Goal: Task Accomplishment & Management: Complete application form

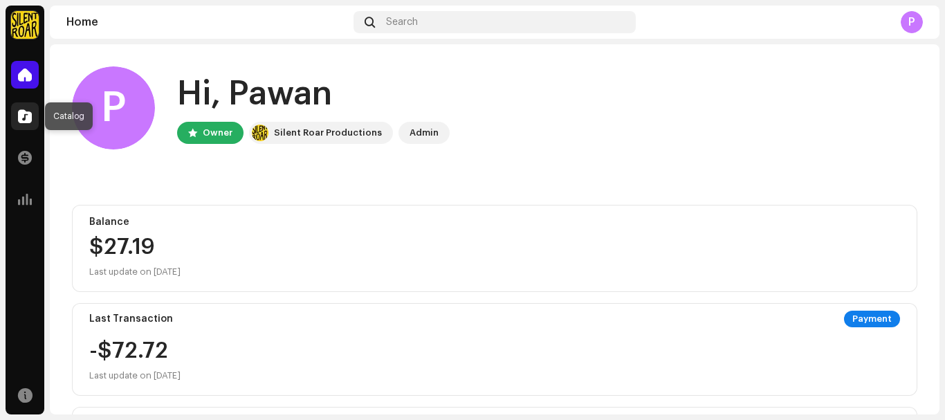
click at [30, 116] on span at bounding box center [25, 116] width 14 height 11
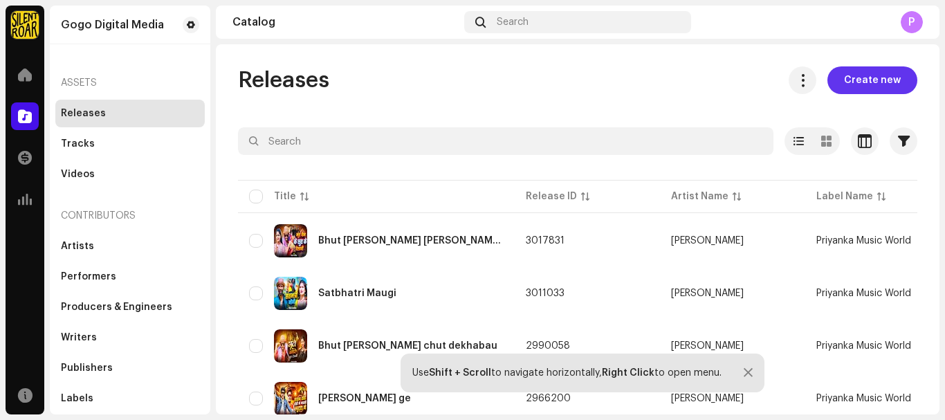
click at [883, 82] on span "Create new" at bounding box center [872, 80] width 57 height 28
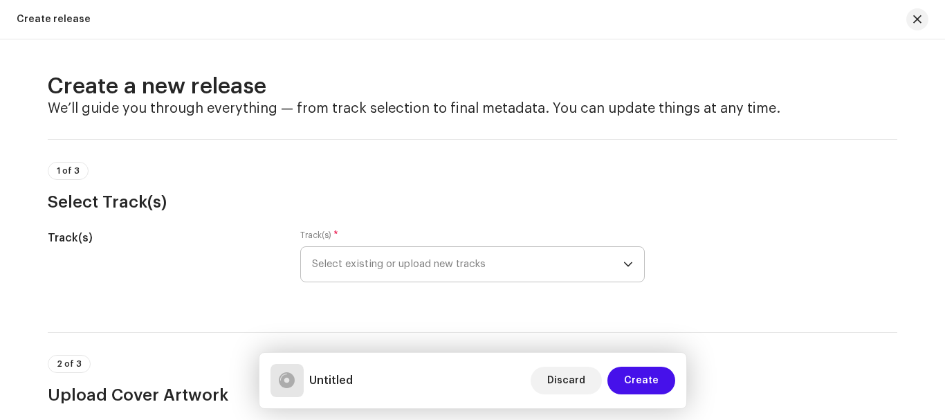
click at [371, 265] on span "Select existing or upload new tracks" at bounding box center [467, 264] width 311 height 35
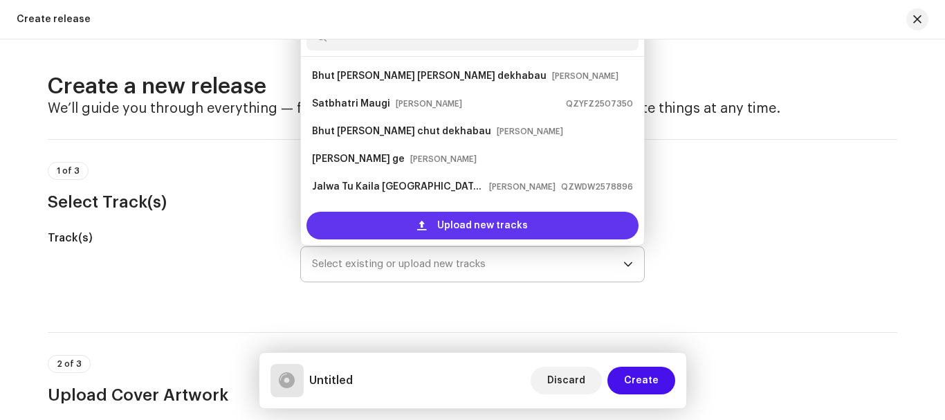
scroll to position [22, 0]
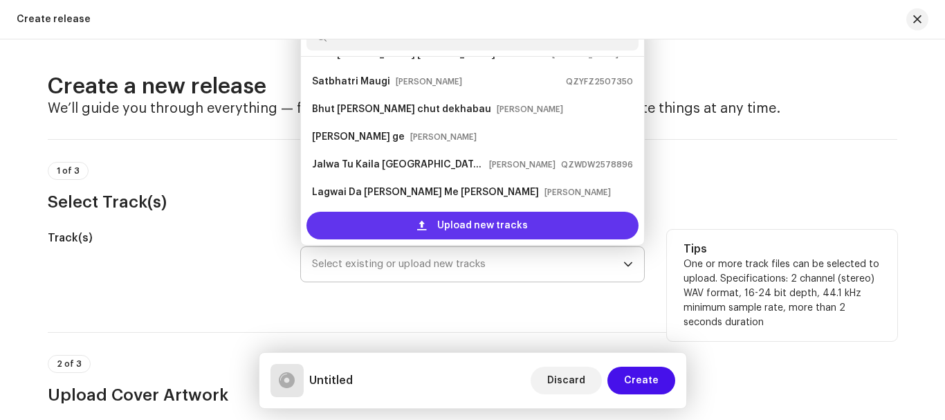
click at [406, 226] on div "Upload new tracks" at bounding box center [473, 226] width 332 height 28
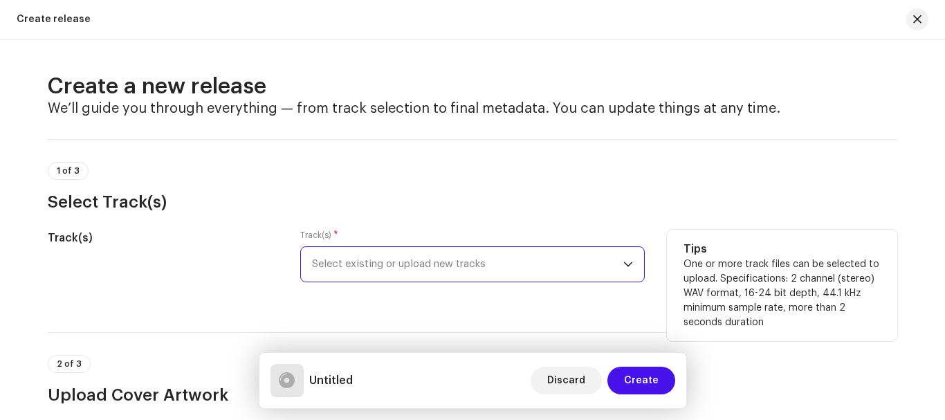
click at [449, 273] on span "Select existing or upload new tracks" at bounding box center [467, 264] width 311 height 35
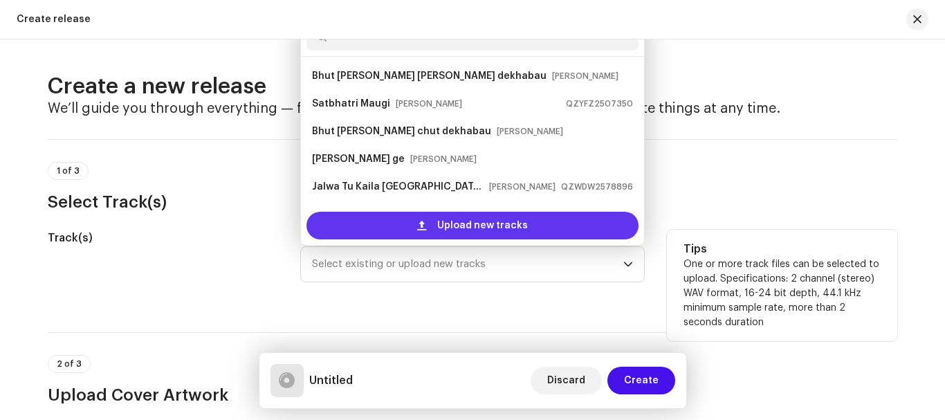
click at [415, 218] on div "Upload new tracks" at bounding box center [473, 226] width 332 height 28
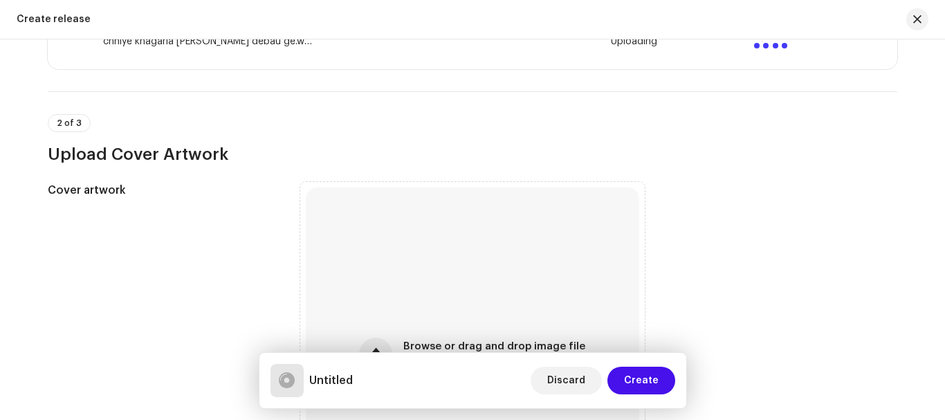
scroll to position [415, 0]
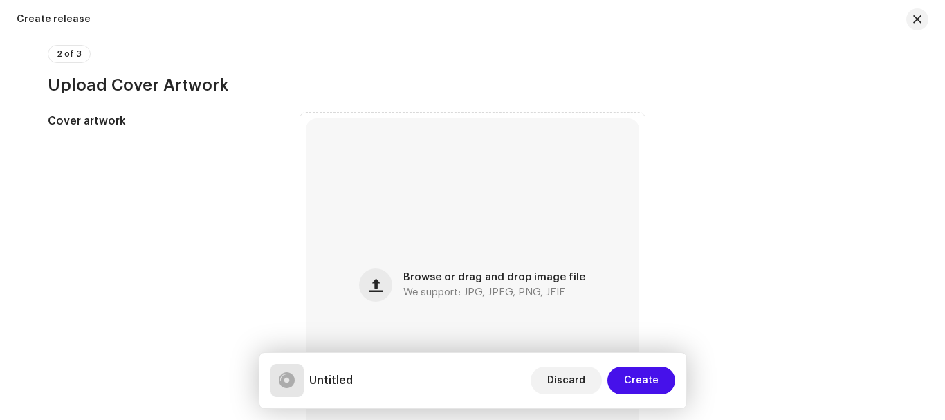
click at [551, 210] on div "Browse or drag and drop image file We support: JPG, JPEG, PNG, JFIF" at bounding box center [473, 285] width 334 height 334
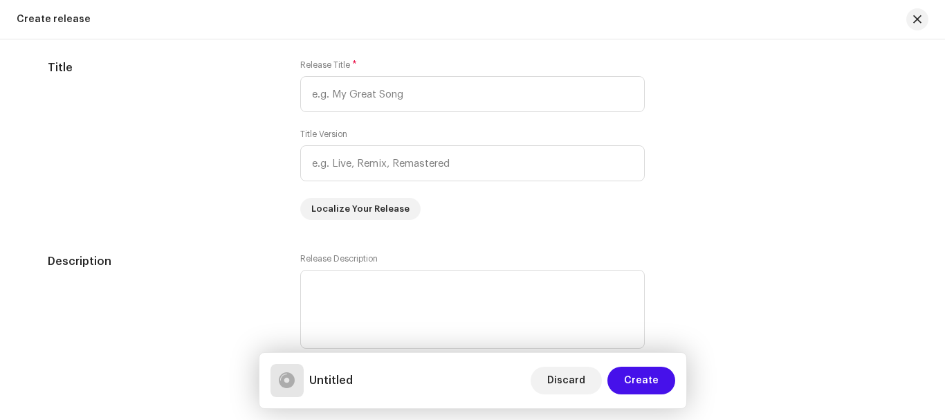
scroll to position [1246, 0]
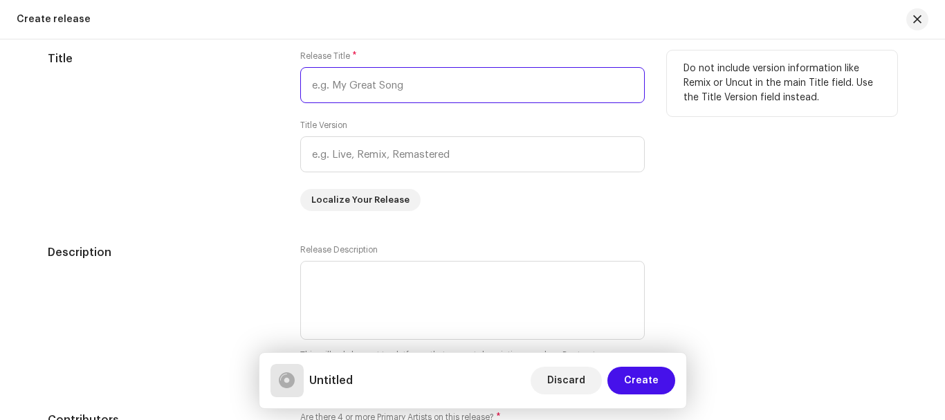
click at [365, 82] on input "text" at bounding box center [472, 85] width 345 height 36
paste input "chhiye khagaria [PERSON_NAME] debau ge"
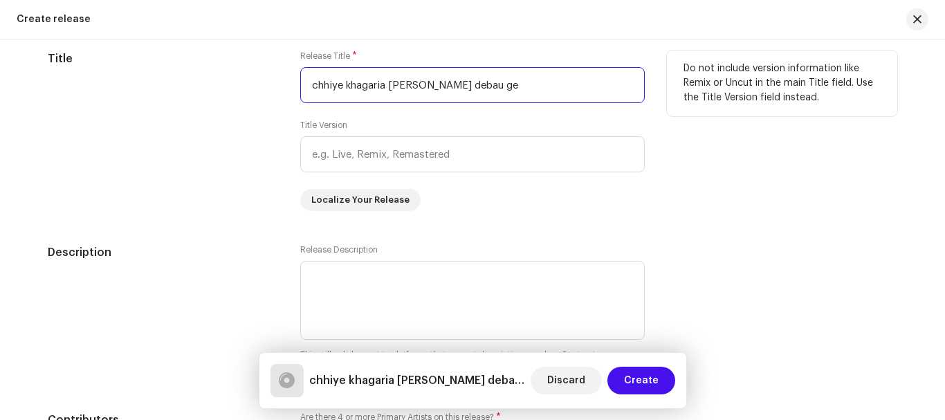
click at [311, 84] on input "chhiye khagaria [PERSON_NAME] debau ge" at bounding box center [472, 85] width 345 height 36
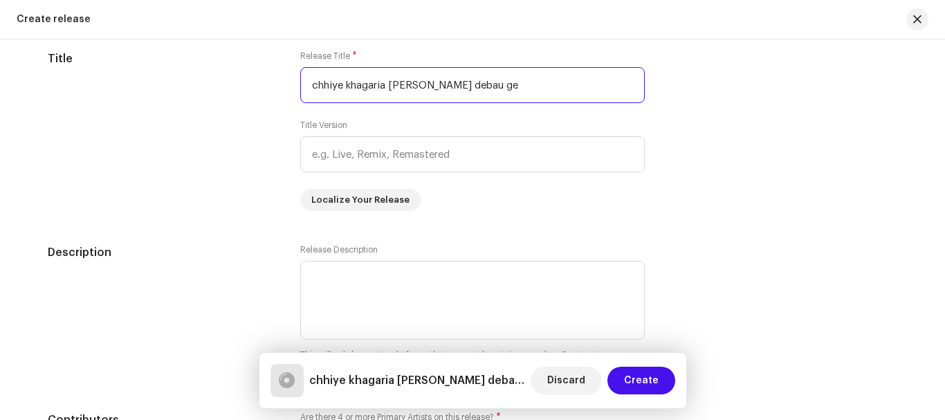
type input "chhiye khagaria [PERSON_NAME] debau ge"
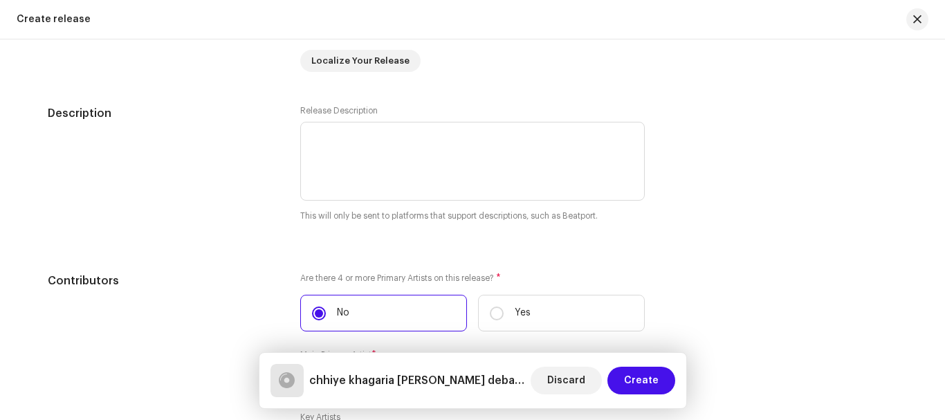
scroll to position [1523, 0]
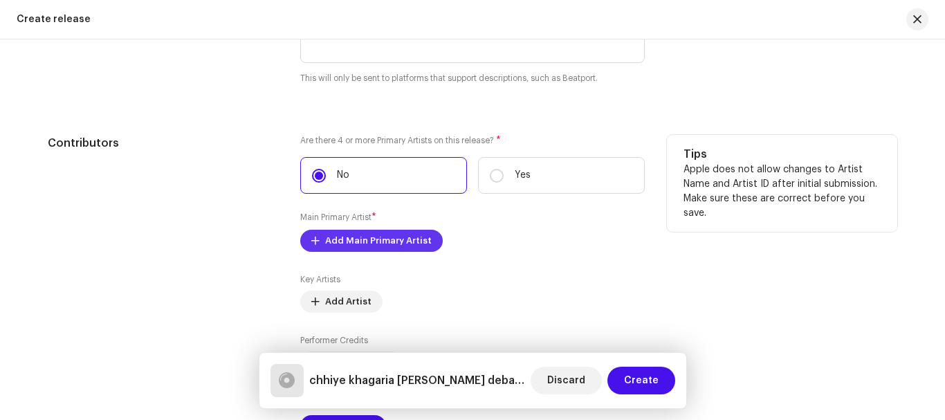
click at [373, 241] on span "Add Main Primary Artist" at bounding box center [378, 241] width 107 height 28
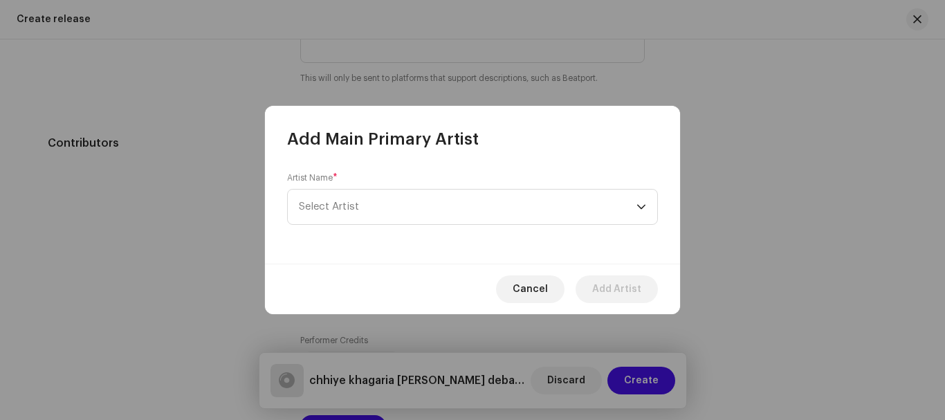
click at [370, 186] on div "Artist Name * Select Artist" at bounding box center [472, 198] width 371 height 53
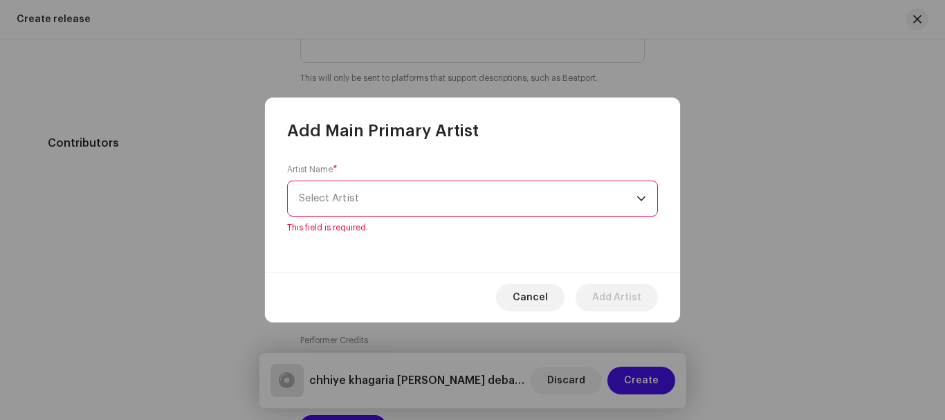
click at [366, 195] on span "Select Artist" at bounding box center [468, 198] width 338 height 35
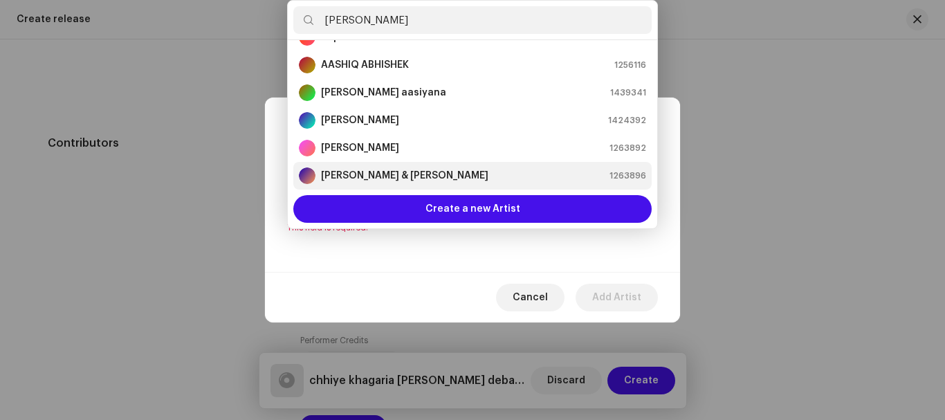
scroll to position [0, 0]
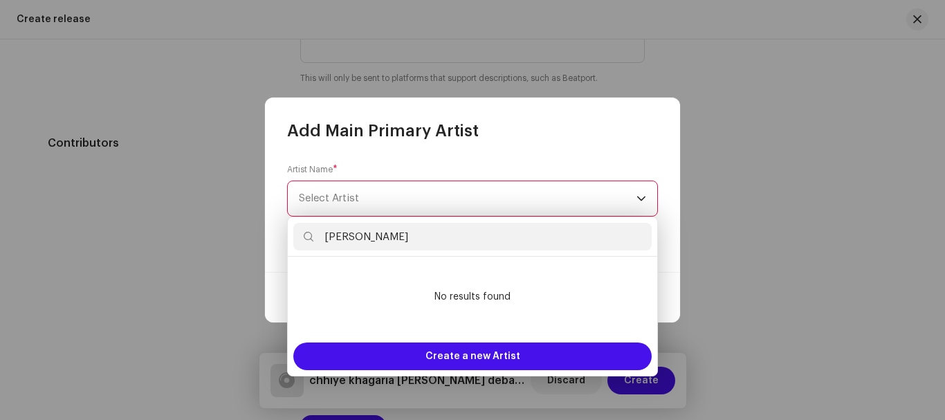
click at [394, 237] on input "[PERSON_NAME]" at bounding box center [472, 237] width 358 height 28
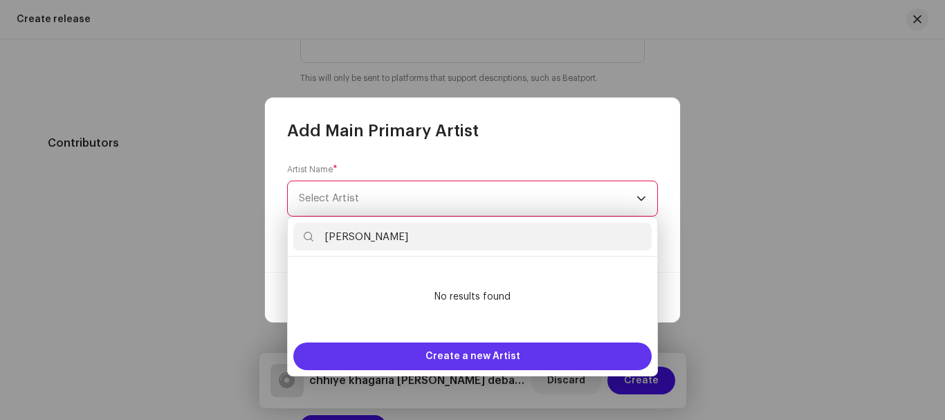
type input "[PERSON_NAME]"
click at [432, 356] on span "Create a new Artist" at bounding box center [473, 357] width 95 height 28
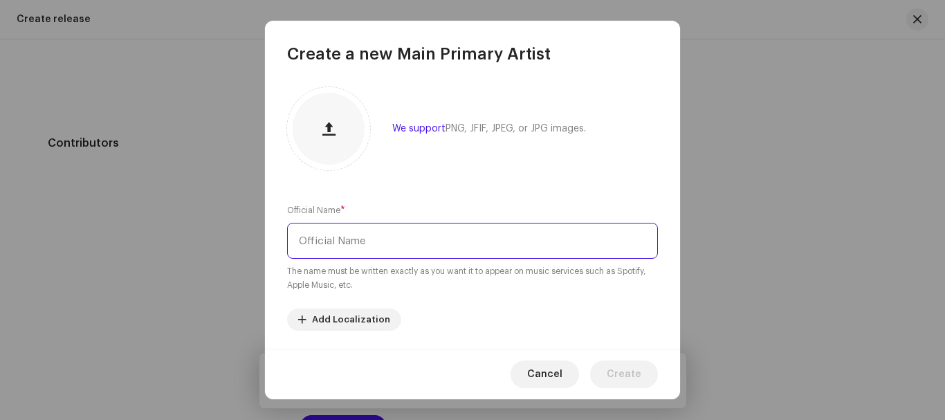
click at [383, 238] on input "text" at bounding box center [472, 241] width 371 height 36
paste input "[PERSON_NAME]"
type input "[PERSON_NAME]"
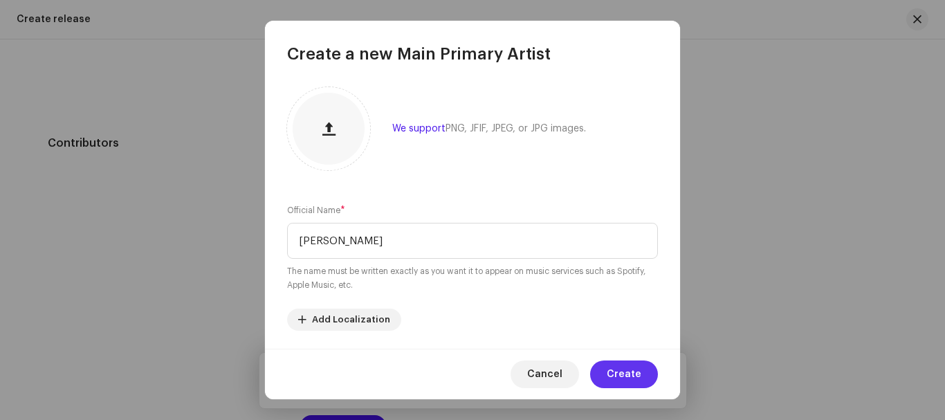
click at [616, 369] on span "Create" at bounding box center [624, 375] width 35 height 28
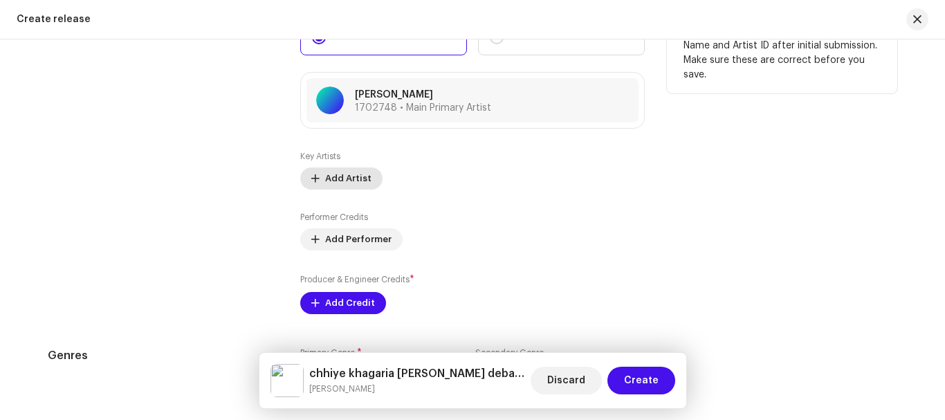
scroll to position [1523, 0]
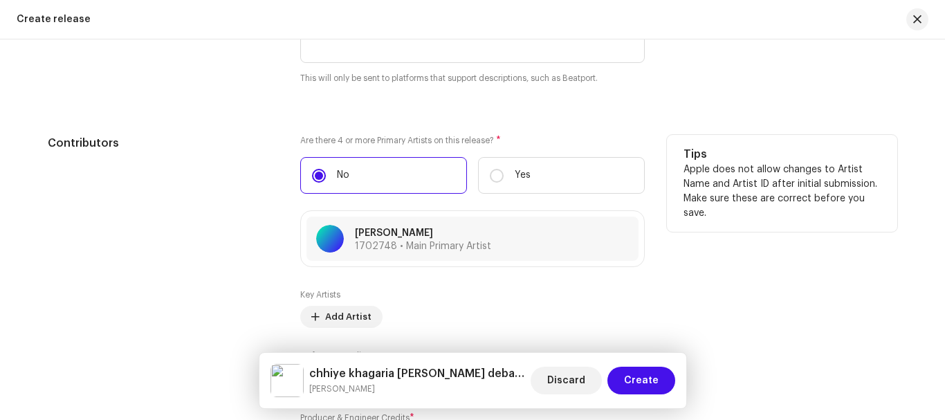
click at [343, 335] on div "Key Artists Add Artist Performer Credits Add Performer Producer & Engineer Cred…" at bounding box center [472, 370] width 345 height 163
click at [342, 315] on span "Add Artist" at bounding box center [348, 317] width 46 height 28
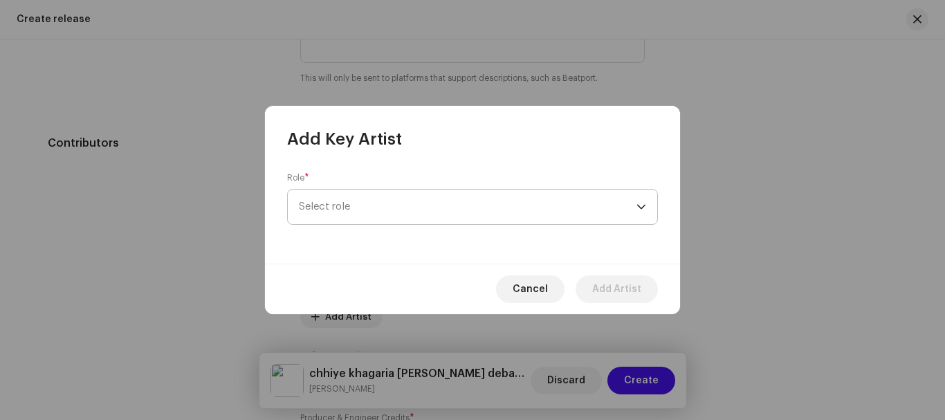
click at [374, 201] on span "Select role" at bounding box center [468, 207] width 338 height 35
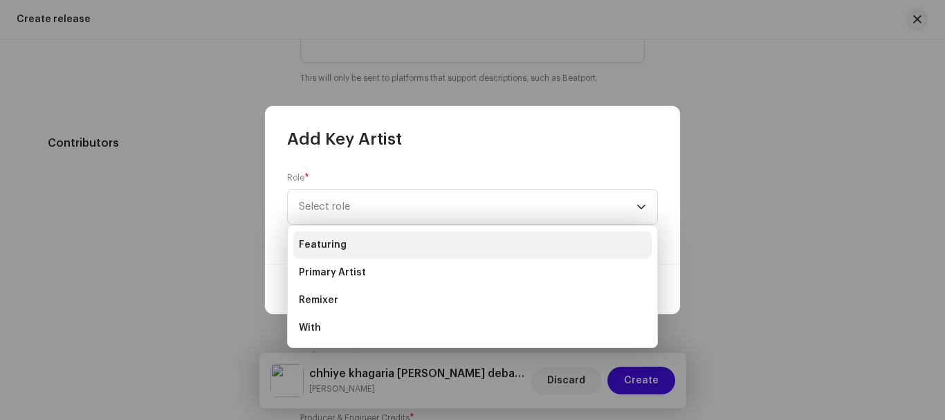
click at [377, 243] on li "Featuring" at bounding box center [472, 245] width 358 height 28
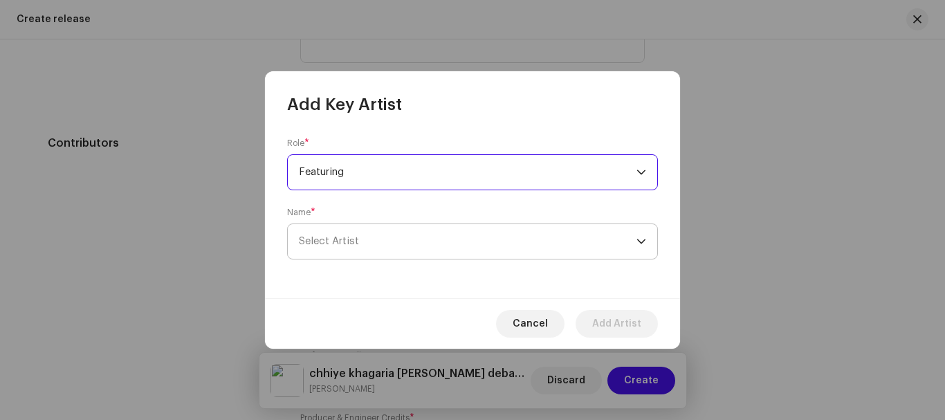
click at [374, 231] on span "Select Artist" at bounding box center [468, 241] width 338 height 35
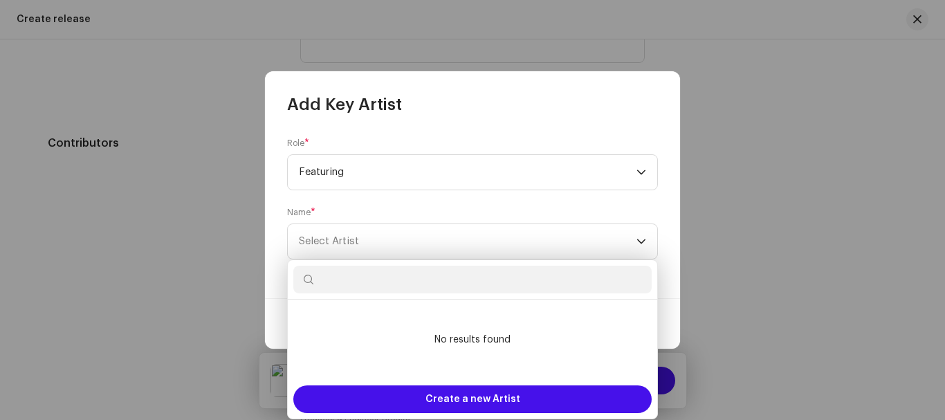
paste input "[PERSON_NAME]"
type input "s"
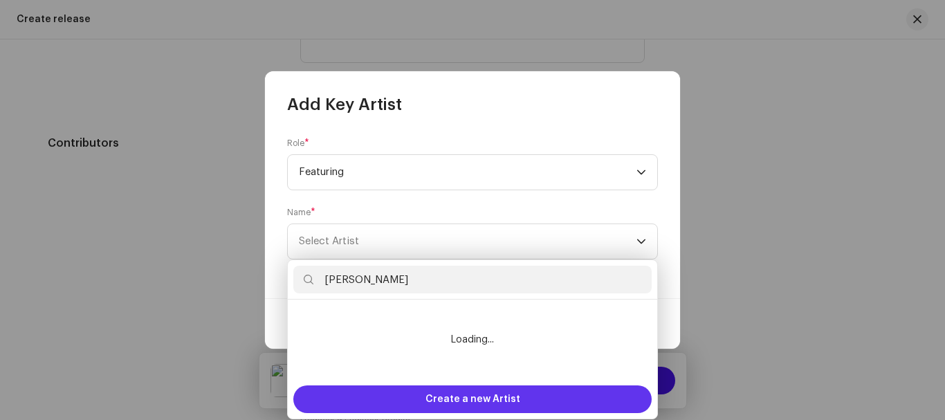
type input "[PERSON_NAME]"
click at [559, 397] on div "Create a new Artist" at bounding box center [472, 399] width 358 height 28
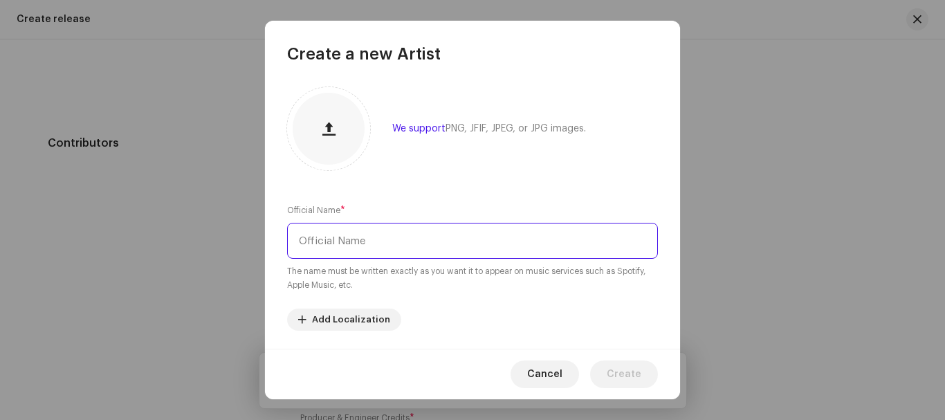
click at [492, 237] on input "text" at bounding box center [472, 241] width 371 height 36
type input "[PERSON_NAME]"
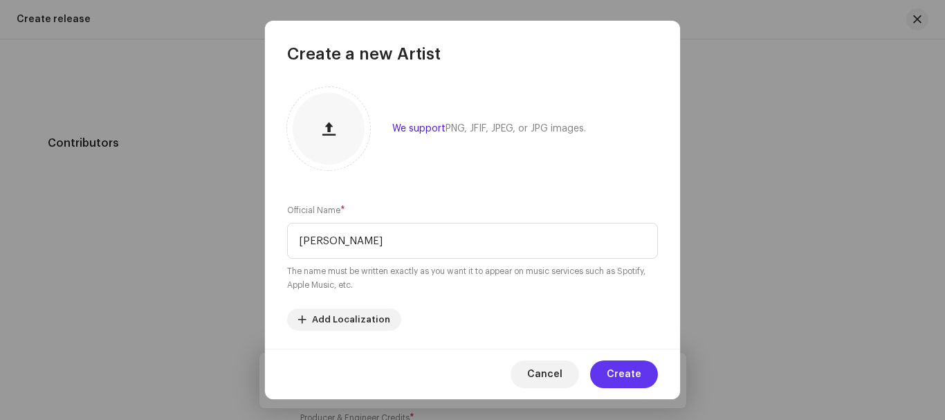
click at [639, 379] on span "Create" at bounding box center [624, 375] width 35 height 28
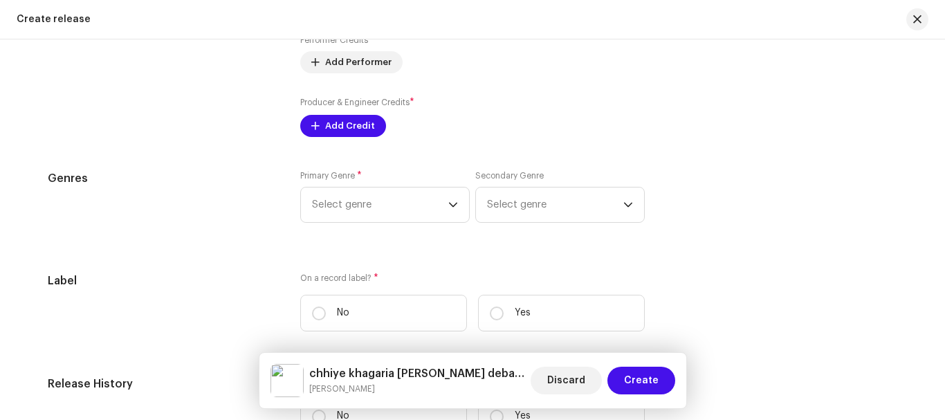
scroll to position [1869, 0]
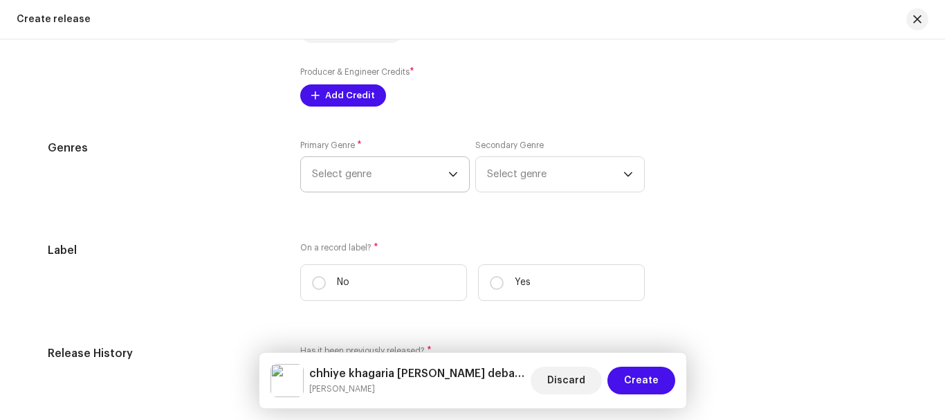
click at [400, 184] on span "Select genre" at bounding box center [380, 174] width 136 height 35
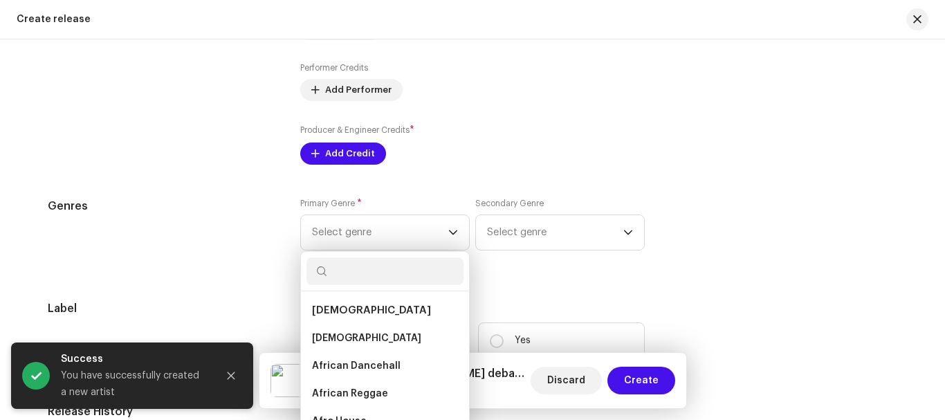
type input "i"
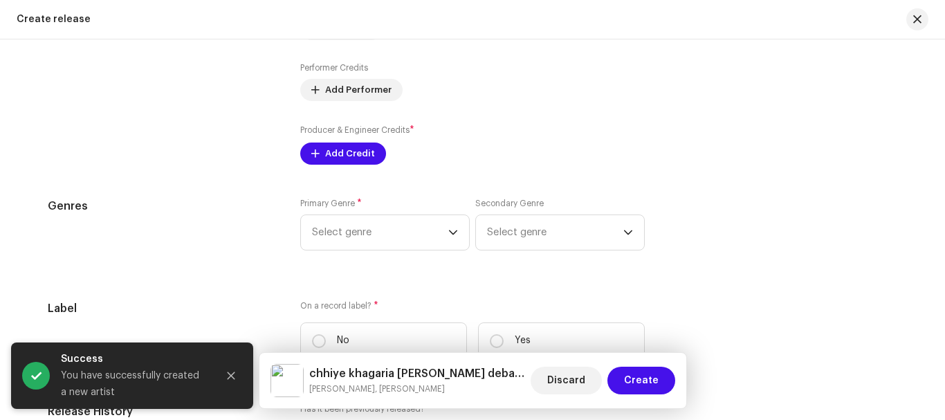
scroll to position [1867, 0]
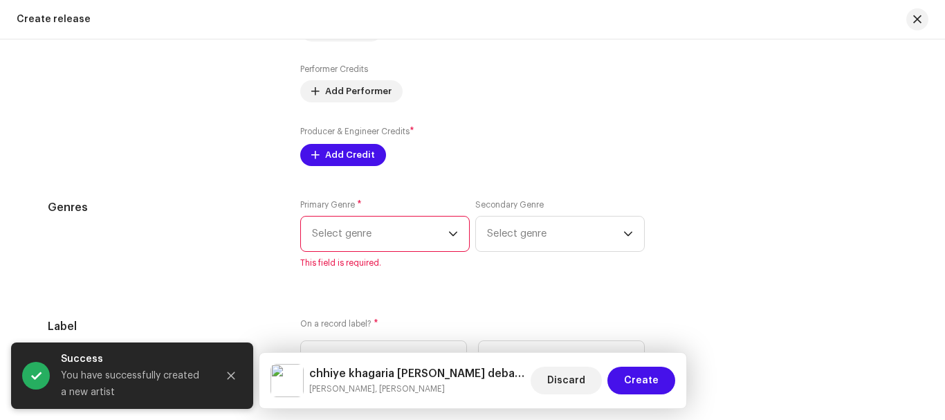
click at [400, 250] on span "Select genre" at bounding box center [380, 234] width 136 height 35
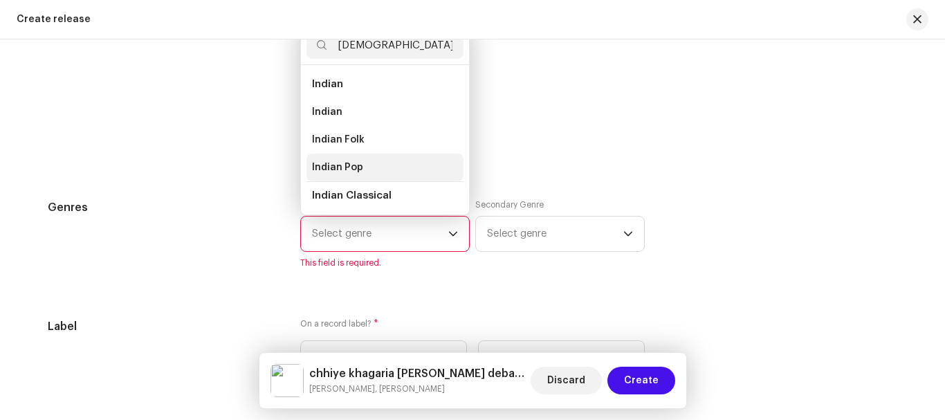
scroll to position [23, 0]
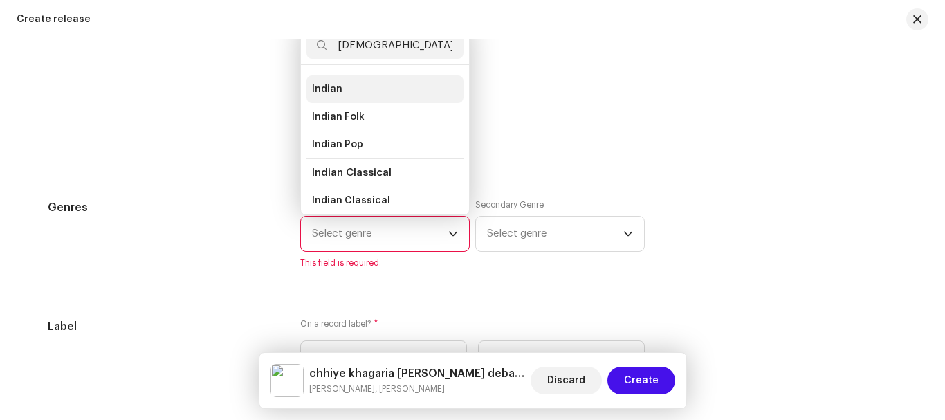
type input "[DEMOGRAPHIC_DATA]"
click at [327, 81] on li "Indian" at bounding box center [385, 89] width 157 height 28
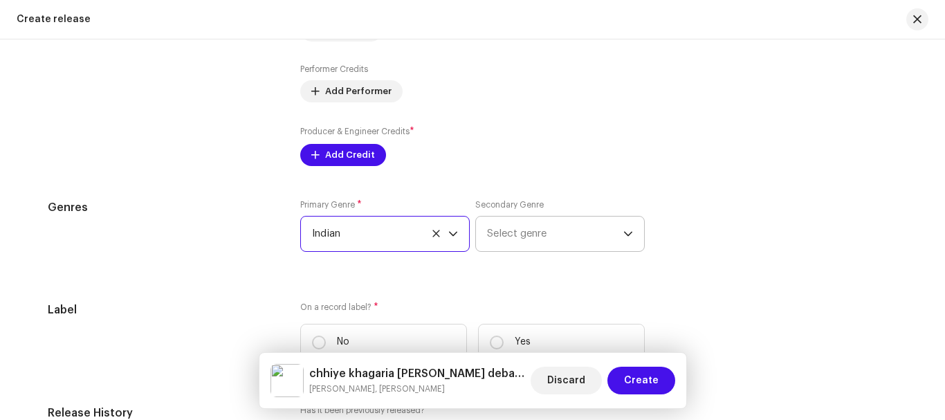
click at [541, 246] on span "Select genre" at bounding box center [555, 234] width 136 height 35
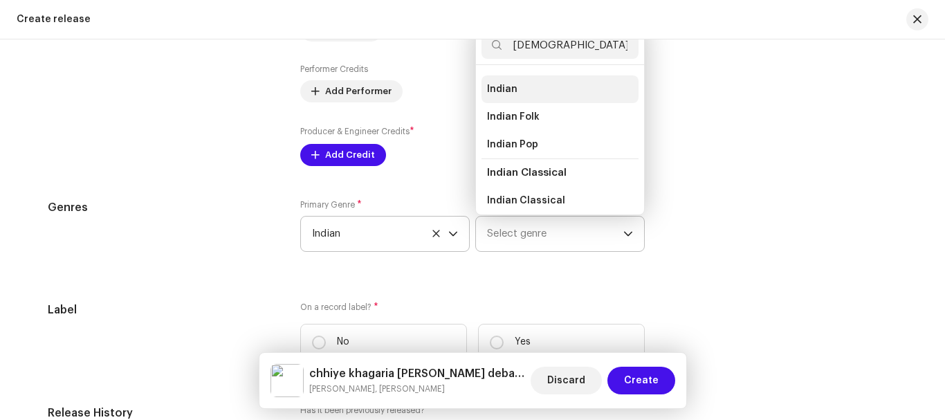
type input "[DEMOGRAPHIC_DATA]"
click at [556, 98] on li "Indian" at bounding box center [560, 89] width 157 height 28
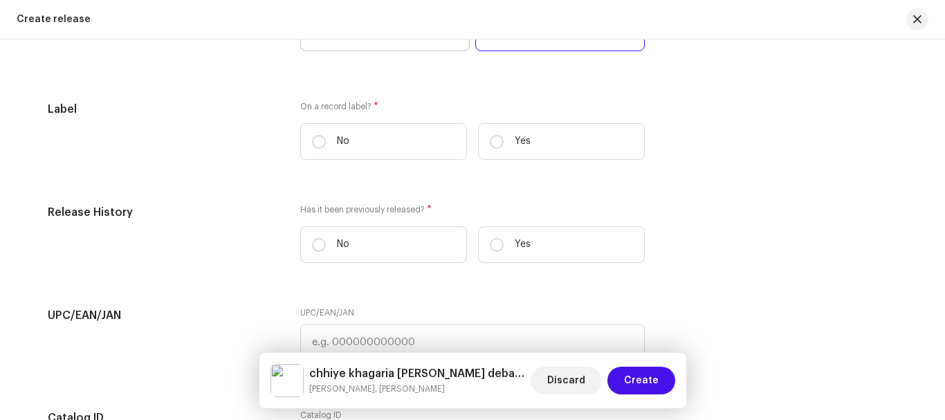
scroll to position [2075, 0]
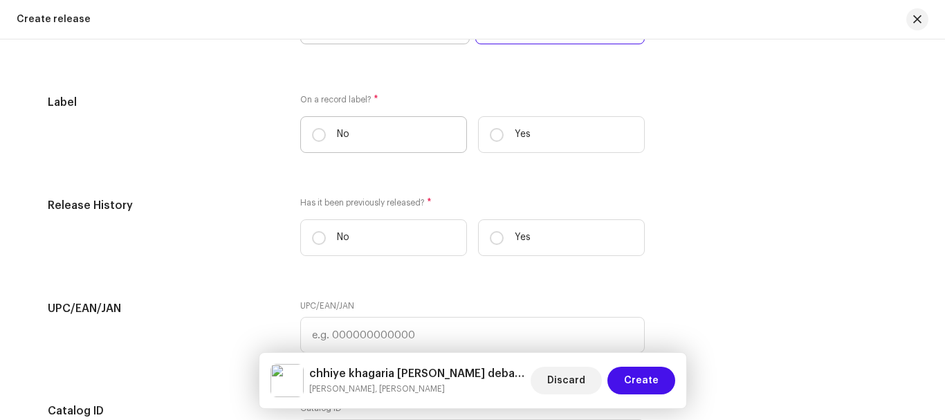
click at [327, 133] on label "No" at bounding box center [383, 134] width 167 height 37
click at [326, 133] on input "No" at bounding box center [319, 135] width 14 height 14
radio input "true"
click at [504, 132] on label "Yes" at bounding box center [561, 134] width 167 height 37
click at [504, 132] on input "Yes" at bounding box center [497, 135] width 14 height 14
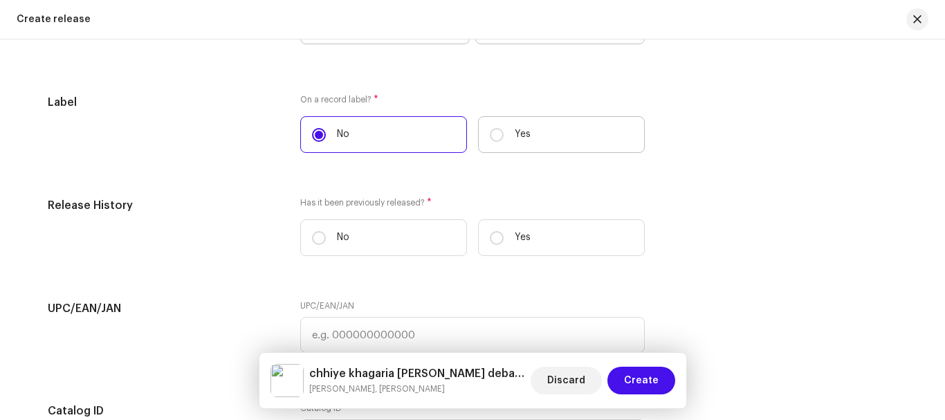
radio input "true"
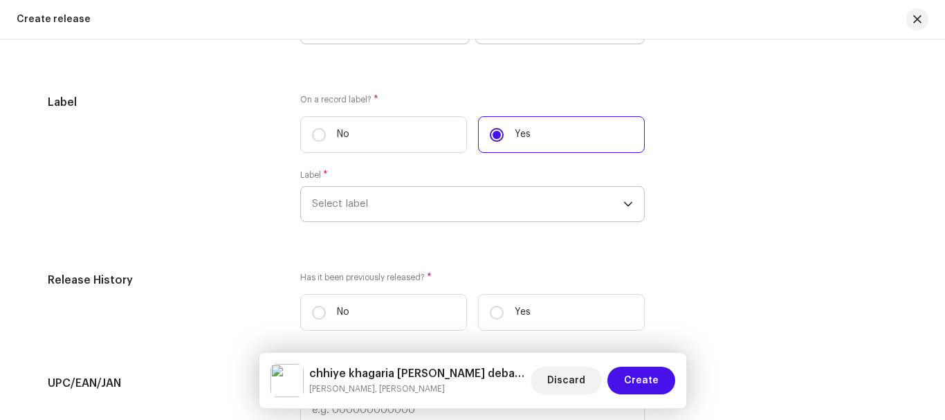
click at [481, 197] on span "Select label" at bounding box center [467, 204] width 311 height 35
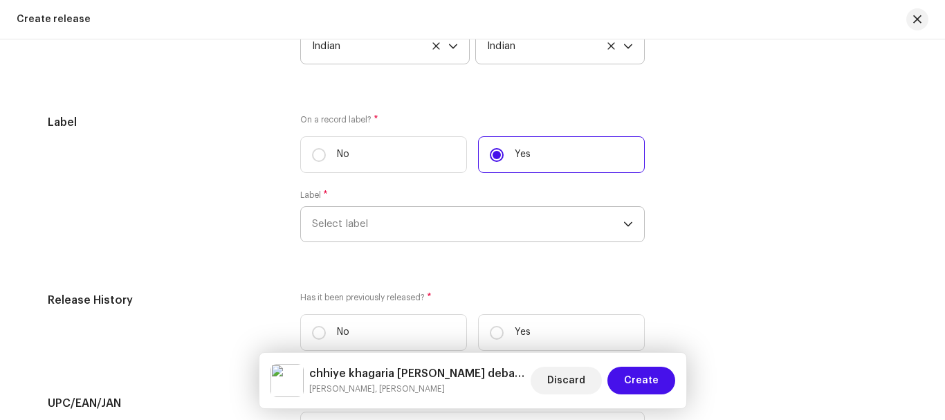
type input "p"
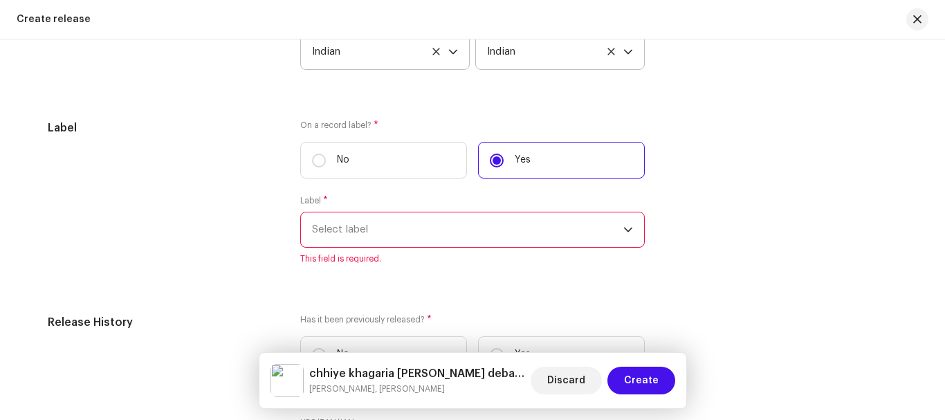
click at [518, 229] on span "Select label" at bounding box center [467, 229] width 311 height 35
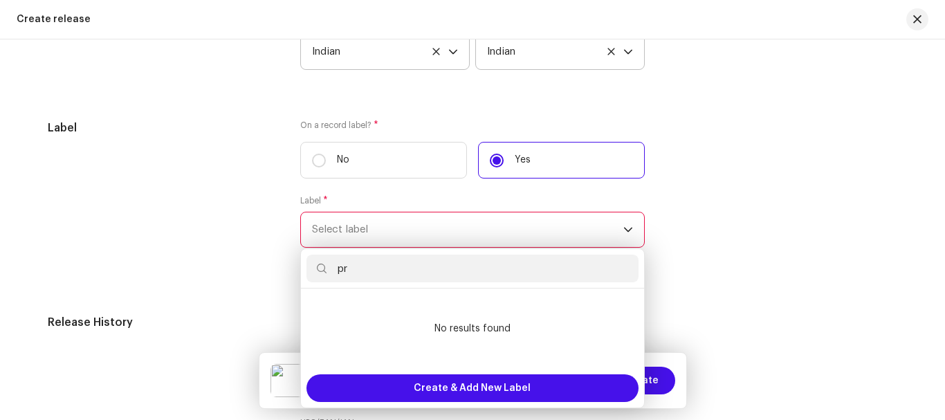
type input "p"
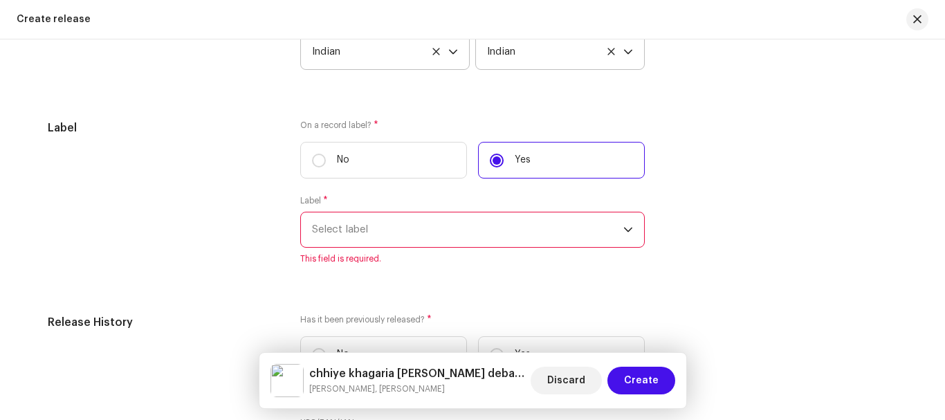
scroll to position [2118, 0]
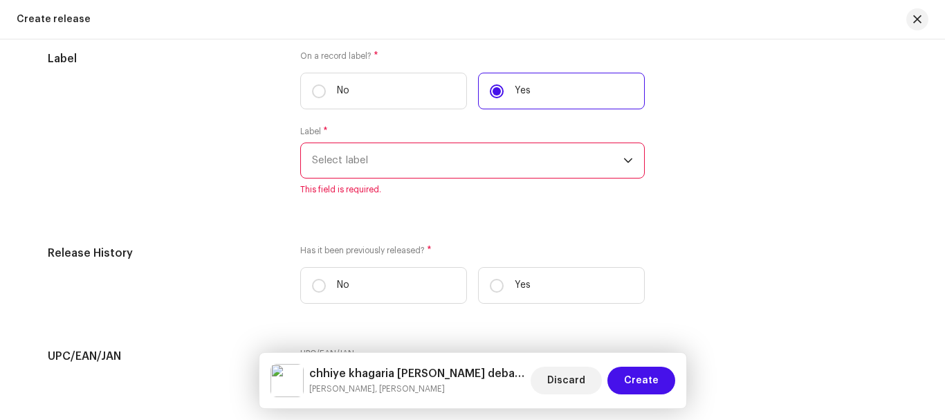
click at [390, 151] on span "Select label" at bounding box center [467, 160] width 311 height 35
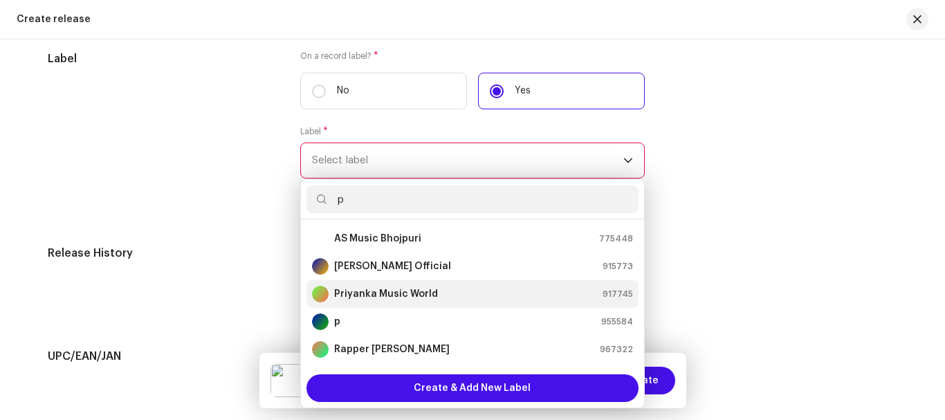
click at [419, 288] on strong "Priyanka Music World" at bounding box center [386, 294] width 104 height 14
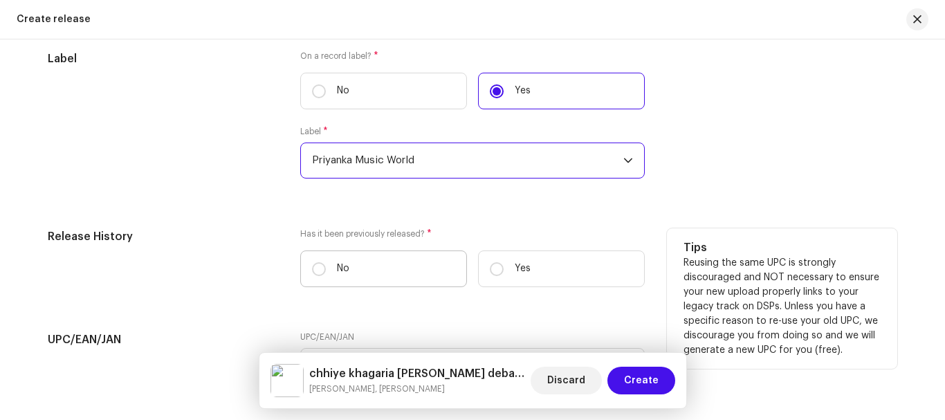
click at [384, 256] on label "No" at bounding box center [383, 269] width 167 height 37
click at [326, 262] on input "No" at bounding box center [319, 269] width 14 height 14
radio input "true"
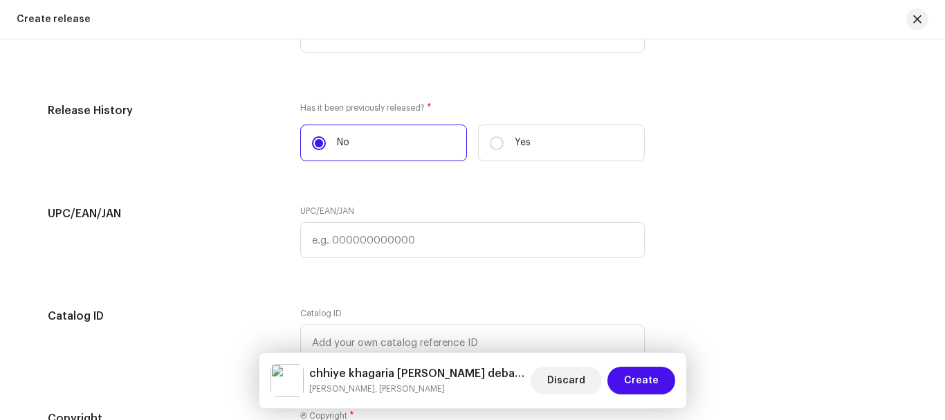
scroll to position [2257, 0]
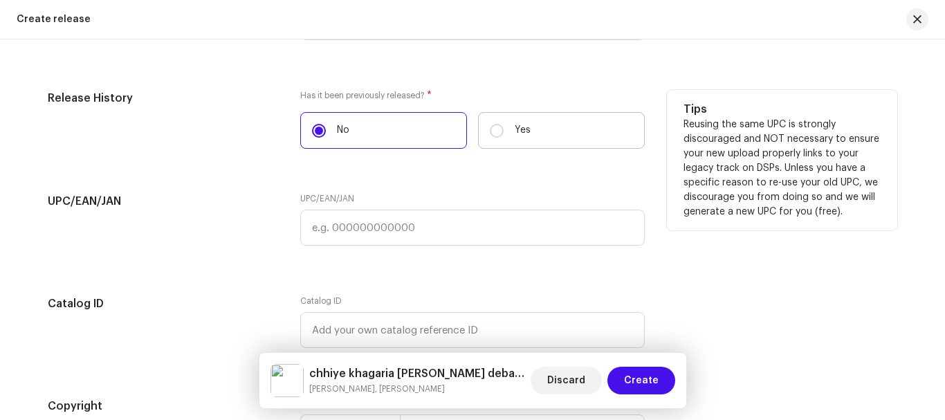
click at [510, 137] on label "Yes" at bounding box center [561, 130] width 167 height 37
click at [504, 137] on input "Yes" at bounding box center [497, 131] width 14 height 14
radio input "true"
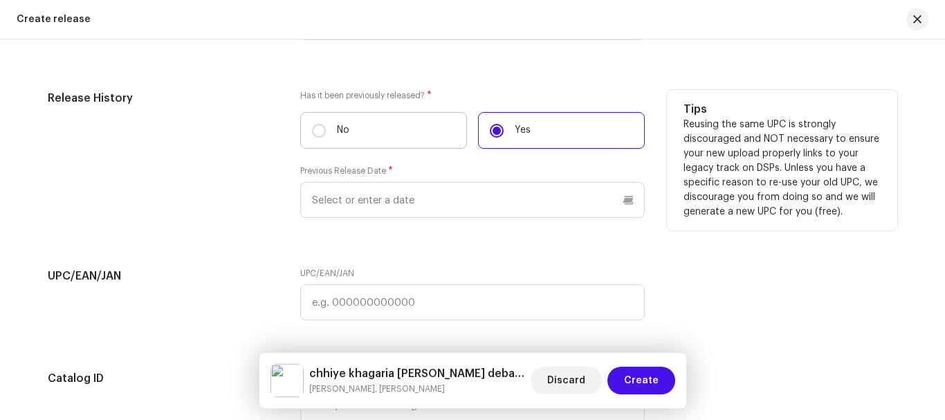
click at [380, 119] on label "No" at bounding box center [383, 130] width 167 height 37
click at [326, 124] on input "No" at bounding box center [319, 131] width 14 height 14
radio input "true"
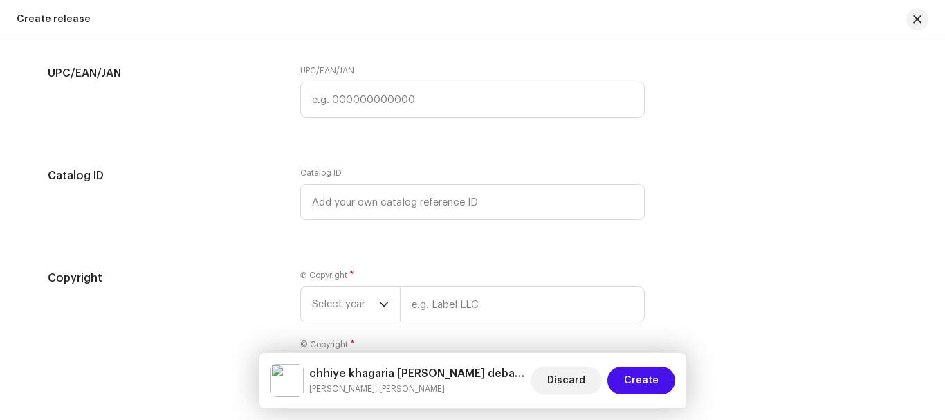
scroll to position [2464, 0]
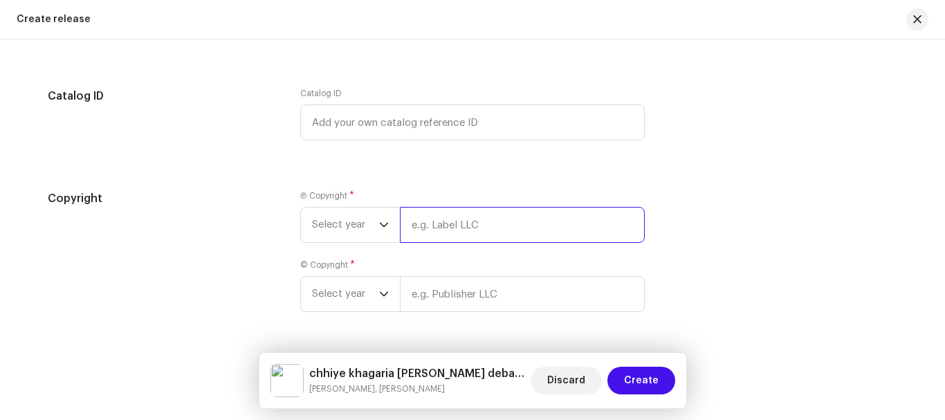
click at [440, 233] on input "text" at bounding box center [522, 225] width 245 height 36
paste input "Priyanka music world"
type input "Priyanka music world"
click at [312, 231] on span "Select year" at bounding box center [345, 225] width 67 height 35
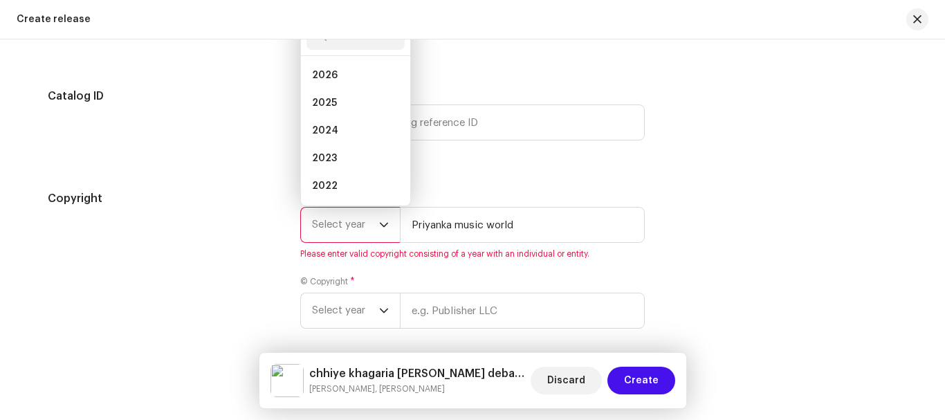
scroll to position [2461, 0]
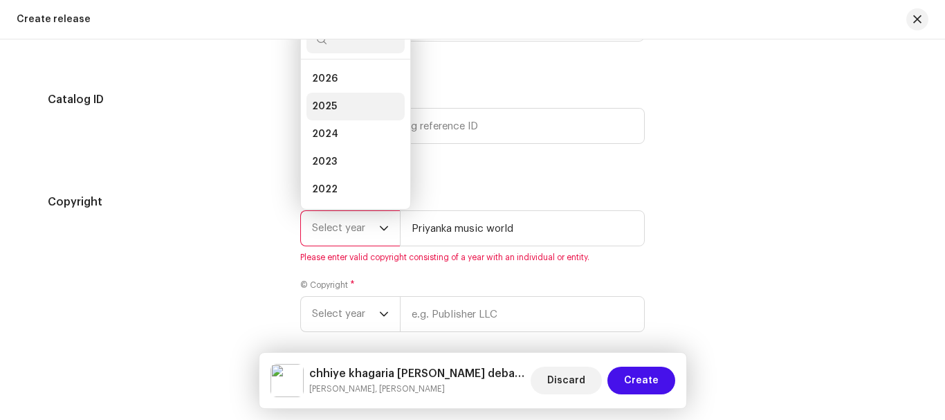
click at [338, 101] on li "2025" at bounding box center [356, 107] width 98 height 28
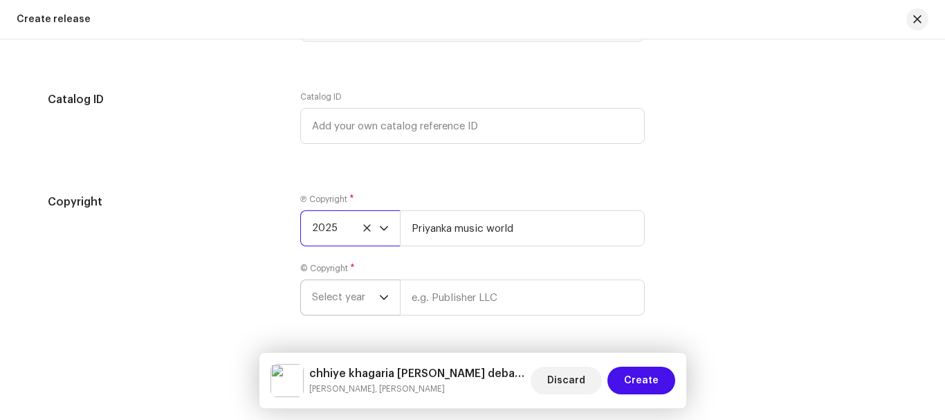
click at [369, 297] on span "Select year" at bounding box center [345, 297] width 67 height 35
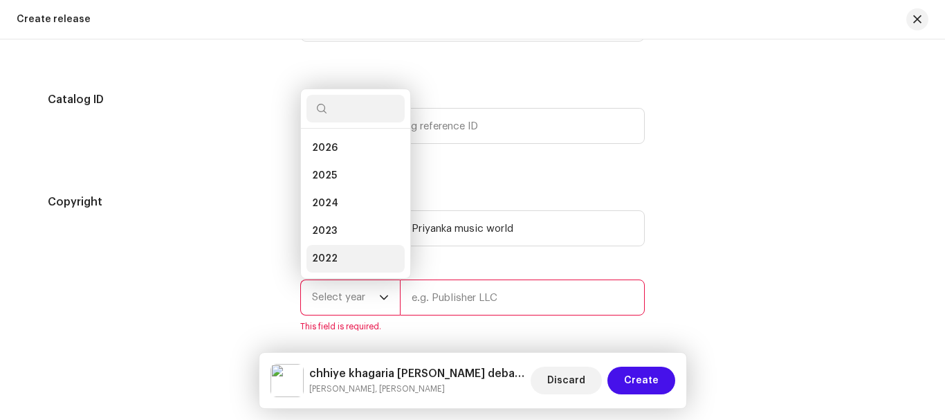
scroll to position [22, 0]
drag, startPoint x: 323, startPoint y: 183, endPoint x: 368, endPoint y: 212, distance: 53.2
click at [323, 181] on span "2024" at bounding box center [325, 181] width 26 height 14
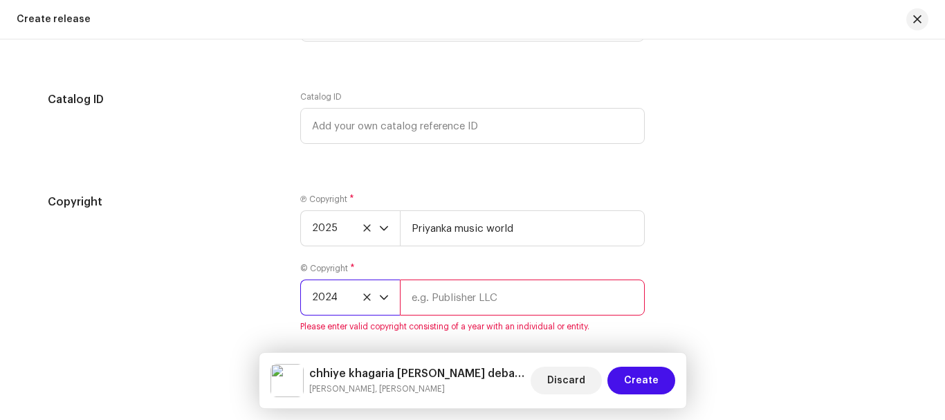
click at [471, 302] on input "text" at bounding box center [522, 298] width 245 height 36
paste input "Priyanka music world"
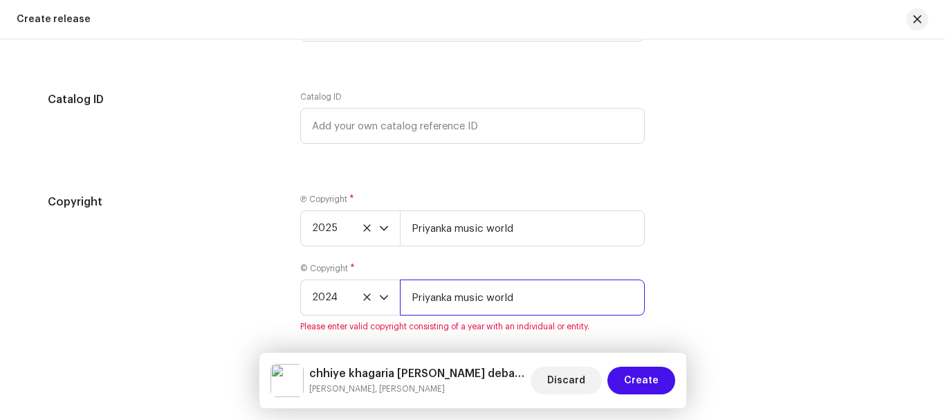
scroll to position [2523, 0]
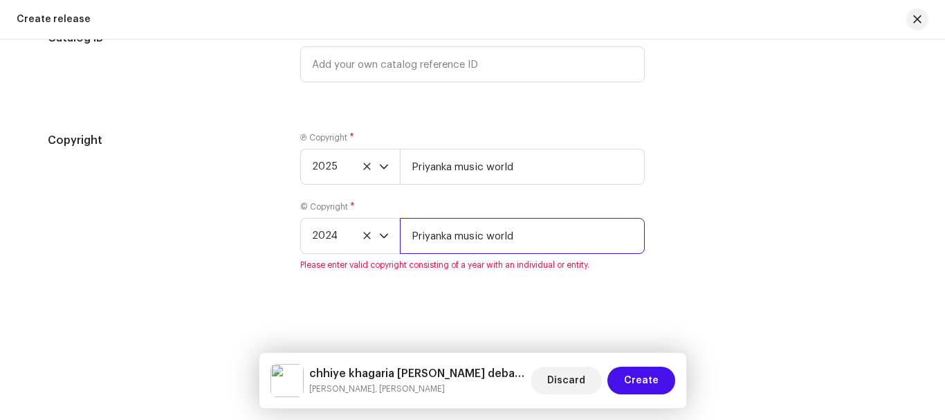
type input "Priyanka music world"
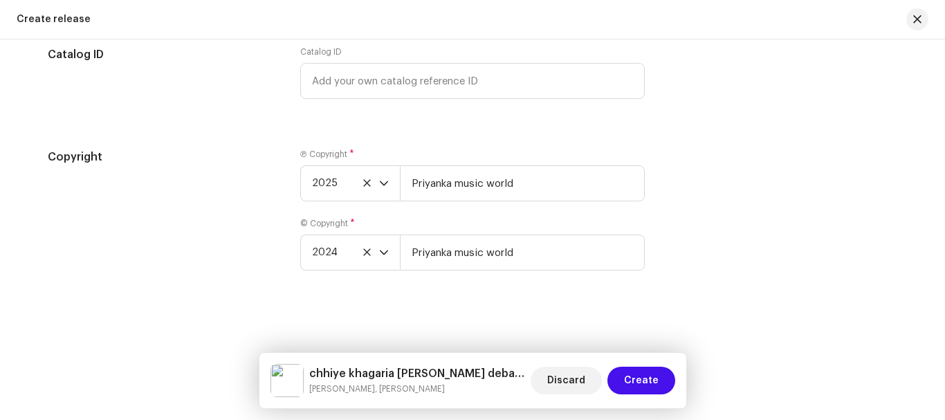
click at [693, 253] on div "Copyright Ⓟ Copyright * 2025 Priyanka music world © Copyright * 2024 Priyanka m…" at bounding box center [473, 218] width 850 height 138
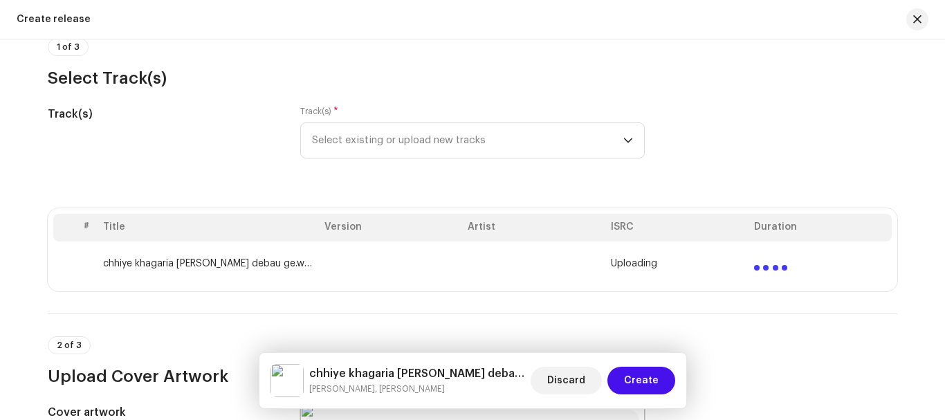
scroll to position [277, 0]
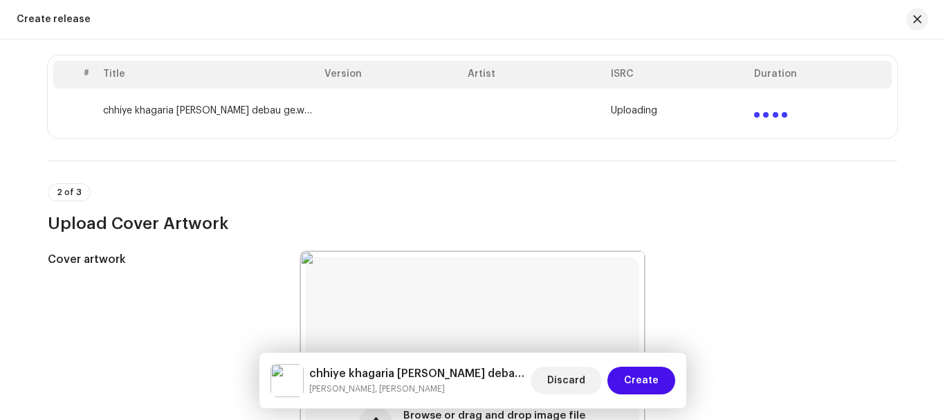
click at [650, 112] on span "Uploading" at bounding box center [634, 110] width 46 height 11
click at [242, 96] on td "chhiye khagaria [PERSON_NAME] debau ge.wav" at bounding box center [208, 111] width 221 height 44
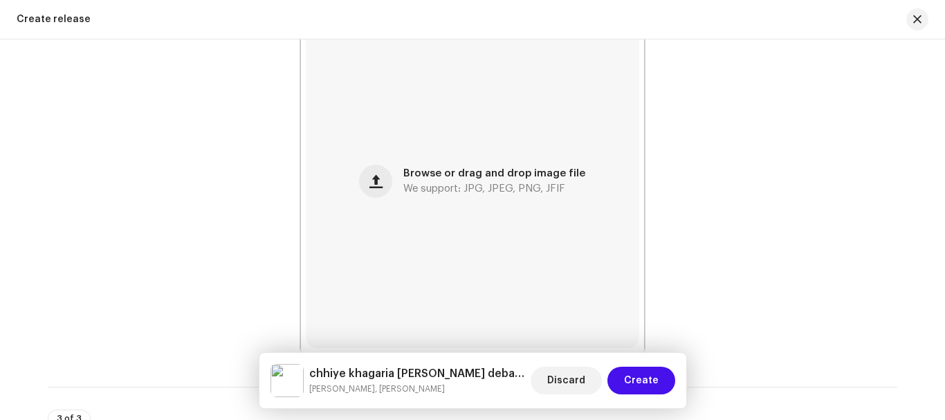
scroll to position [692, 0]
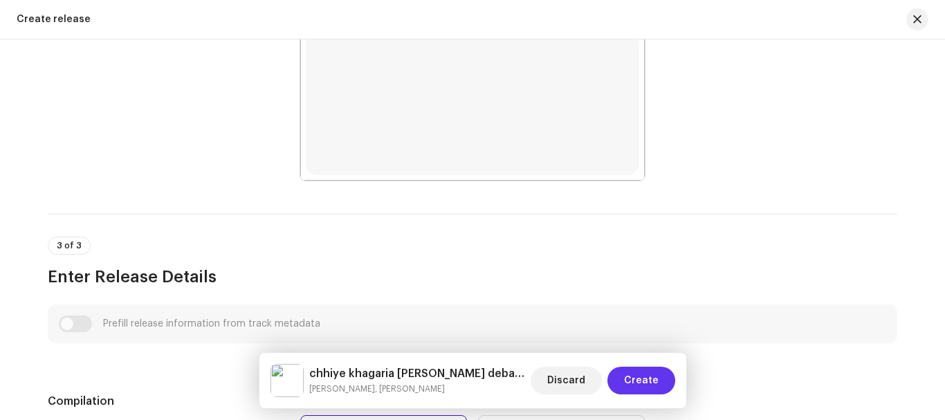
click at [655, 375] on span "Create" at bounding box center [641, 381] width 35 height 28
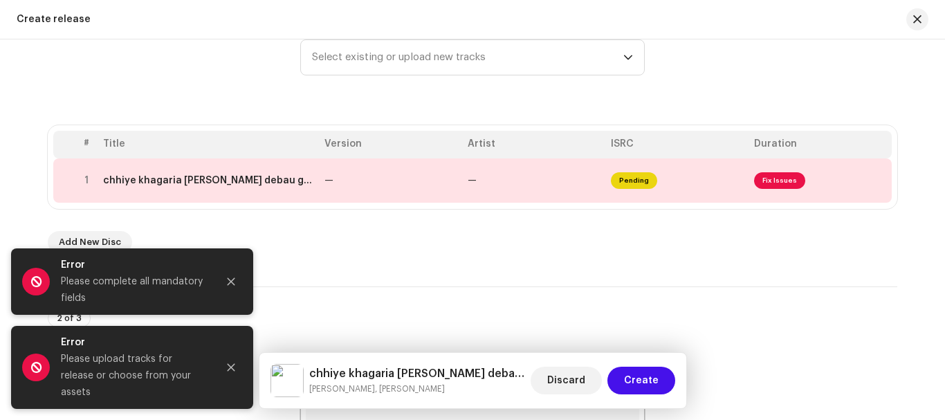
scroll to position [208, 0]
click at [760, 176] on span "Fix Issues" at bounding box center [779, 180] width 51 height 17
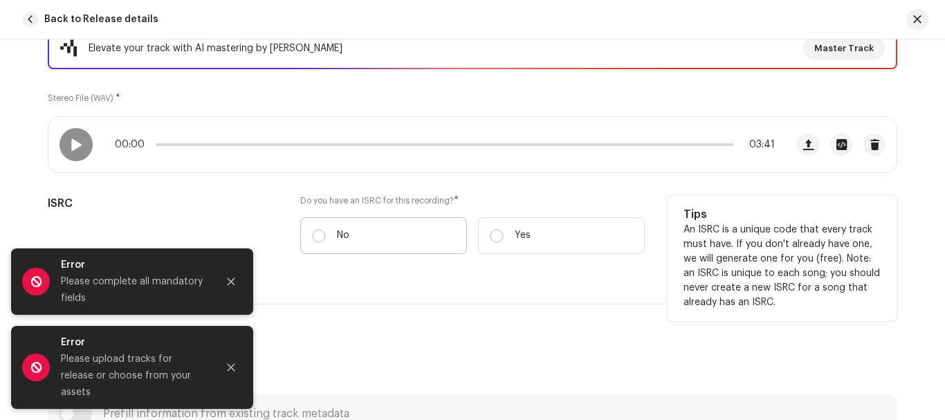
click at [345, 233] on p "No" at bounding box center [343, 235] width 12 height 15
click at [326, 233] on input "No" at bounding box center [319, 236] width 14 height 14
radio input "true"
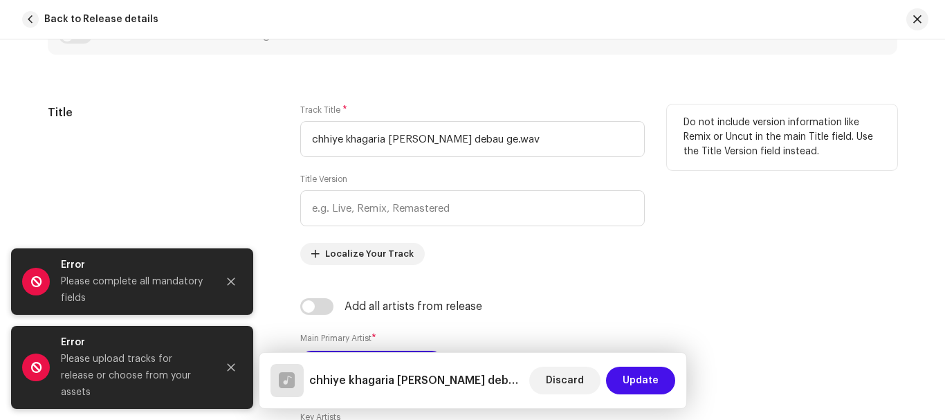
scroll to position [623, 0]
click at [507, 143] on input "chhiye khagaria [PERSON_NAME] debau ge.wav" at bounding box center [472, 138] width 345 height 36
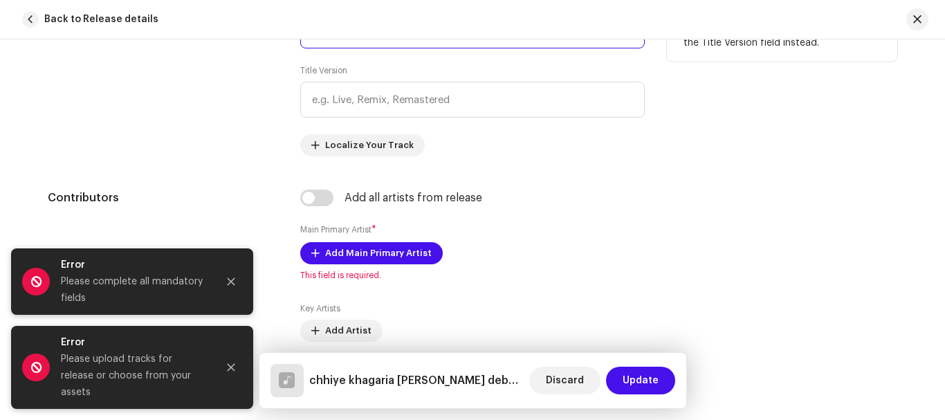
scroll to position [830, 0]
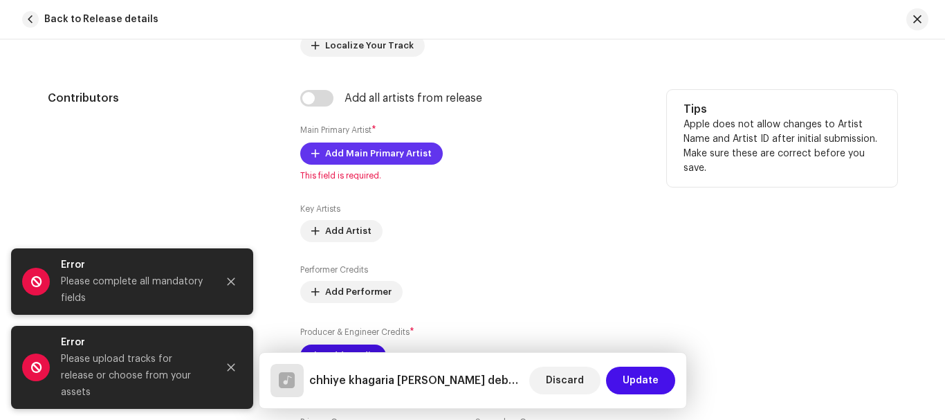
type input "chhiye khagaria [PERSON_NAME] debau ge"
click at [419, 147] on span "Add Main Primary Artist" at bounding box center [378, 154] width 107 height 28
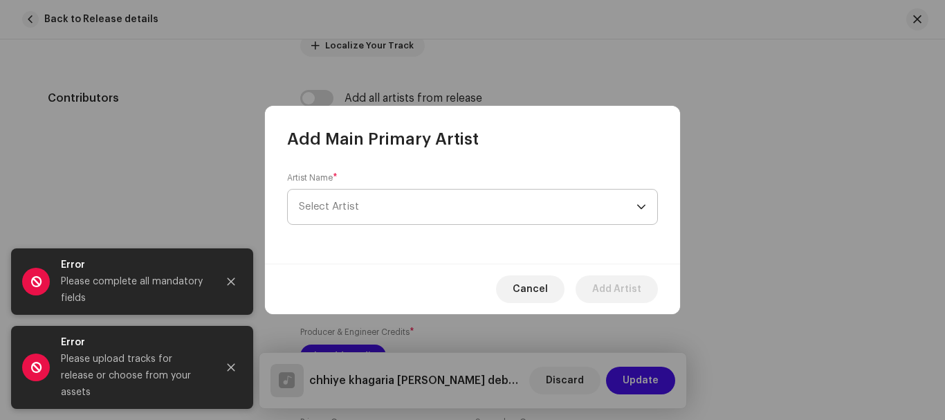
click at [349, 215] on span "Select Artist" at bounding box center [468, 207] width 338 height 35
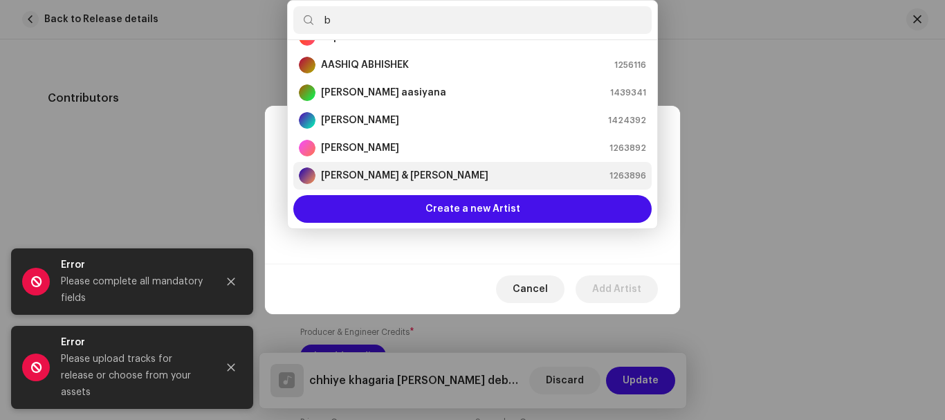
scroll to position [0, 0]
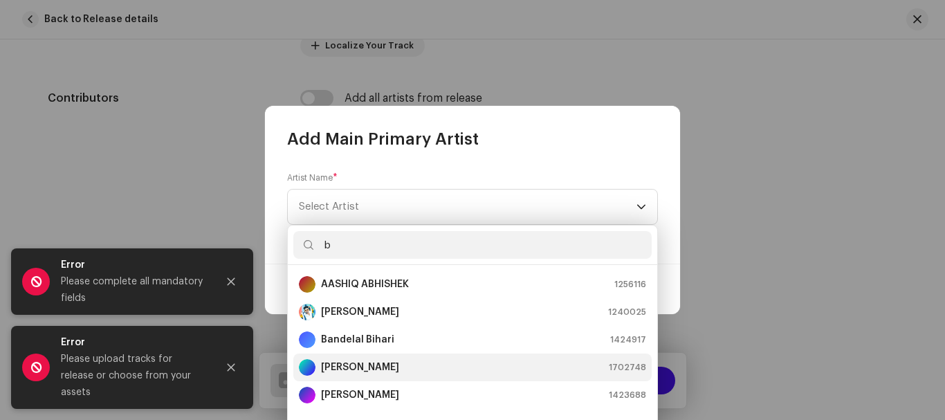
type input "b"
click at [395, 358] on li "[PERSON_NAME] 1702748" at bounding box center [472, 368] width 358 height 28
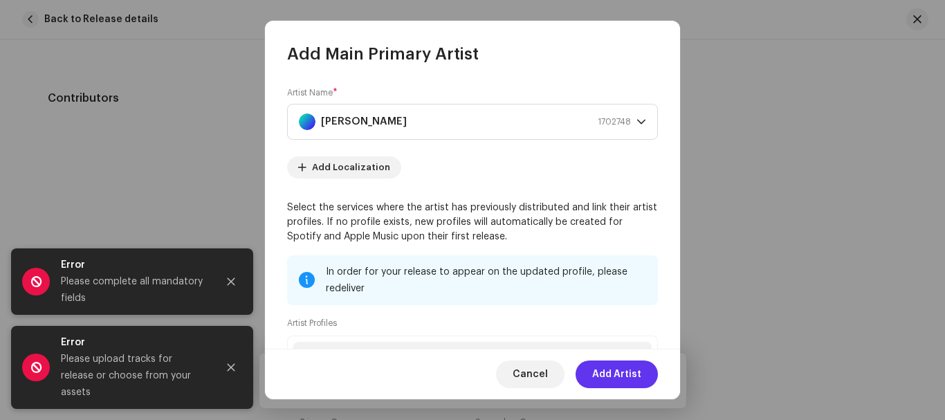
click at [627, 366] on span "Add Artist" at bounding box center [616, 375] width 49 height 28
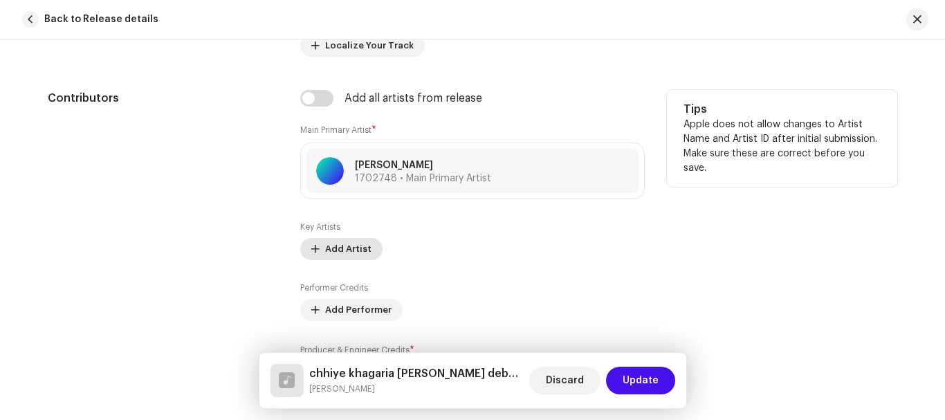
click at [367, 247] on button "Add Artist" at bounding box center [341, 249] width 82 height 22
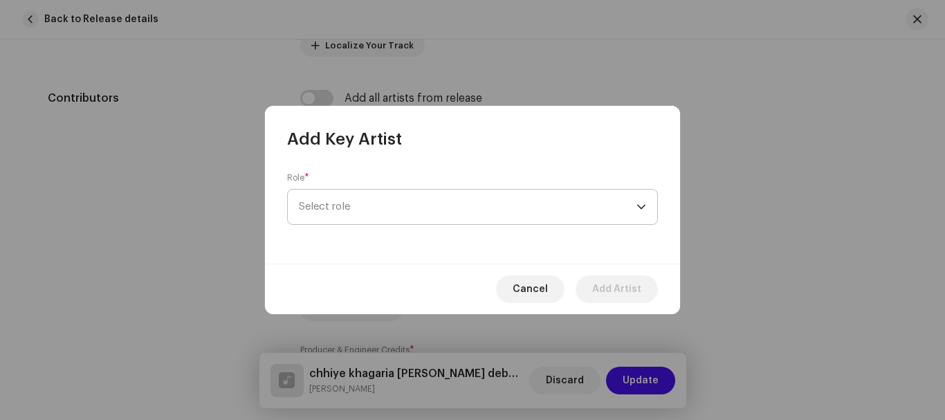
click at [372, 207] on span "Select role" at bounding box center [468, 207] width 338 height 35
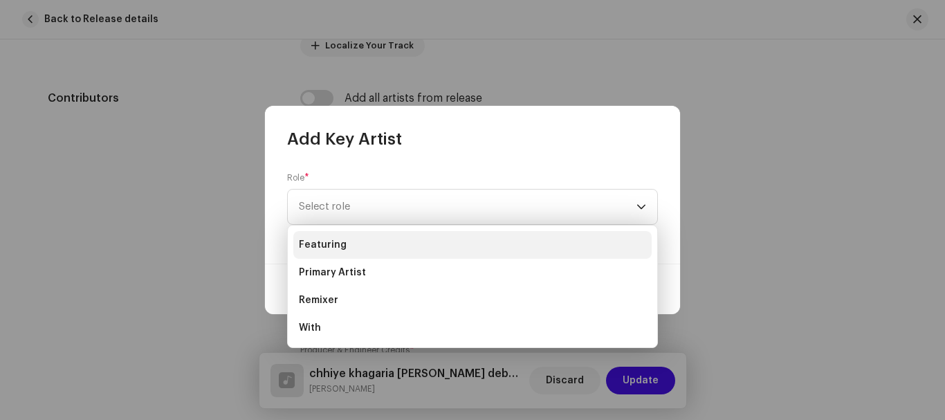
click at [367, 235] on li "Featuring" at bounding box center [472, 245] width 358 height 28
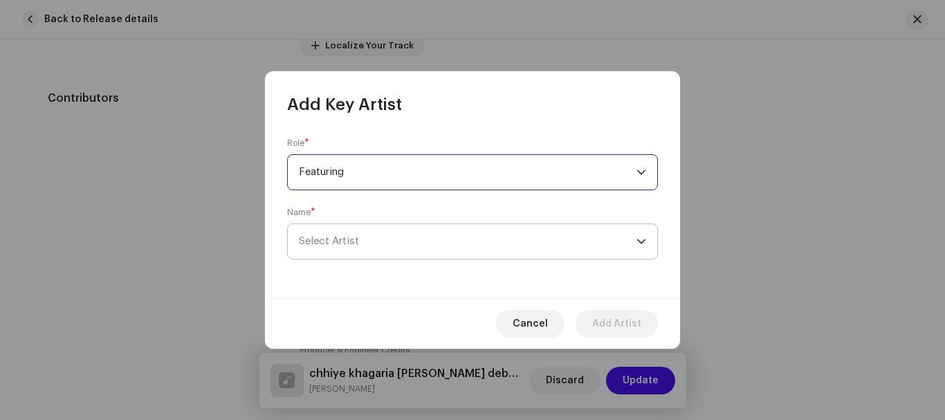
click at [351, 253] on span "Select Artist" at bounding box center [468, 241] width 338 height 35
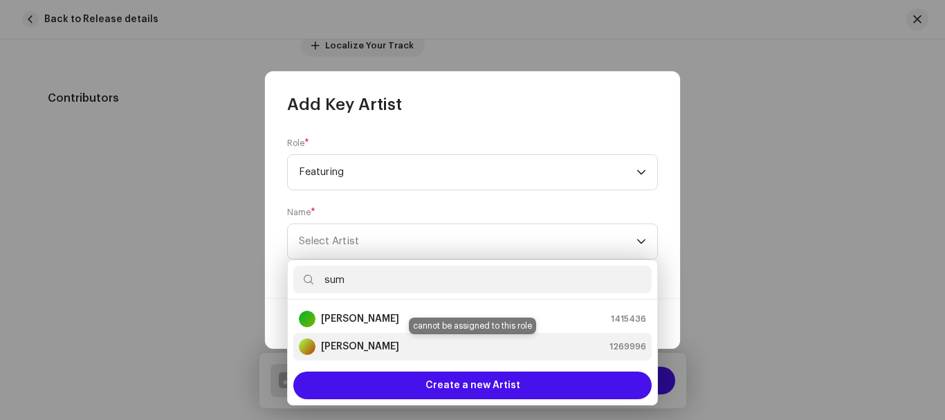
type input "sum"
click at [398, 340] on div "Suman Sona 1269996" at bounding box center [472, 346] width 347 height 17
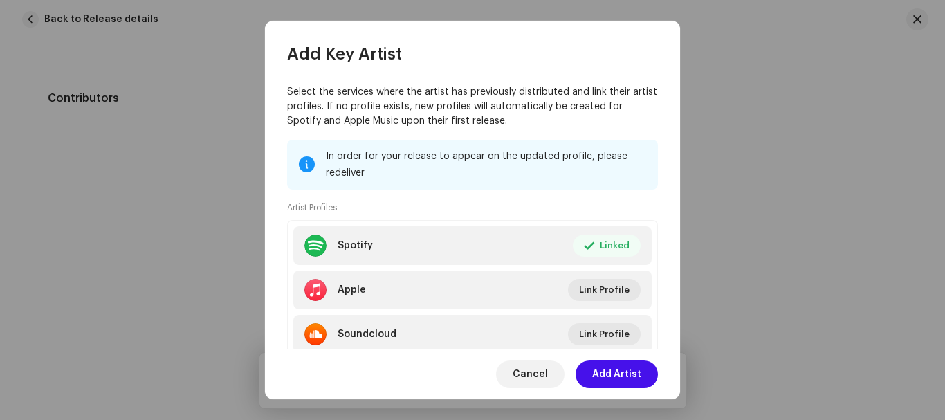
scroll to position [208, 0]
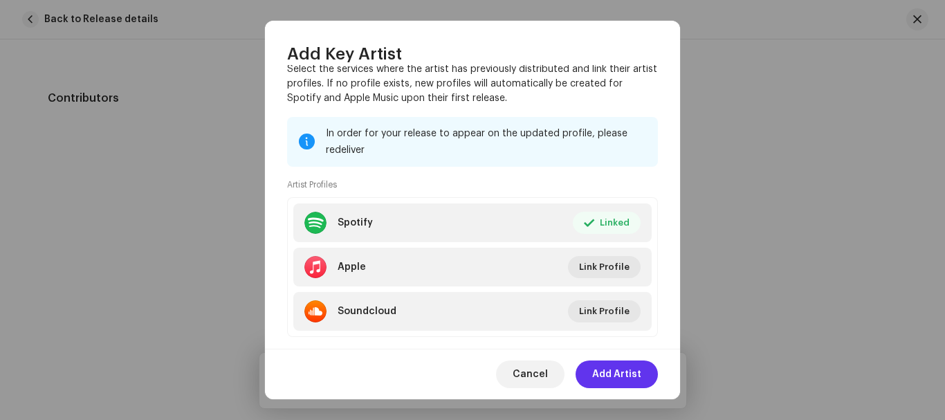
click at [630, 370] on span "Add Artist" at bounding box center [616, 375] width 49 height 28
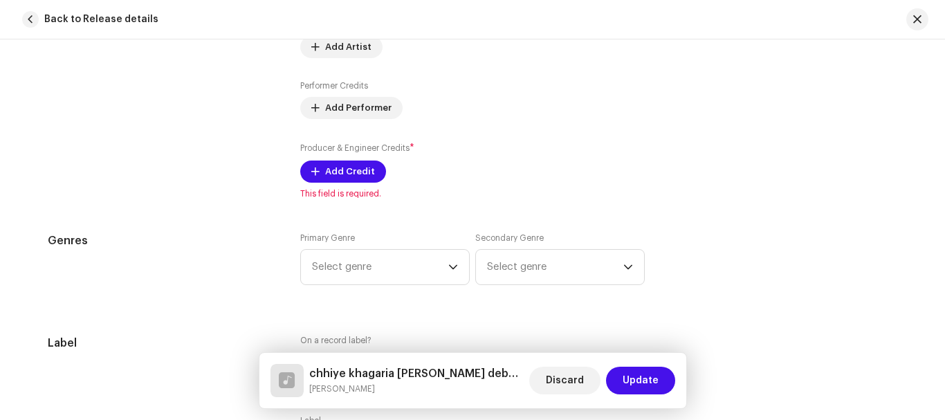
scroll to position [1107, 0]
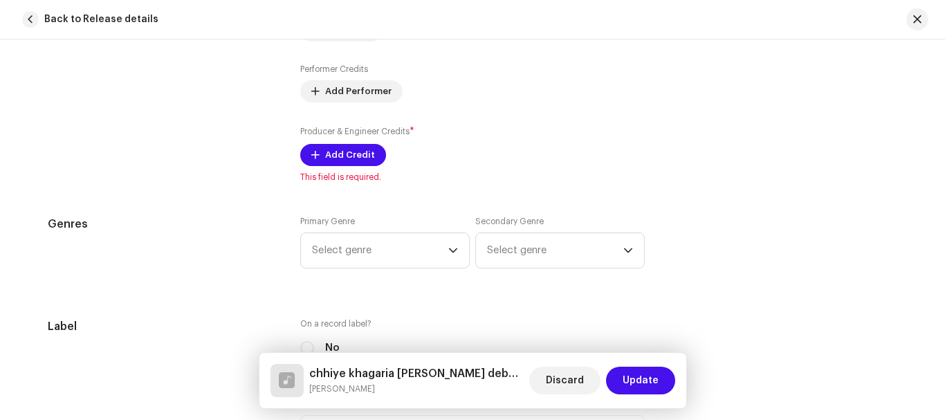
click at [421, 230] on div "Primary Genre Select genre" at bounding box center [385, 242] width 170 height 53
click at [413, 254] on span "Select genre" at bounding box center [380, 250] width 136 height 35
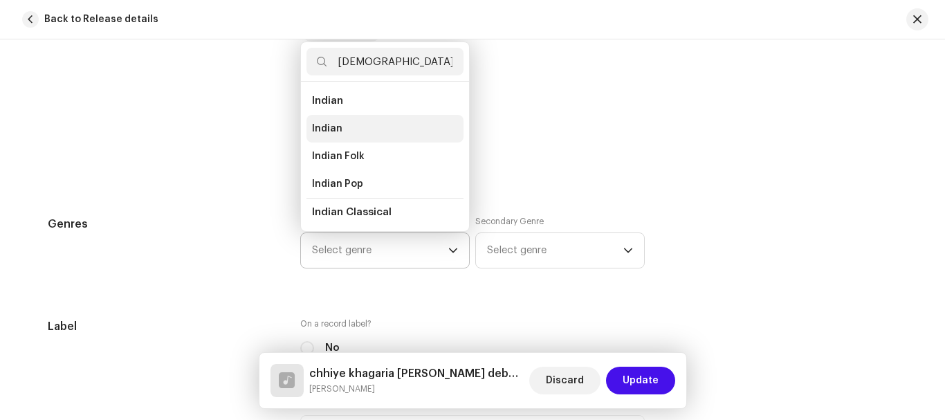
type input "[DEMOGRAPHIC_DATA]"
click at [331, 129] on span "Indian" at bounding box center [327, 129] width 30 height 14
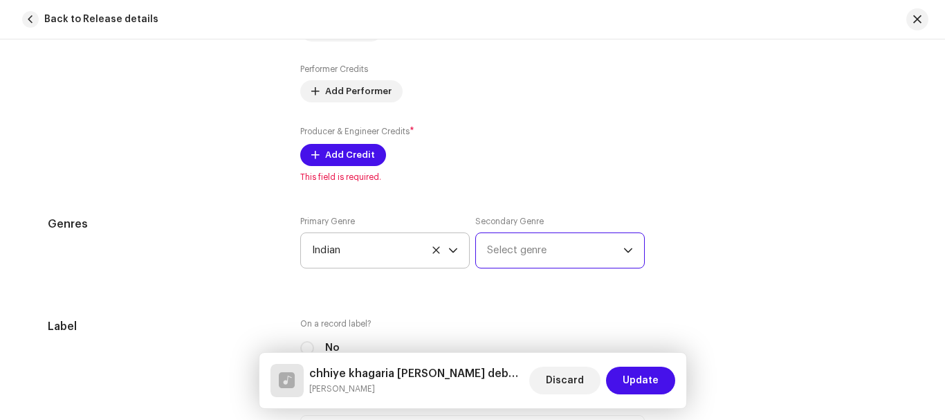
click at [543, 246] on span "Select genre" at bounding box center [555, 250] width 136 height 35
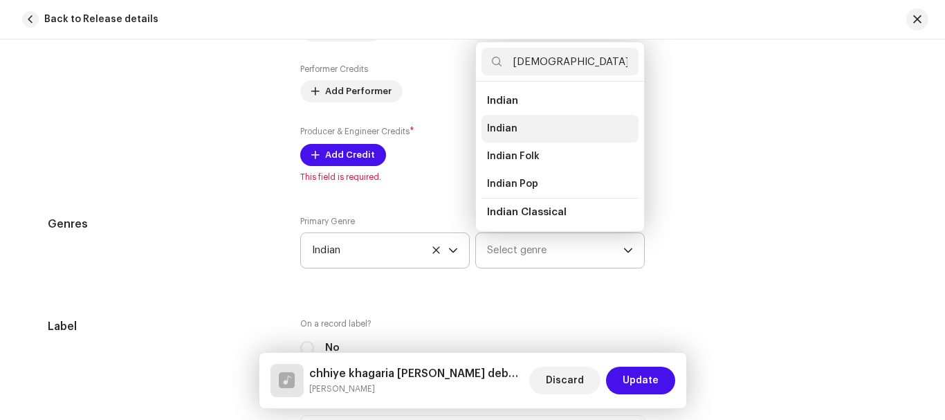
type input "[DEMOGRAPHIC_DATA]"
click at [520, 120] on li "Indian" at bounding box center [560, 129] width 157 height 28
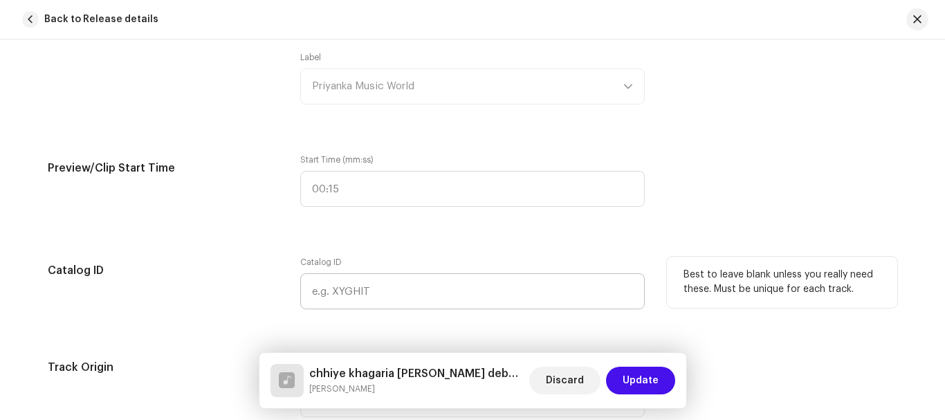
scroll to position [1661, 0]
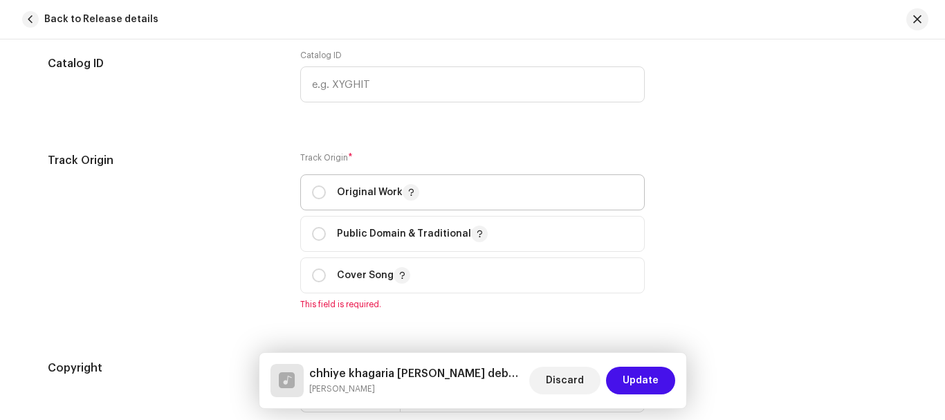
click at [365, 188] on p "Original Work" at bounding box center [378, 192] width 82 height 17
radio input "true"
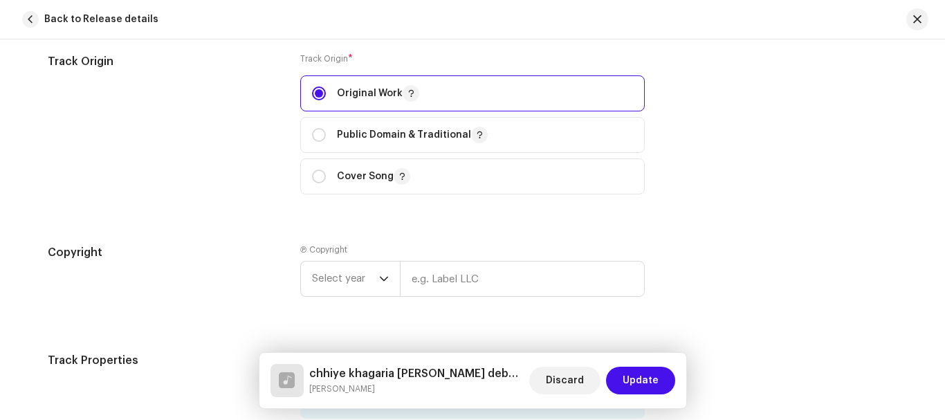
scroll to position [1938, 0]
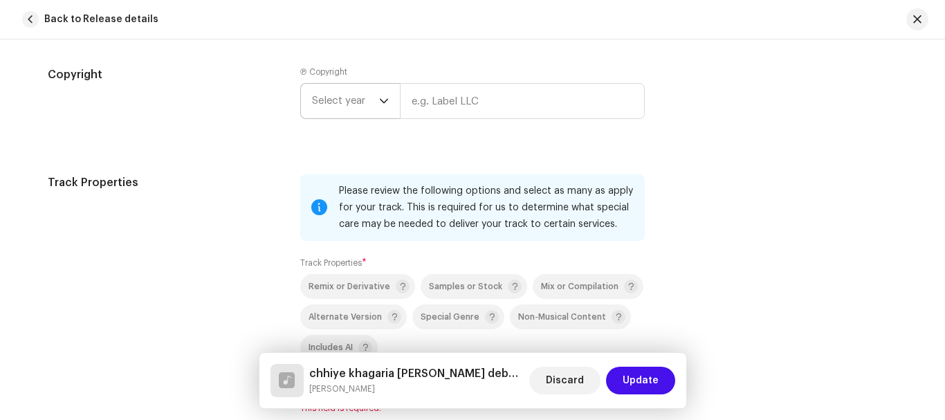
click at [386, 104] on p-select "Select year" at bounding box center [350, 101] width 100 height 36
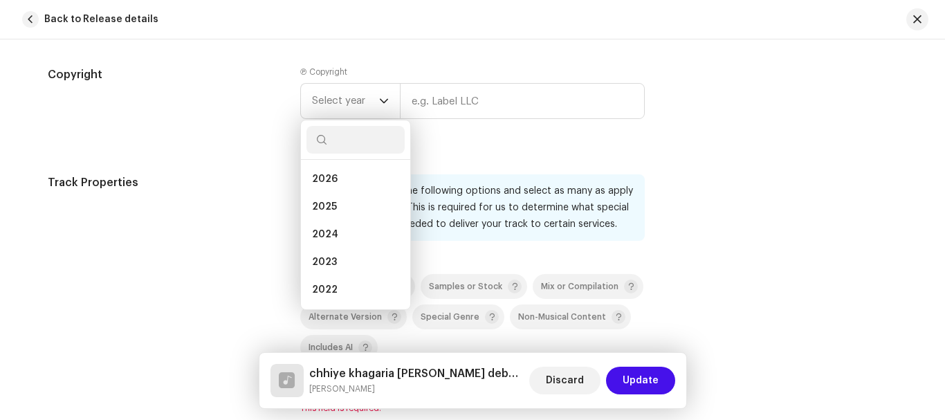
drag, startPoint x: 352, startPoint y: 204, endPoint x: 419, endPoint y: 145, distance: 89.3
click at [357, 197] on li "2025" at bounding box center [356, 207] width 98 height 28
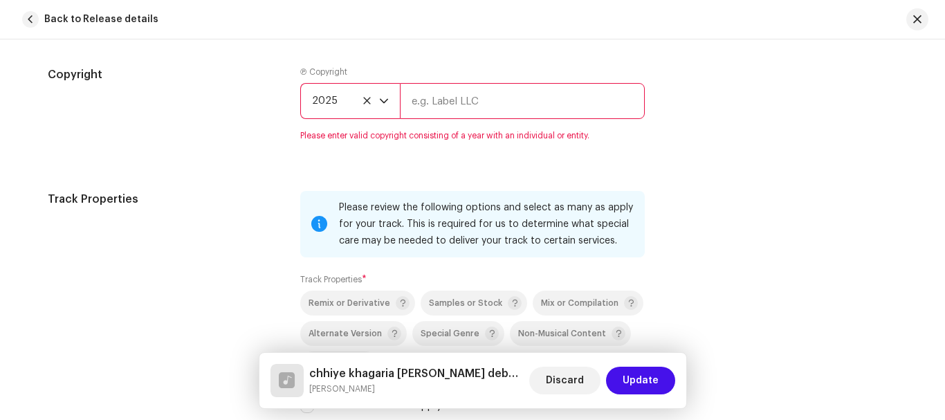
click at [452, 93] on input "text" at bounding box center [522, 101] width 245 height 36
type input "Priyanka music world"
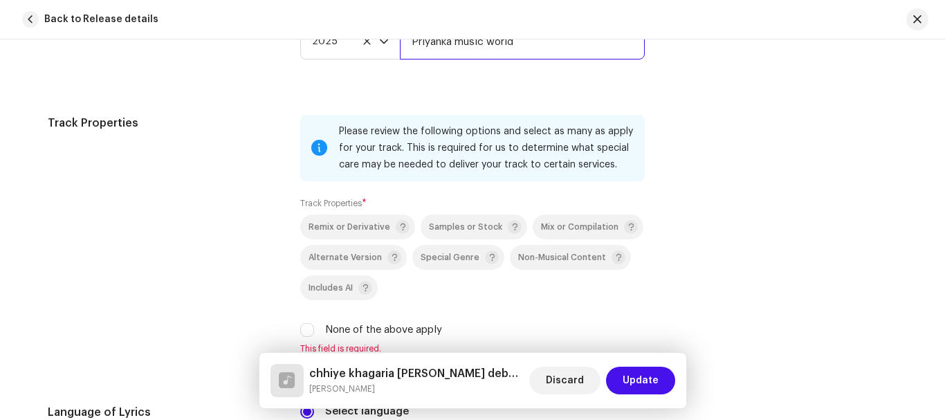
scroll to position [2076, 0]
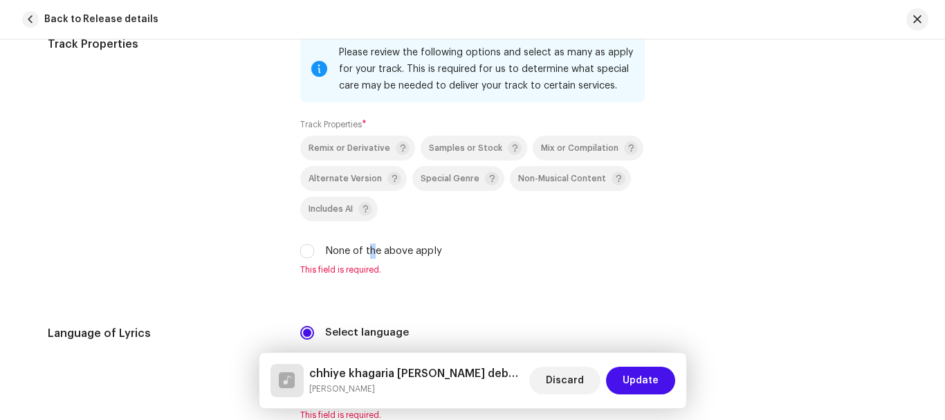
click at [372, 248] on label "None of the above apply" at bounding box center [383, 251] width 117 height 15
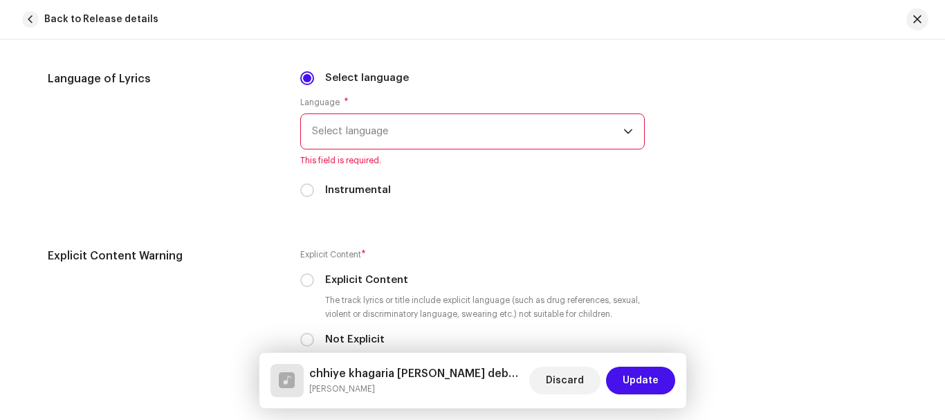
scroll to position [2215, 0]
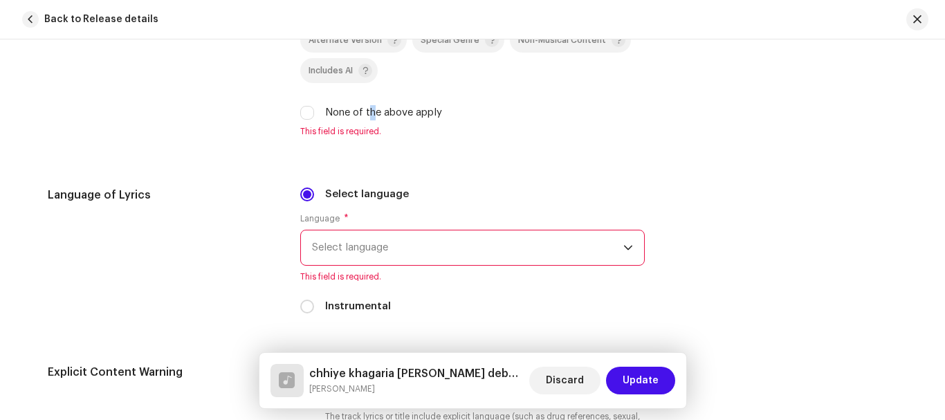
click at [385, 252] on span "Select language" at bounding box center [467, 247] width 311 height 35
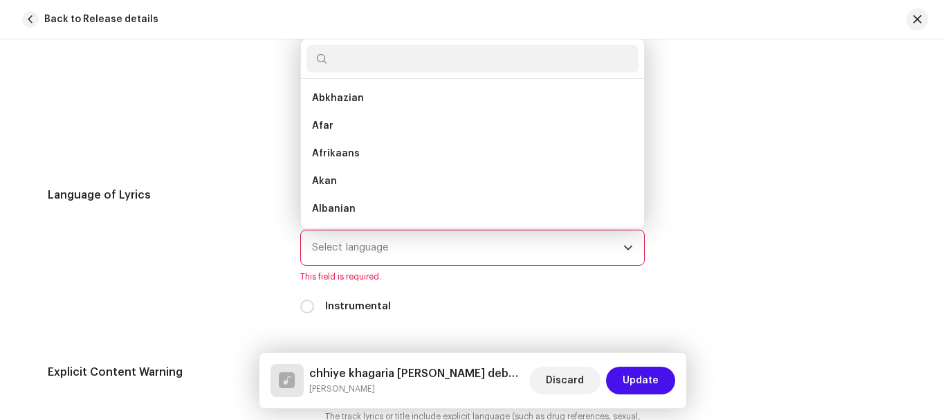
click at [221, 188] on h5 "Language of Lyrics" at bounding box center [163, 195] width 230 height 17
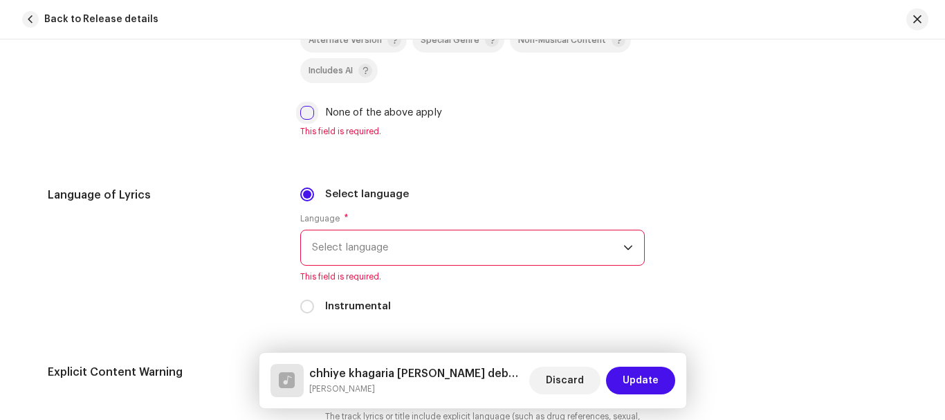
click at [303, 116] on input "None of the above apply" at bounding box center [307, 113] width 14 height 14
checkbox input "true"
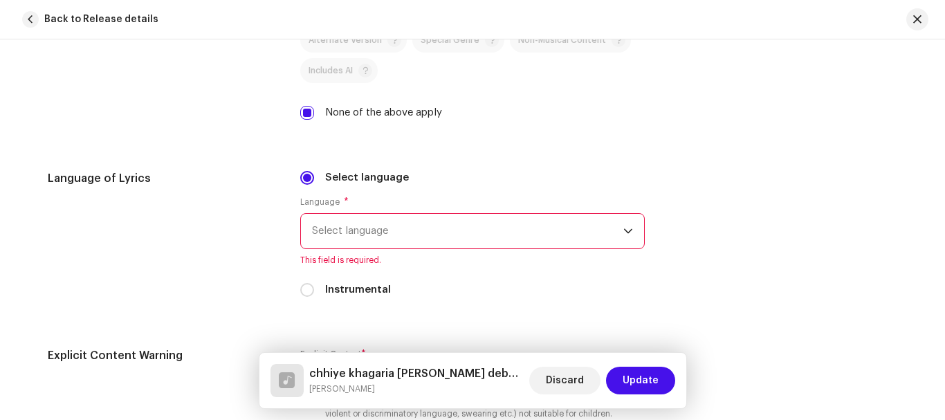
click at [337, 221] on span "Select language" at bounding box center [467, 231] width 311 height 35
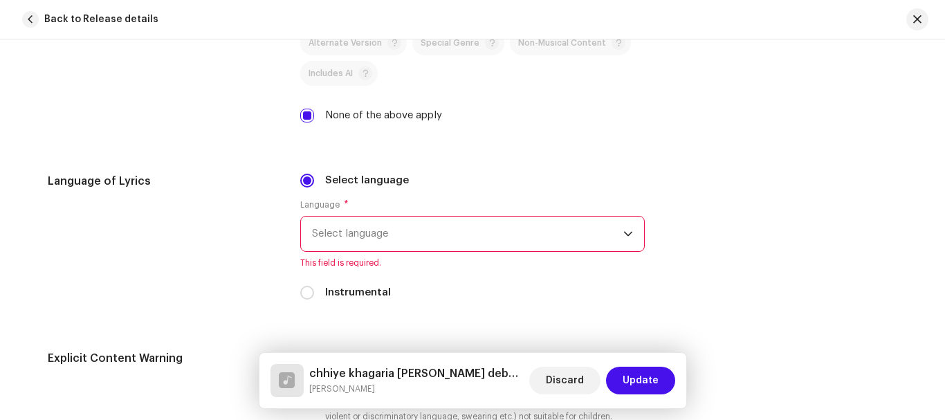
click at [345, 226] on span "Select language" at bounding box center [467, 234] width 311 height 35
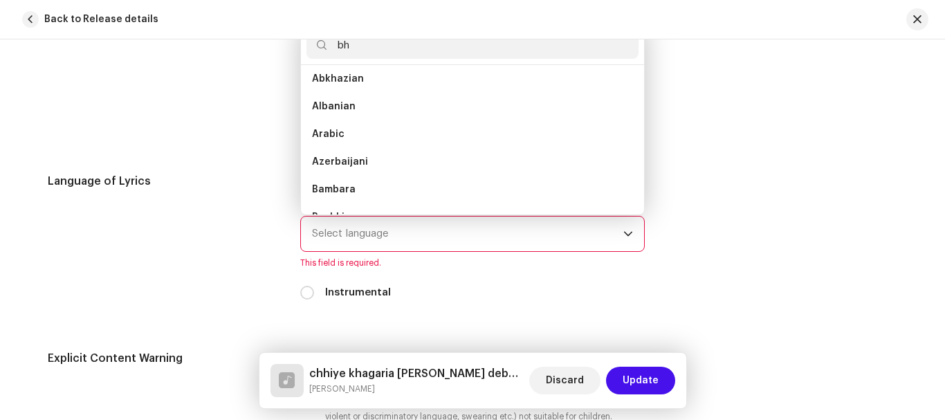
scroll to position [0, 0]
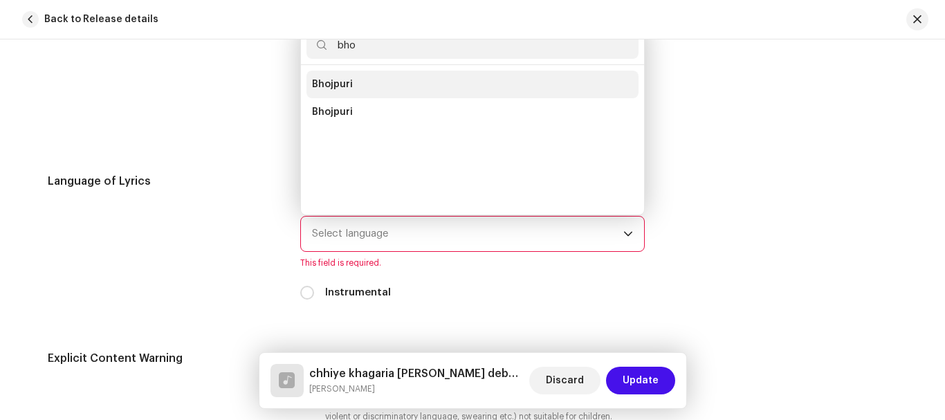
type input "bho"
click at [334, 71] on li "Bhojpuri" at bounding box center [473, 85] width 332 height 28
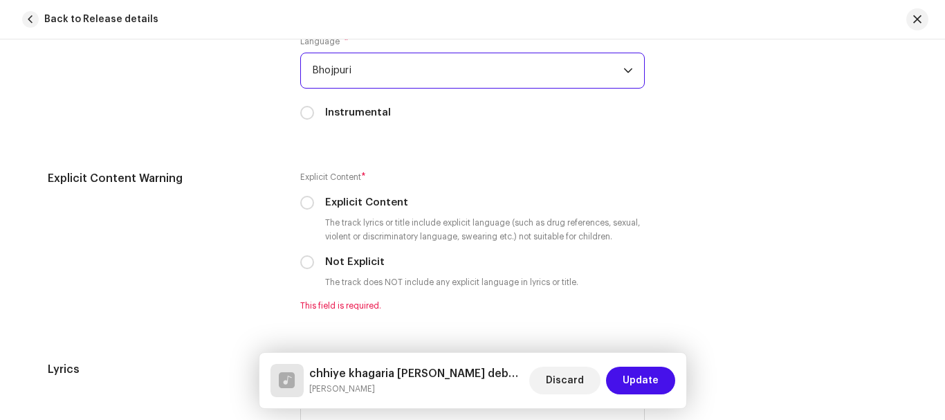
scroll to position [2419, 0]
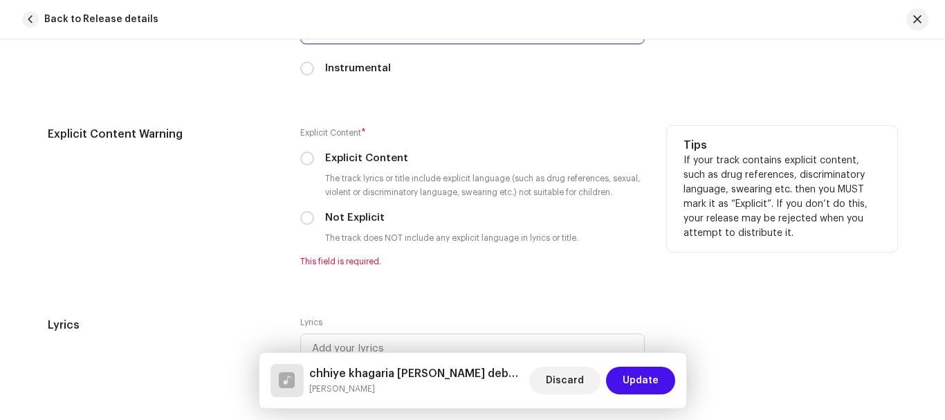
click at [368, 150] on div "Explicit Content * Explicit Content The track lyrics or title include explicit …" at bounding box center [472, 196] width 345 height 141
click at [377, 156] on label "Explicit Content" at bounding box center [366, 158] width 83 height 15
click at [314, 156] on input "Explicit Content" at bounding box center [307, 159] width 14 height 14
radio input "true"
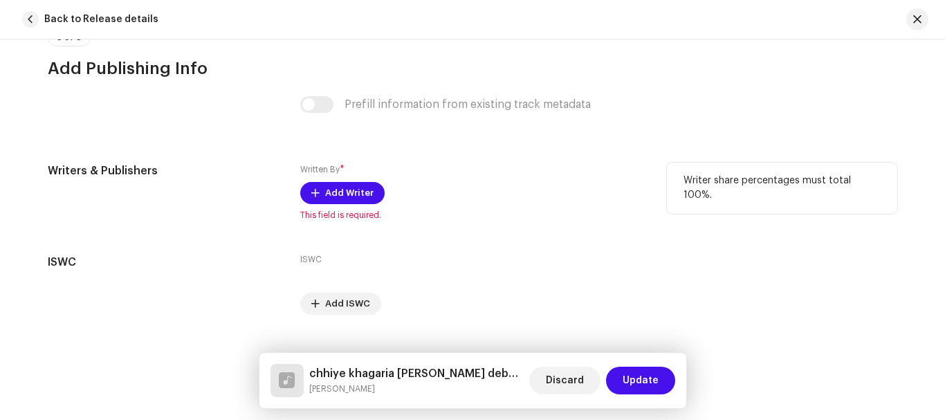
scroll to position [2835, 0]
click at [361, 187] on span "Add Writer" at bounding box center [349, 192] width 48 height 28
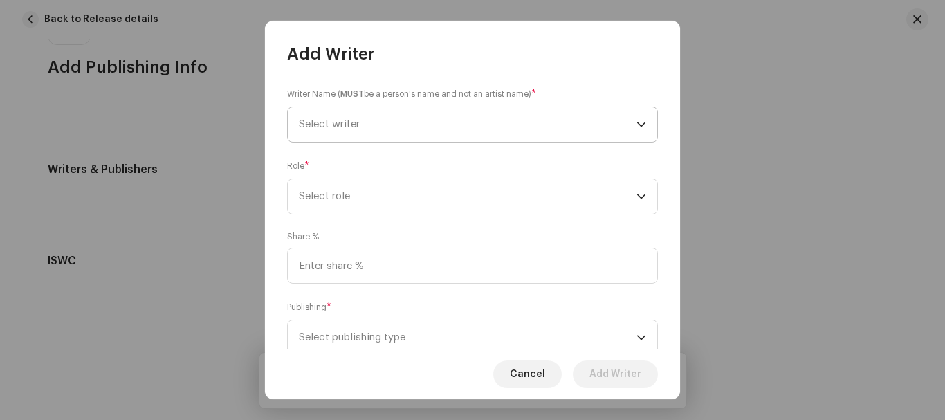
click at [457, 131] on span "Select writer" at bounding box center [468, 124] width 338 height 35
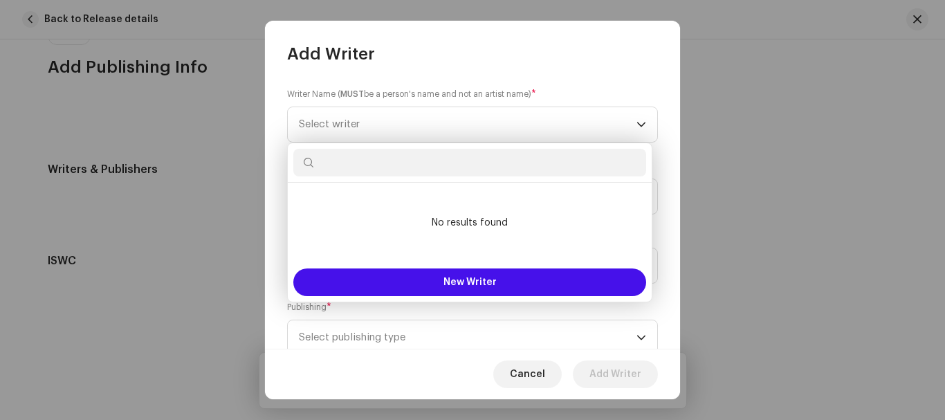
click at [388, 104] on div "Writer Name ( MUST be a person's name and not an artist name) * Select writer" at bounding box center [472, 114] width 371 height 55
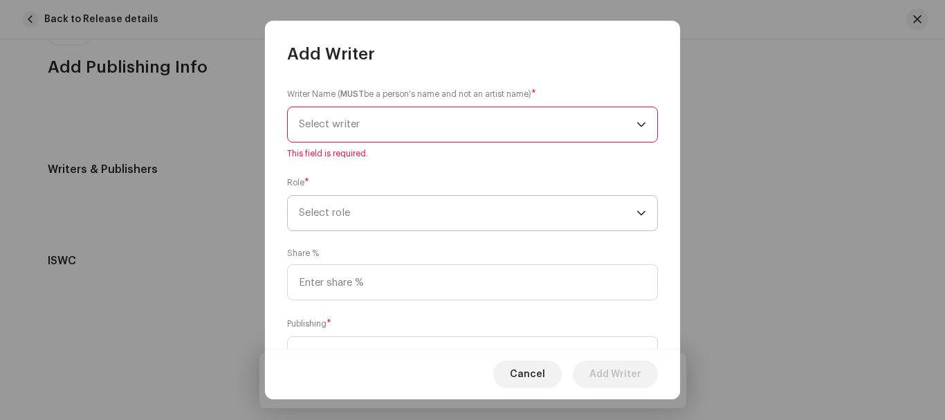
click at [383, 218] on span "Select role" at bounding box center [468, 213] width 338 height 35
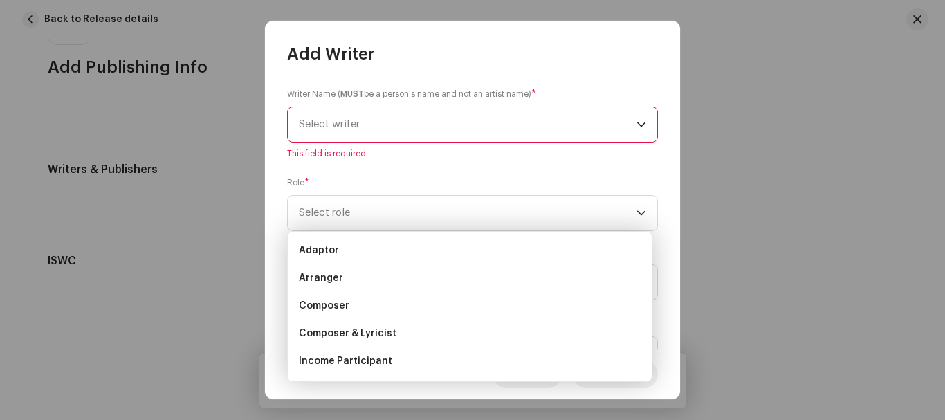
scroll to position [0, 0]
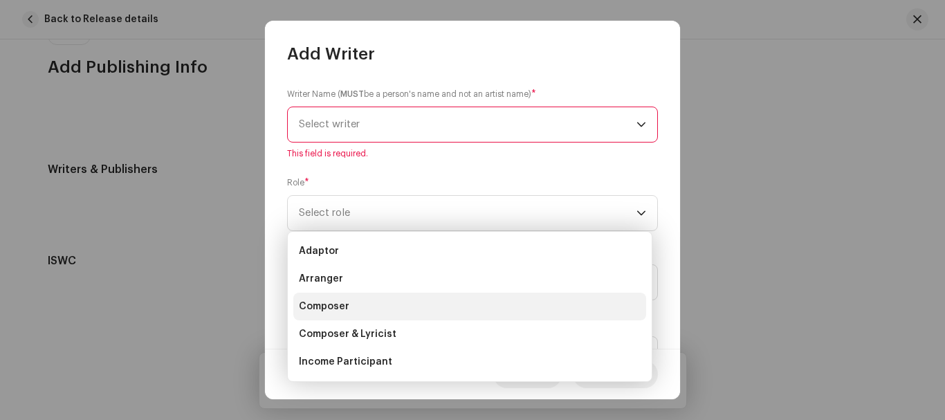
click at [350, 307] on li "Composer" at bounding box center [469, 307] width 353 height 28
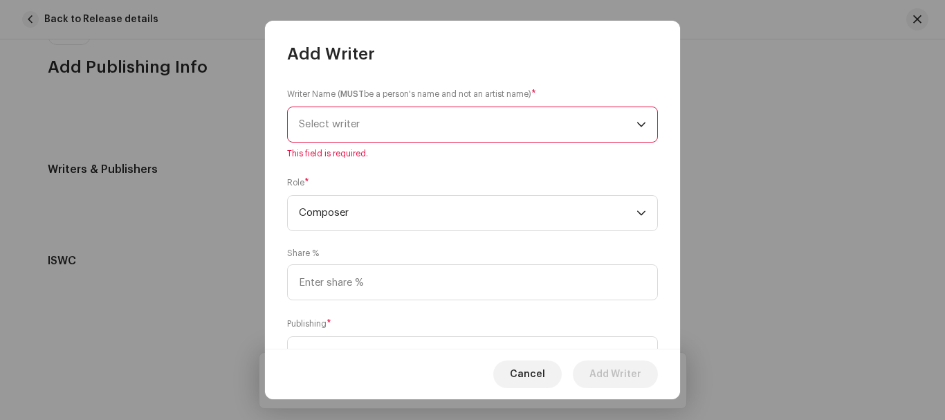
click at [370, 128] on span "Select writer" at bounding box center [468, 124] width 338 height 35
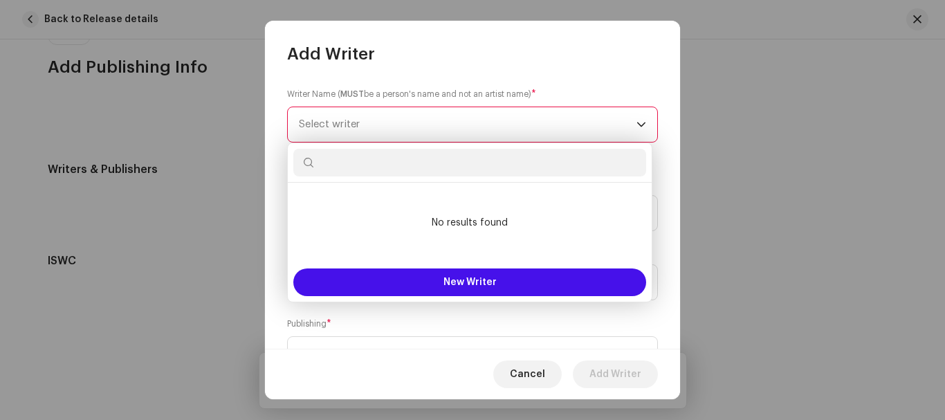
paste input "[PERSON_NAME]"
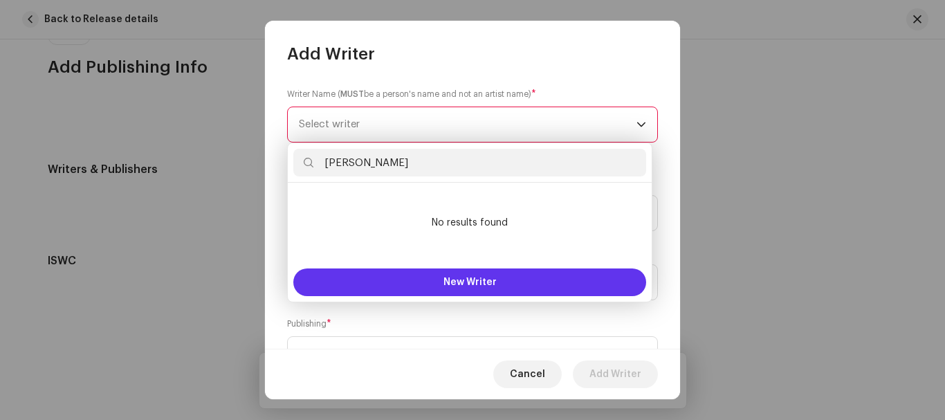
type input "[PERSON_NAME]"
click at [451, 289] on button "New Writer" at bounding box center [469, 283] width 353 height 28
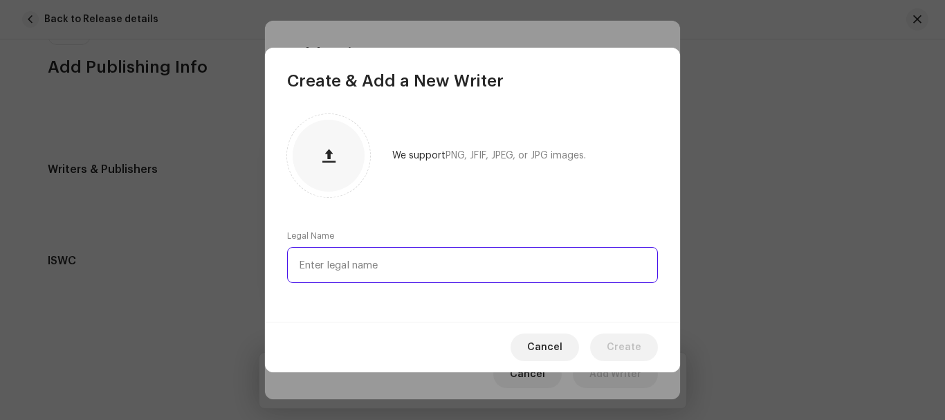
click at [403, 264] on input "text" at bounding box center [472, 265] width 371 height 36
paste input "[PERSON_NAME]"
type input "[PERSON_NAME]"
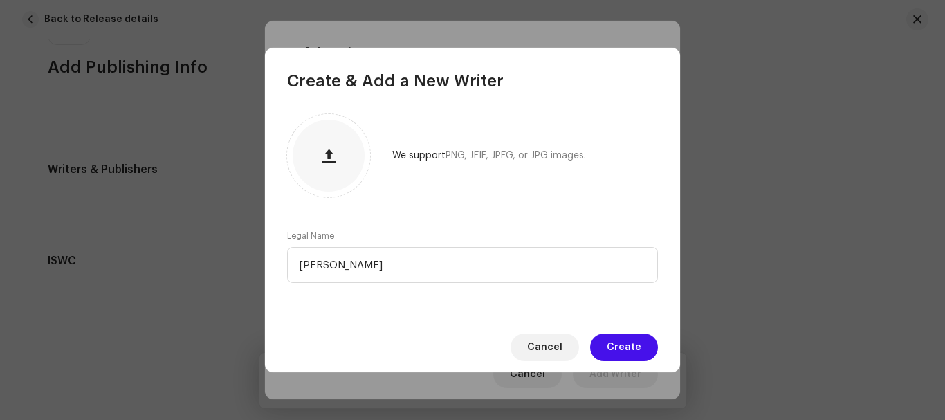
click at [637, 333] on div "Cancel Create" at bounding box center [472, 347] width 415 height 51
click at [628, 338] on span "Create" at bounding box center [624, 348] width 35 height 28
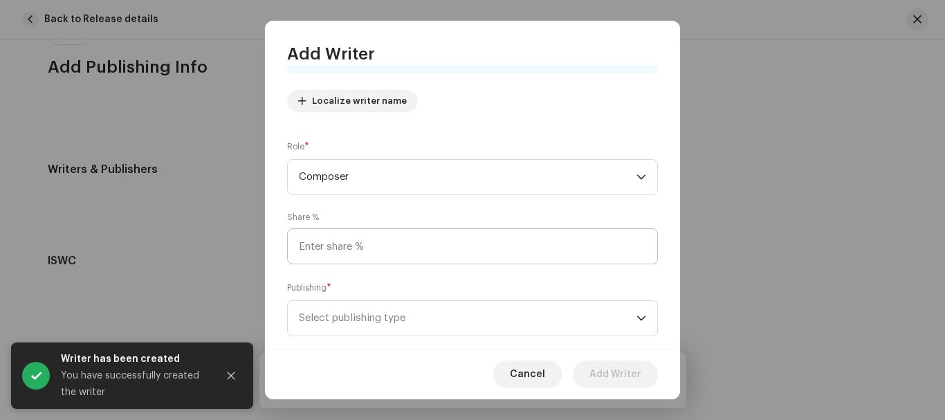
scroll to position [173, 0]
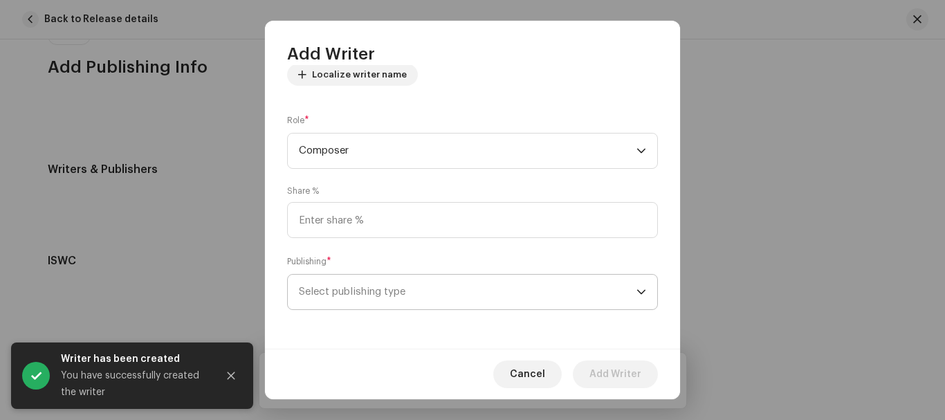
click at [439, 296] on span "Select publishing type" at bounding box center [468, 292] width 338 height 35
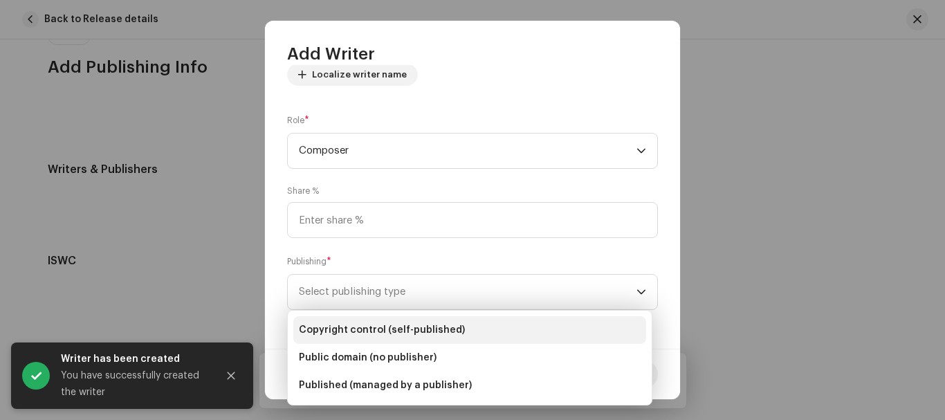
drag, startPoint x: 390, startPoint y: 326, endPoint x: 401, endPoint y: 320, distance: 12.4
click at [391, 323] on span "Copyright control (self-published)" at bounding box center [382, 330] width 166 height 14
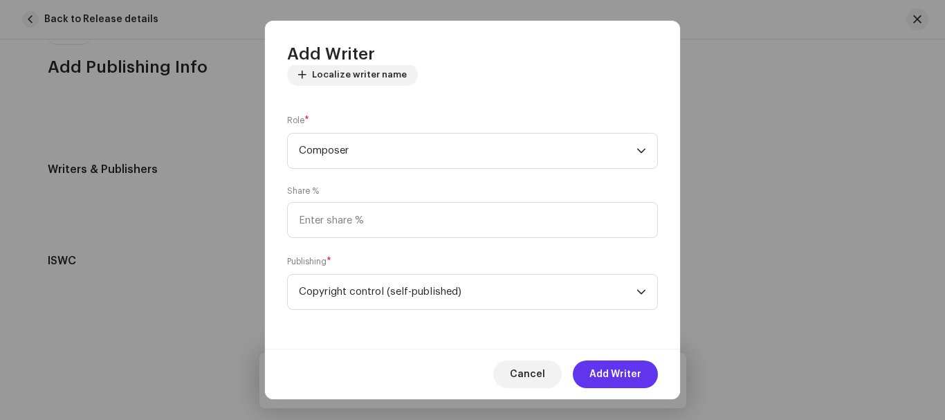
click at [617, 362] on span "Add Writer" at bounding box center [616, 375] width 52 height 28
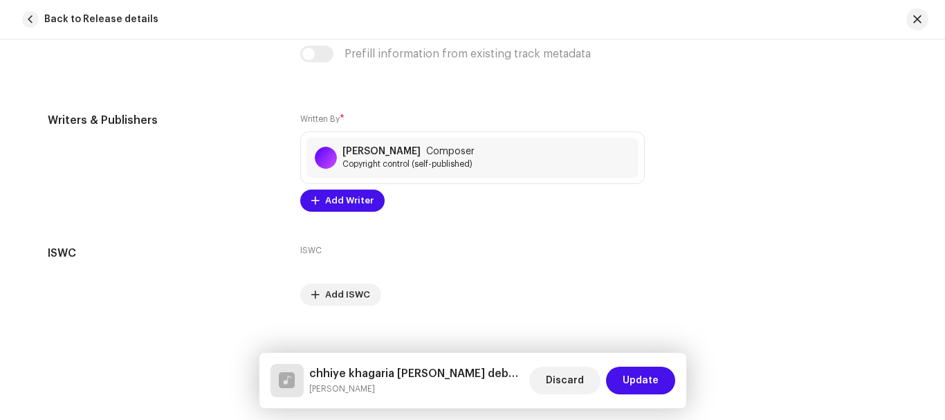
scroll to position [2903, 0]
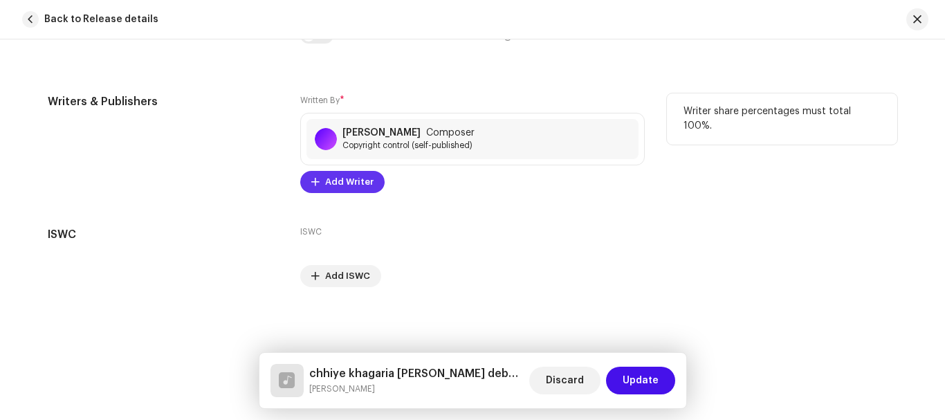
click at [349, 192] on span "Add Writer" at bounding box center [349, 182] width 48 height 28
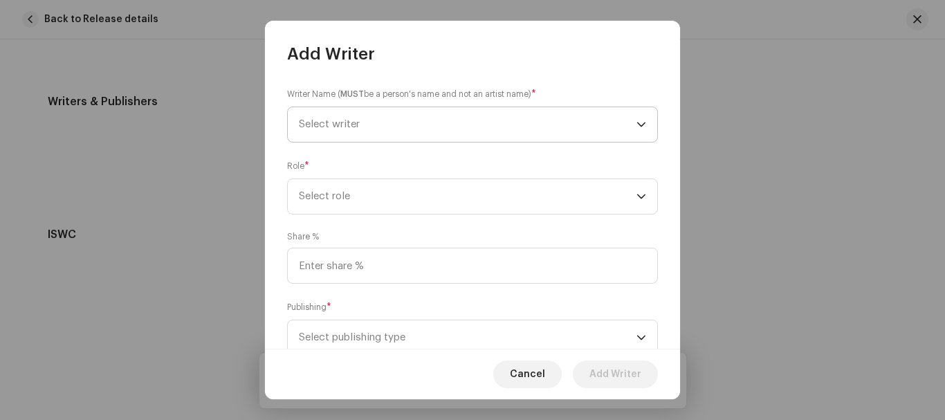
click at [372, 128] on span "Select writer" at bounding box center [468, 124] width 338 height 35
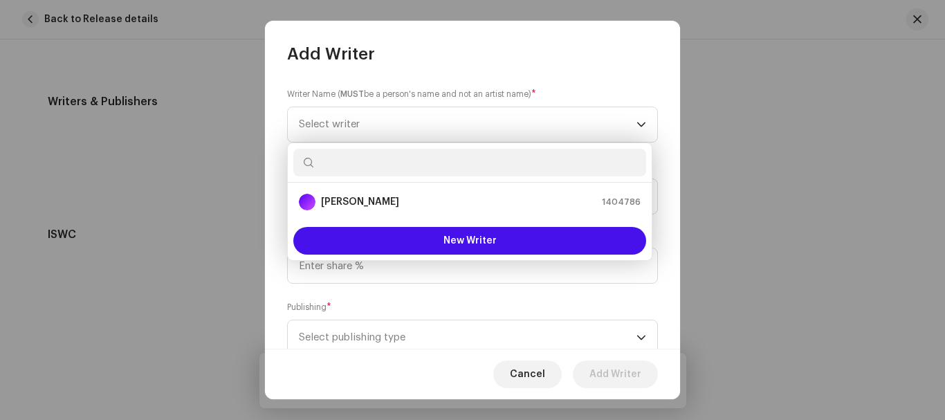
click at [381, 78] on div "Writer Name ( MUST be a person's name and not an artist name) * Select writer R…" at bounding box center [472, 206] width 415 height 283
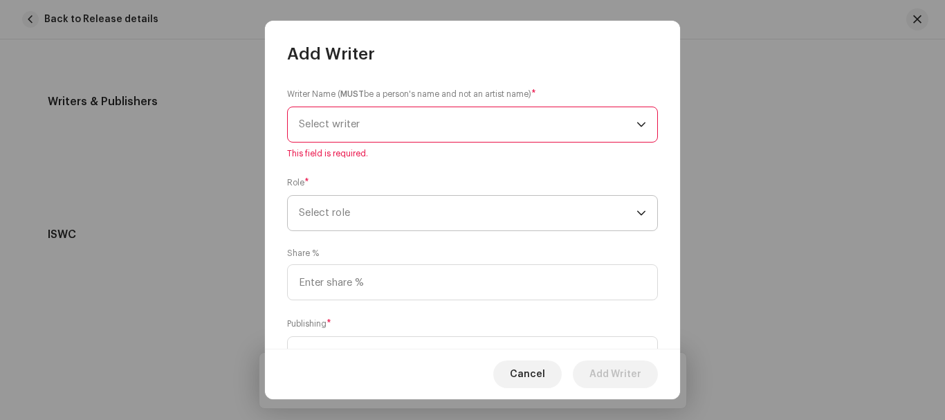
click at [380, 231] on p-select "Select role" at bounding box center [472, 213] width 371 height 36
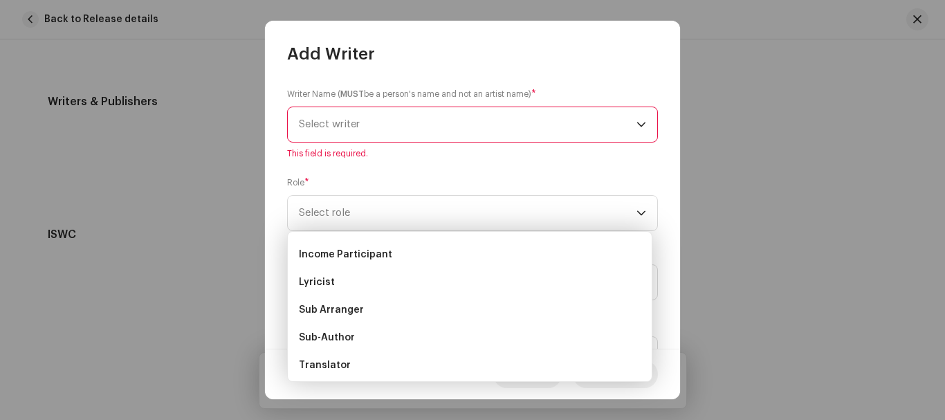
scroll to position [138, 0]
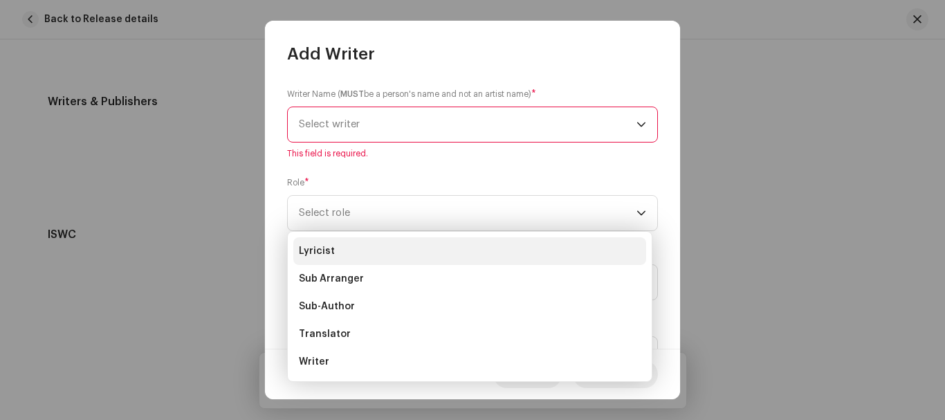
click at [316, 242] on li "Lyricist" at bounding box center [469, 251] width 353 height 28
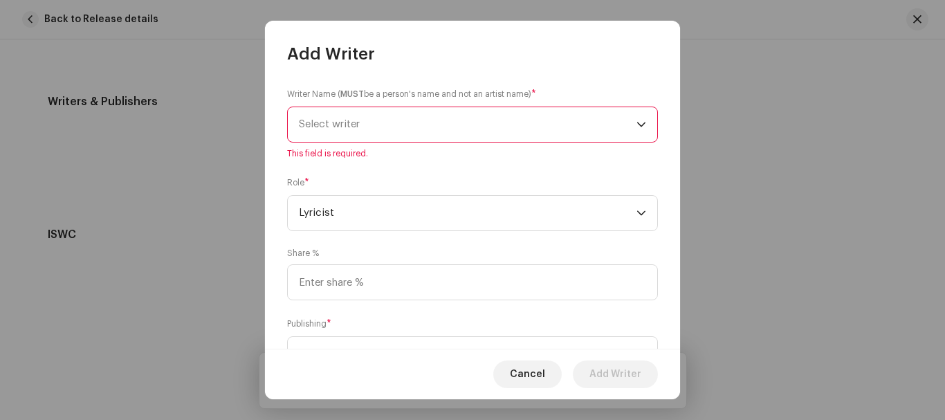
click at [363, 105] on div "Writer Name ( MUST be a person's name and not an artist name) * Select writer T…" at bounding box center [472, 123] width 371 height 72
click at [363, 125] on span "Select writer" at bounding box center [468, 124] width 338 height 35
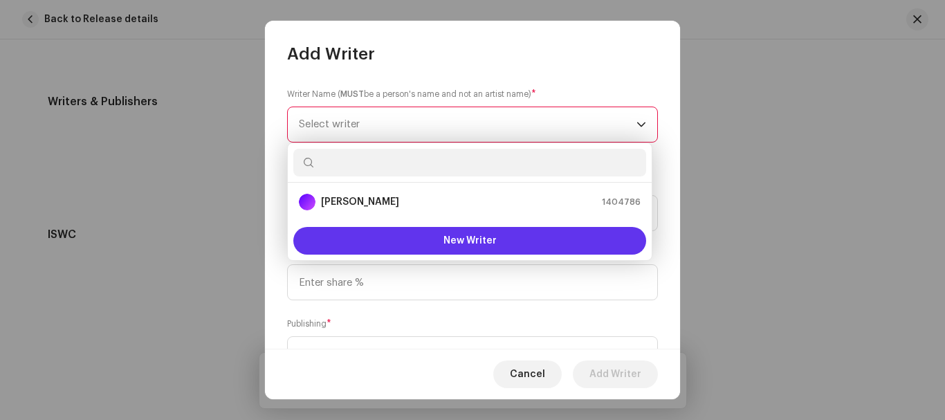
click at [426, 233] on button "New Writer" at bounding box center [469, 241] width 353 height 28
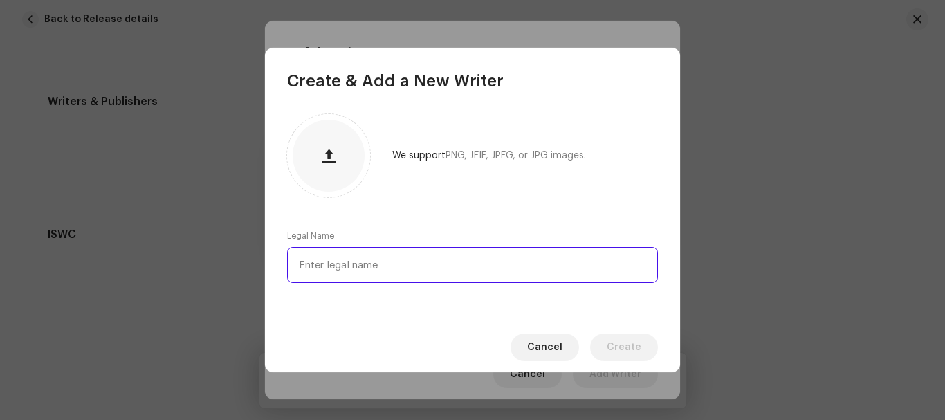
click at [400, 272] on input "text" at bounding box center [472, 265] width 371 height 36
paste input "[PERSON_NAME]"
type input "[PERSON_NAME]"
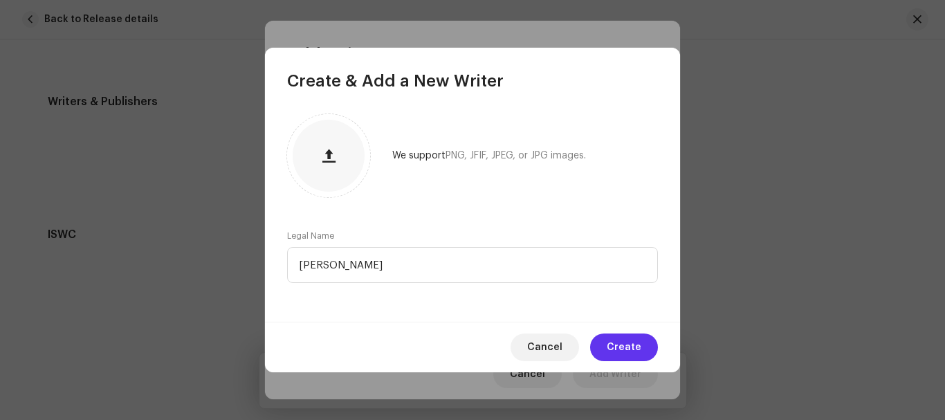
click at [631, 347] on span "Create" at bounding box center [624, 348] width 35 height 28
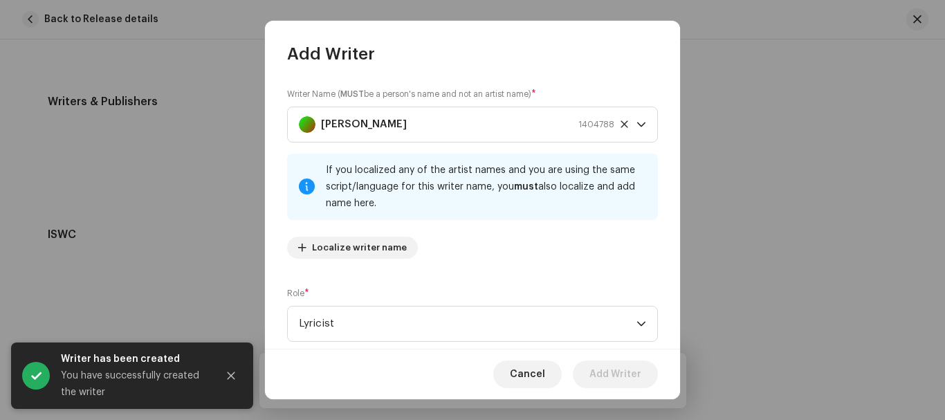
scroll to position [173, 0]
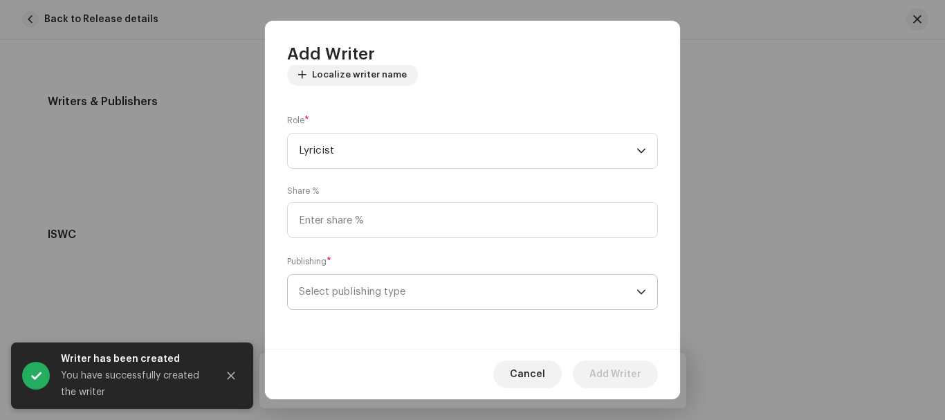
click at [538, 300] on span "Select publishing type" at bounding box center [468, 292] width 338 height 35
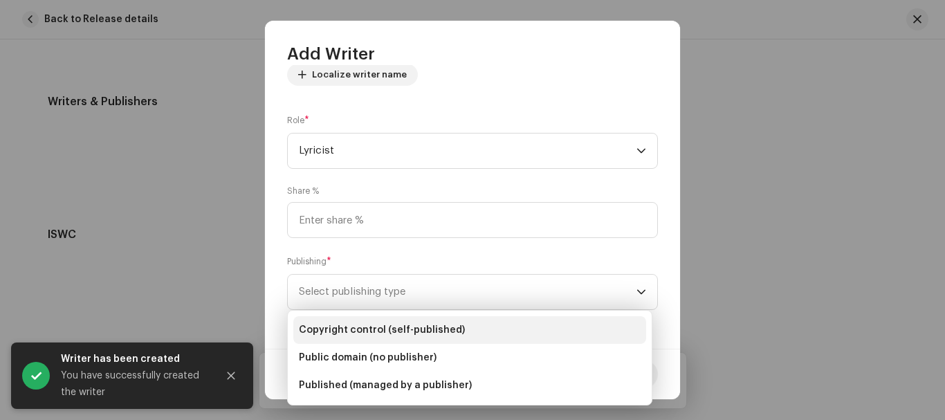
click at [518, 323] on li "Copyright control (self-published)" at bounding box center [469, 330] width 353 height 28
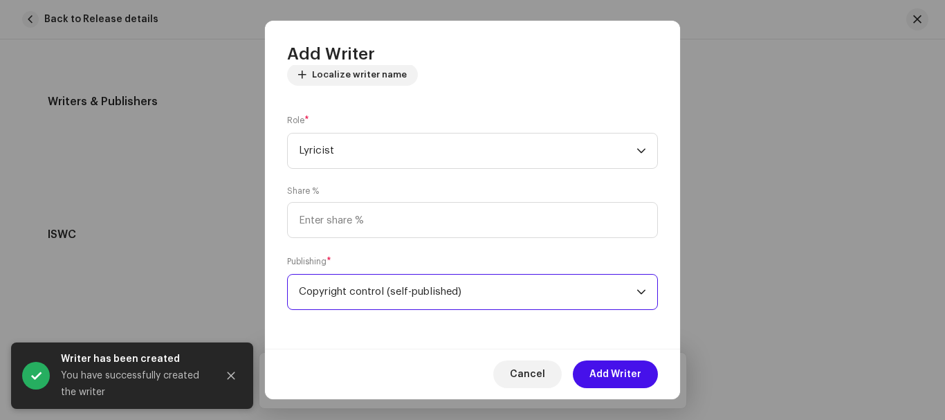
click at [657, 383] on div "Cancel Add Writer" at bounding box center [472, 374] width 415 height 51
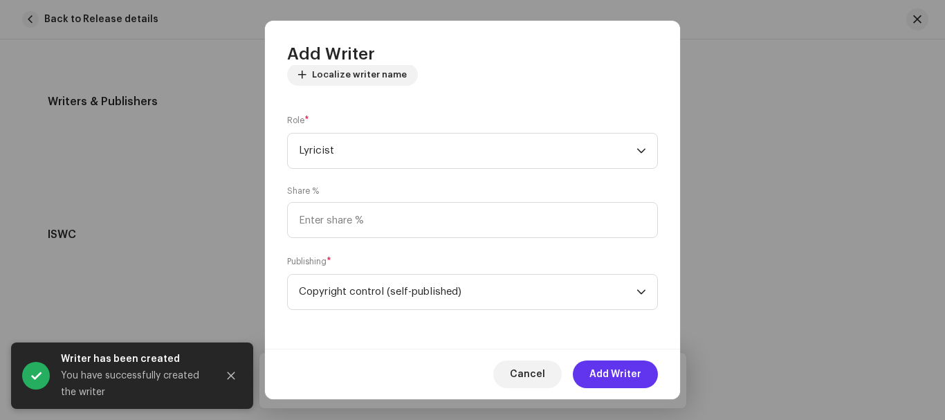
click at [633, 368] on span "Add Writer" at bounding box center [616, 375] width 52 height 28
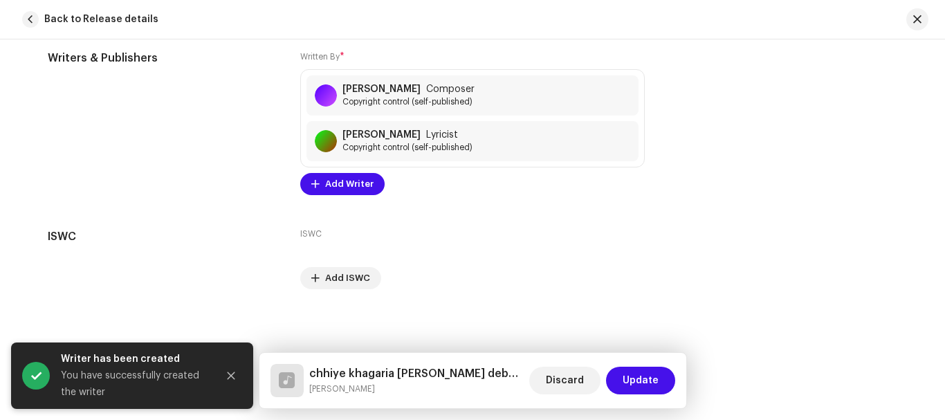
scroll to position [2948, 0]
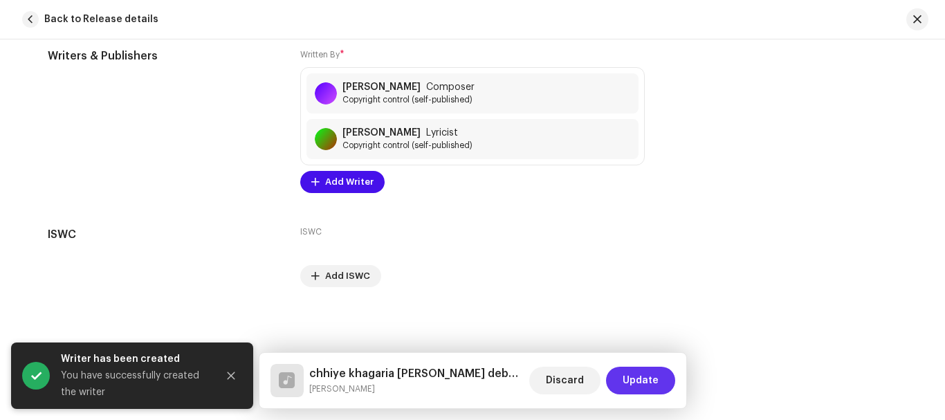
click at [646, 368] on span "Update" at bounding box center [641, 381] width 36 height 28
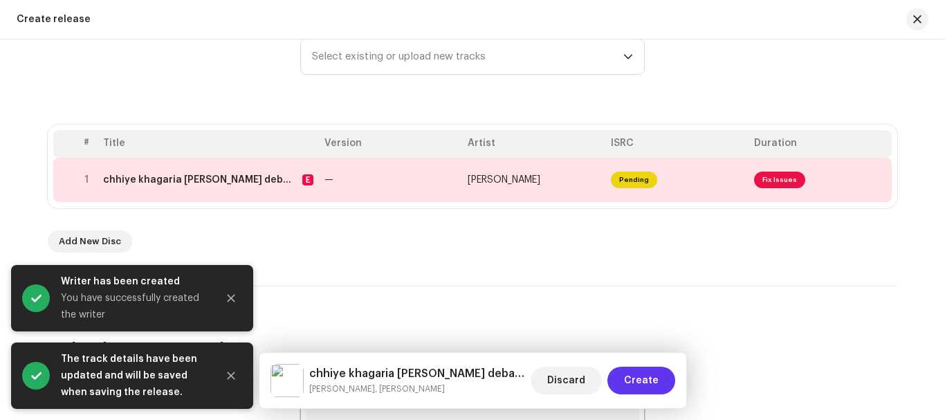
click at [651, 377] on span "Create" at bounding box center [641, 381] width 35 height 28
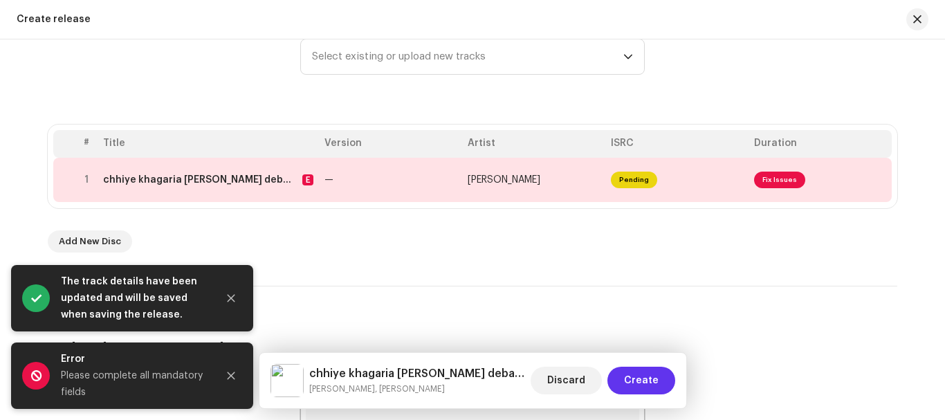
click at [651, 376] on span "Create" at bounding box center [641, 381] width 35 height 28
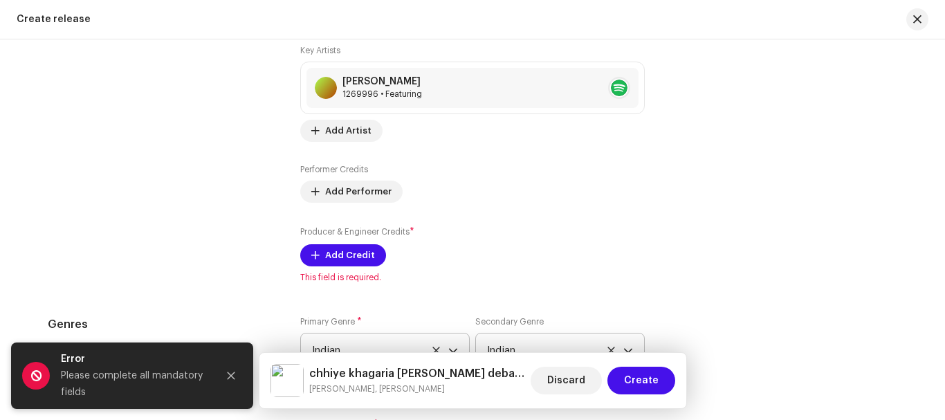
scroll to position [1817, 0]
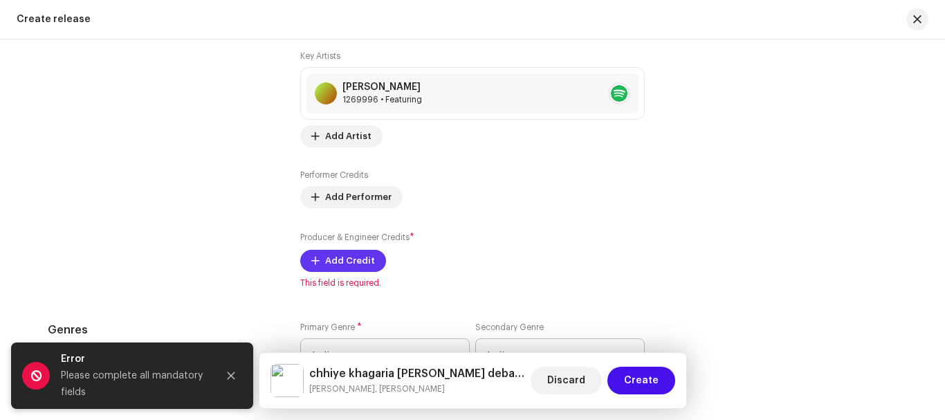
click at [365, 266] on span "Add Credit" at bounding box center [350, 261] width 50 height 28
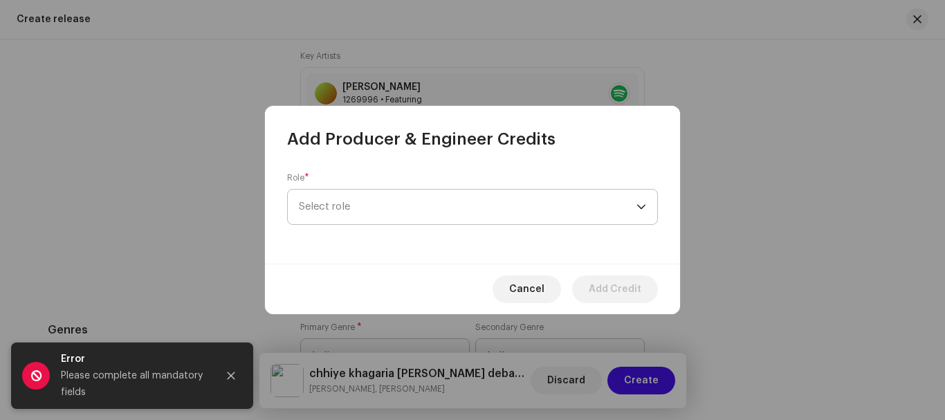
click at [397, 207] on span "Select role" at bounding box center [468, 207] width 338 height 35
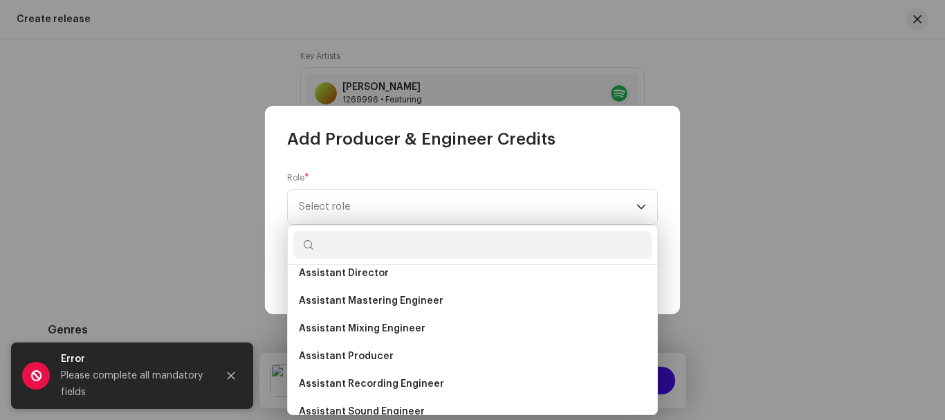
scroll to position [0, 0]
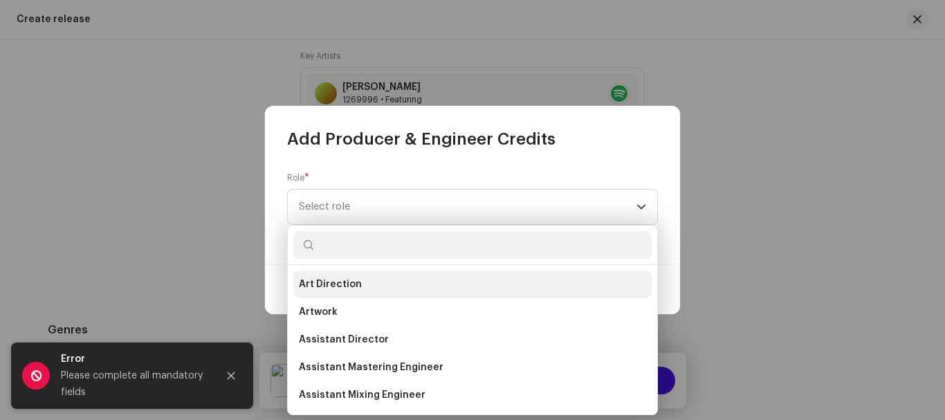
click at [382, 285] on li "Art Direction" at bounding box center [472, 285] width 358 height 28
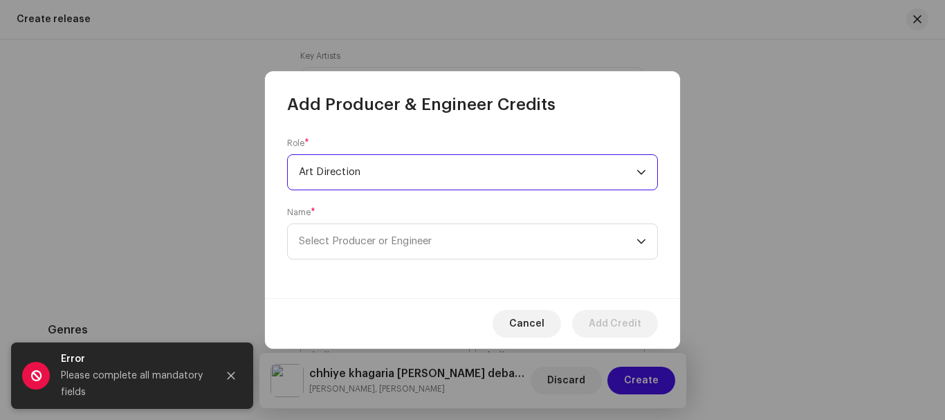
click at [576, 192] on form "Role * Art Direction Name * Select Producer or Engineer" at bounding box center [472, 199] width 371 height 122
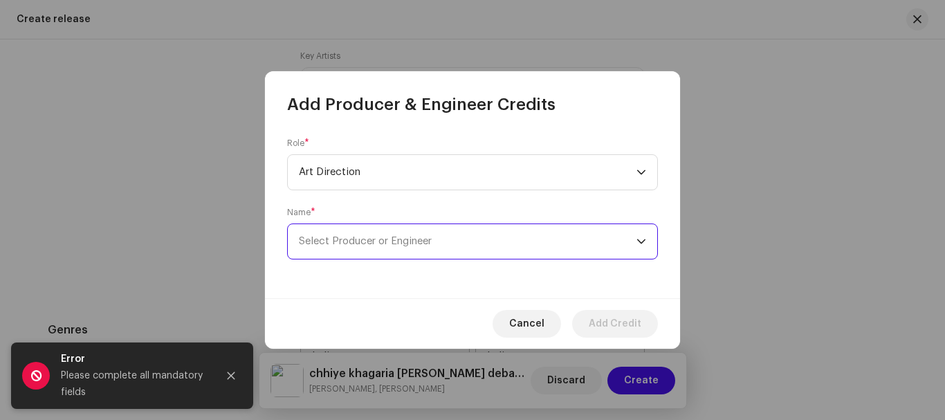
click at [549, 245] on span "Select Producer or Engineer" at bounding box center [468, 241] width 338 height 35
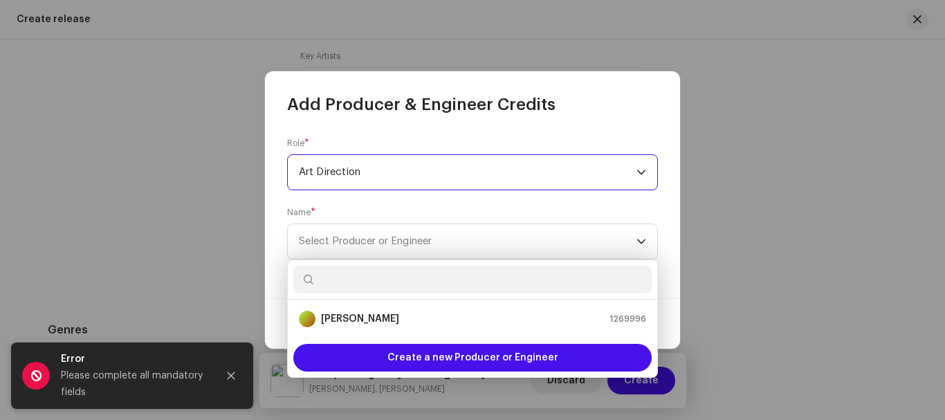
click at [397, 181] on span "Art Direction" at bounding box center [468, 172] width 338 height 35
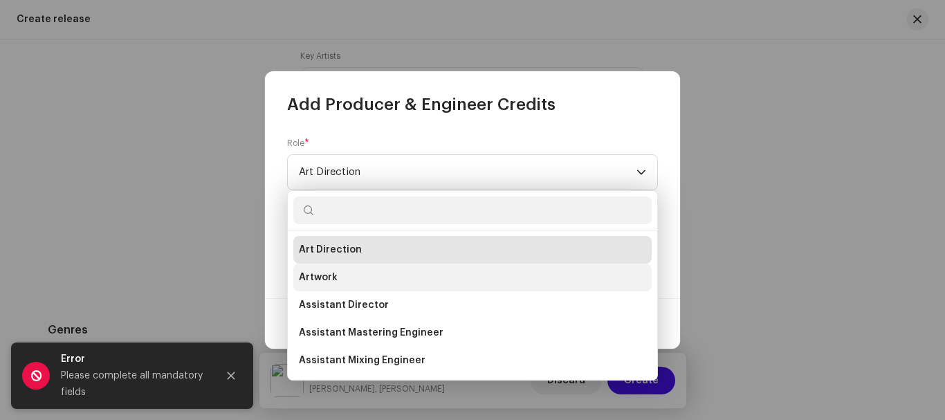
click at [381, 281] on li "Artwork" at bounding box center [472, 278] width 358 height 28
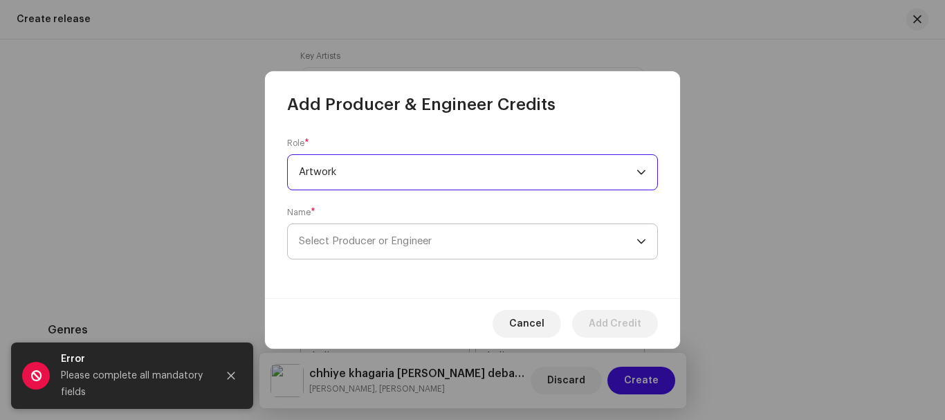
drag, startPoint x: 379, startPoint y: 265, endPoint x: 386, endPoint y: 248, distance: 18.0
click at [379, 262] on div "Role * Artwork Name * Select Producer or Engineer" at bounding box center [472, 207] width 415 height 183
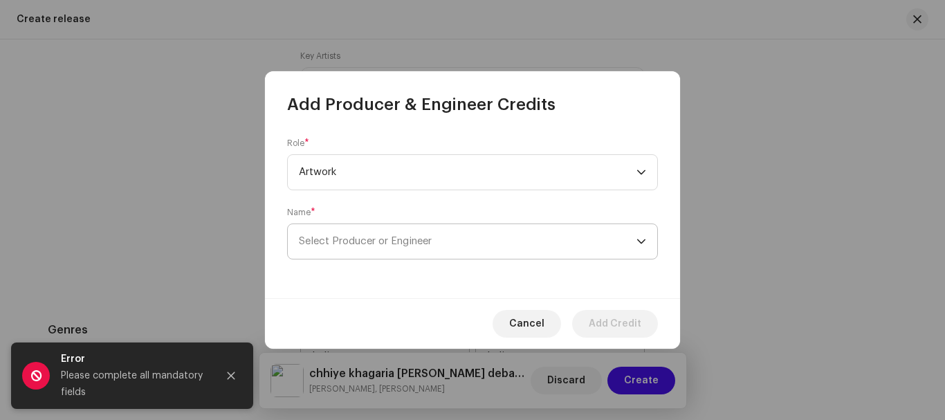
click at [386, 248] on span "Select Producer or Engineer" at bounding box center [468, 241] width 338 height 35
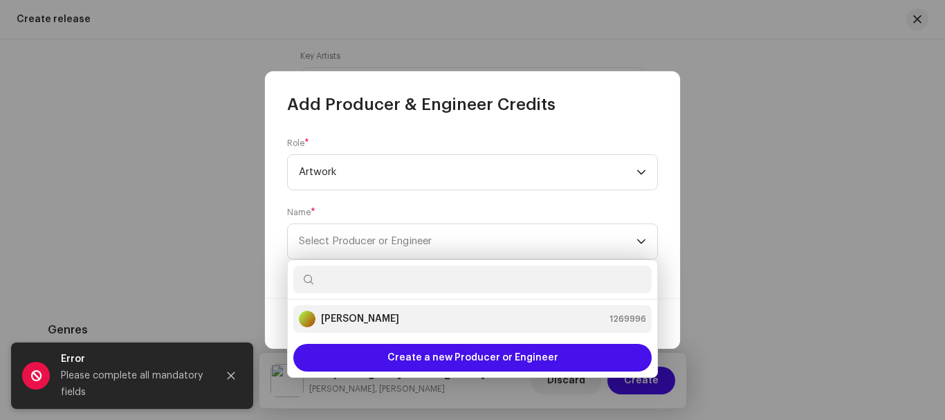
click at [385, 318] on div "Suman Sona 1269996" at bounding box center [472, 319] width 347 height 17
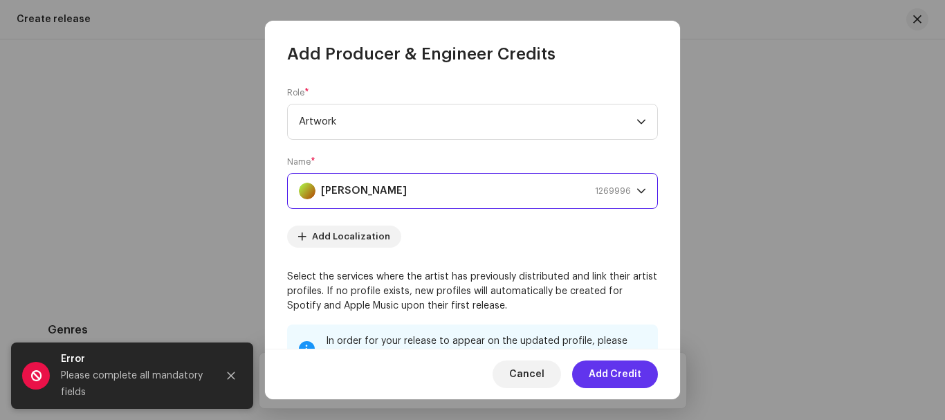
click at [610, 374] on span "Add Credit" at bounding box center [615, 375] width 53 height 28
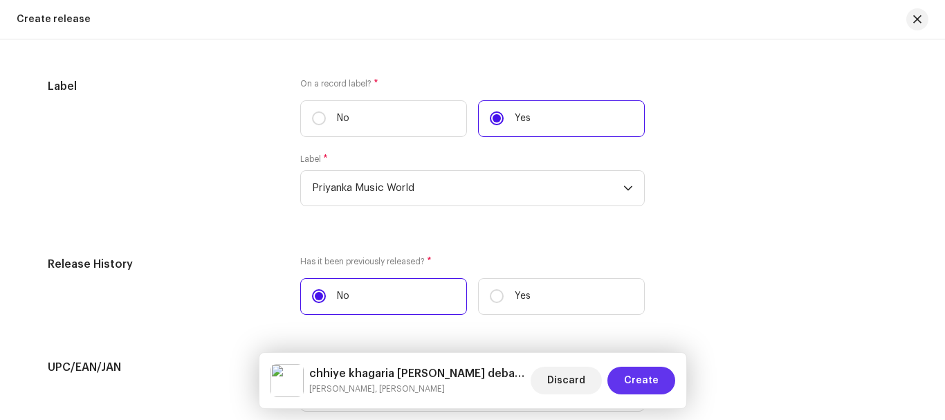
scroll to position [2205, 0]
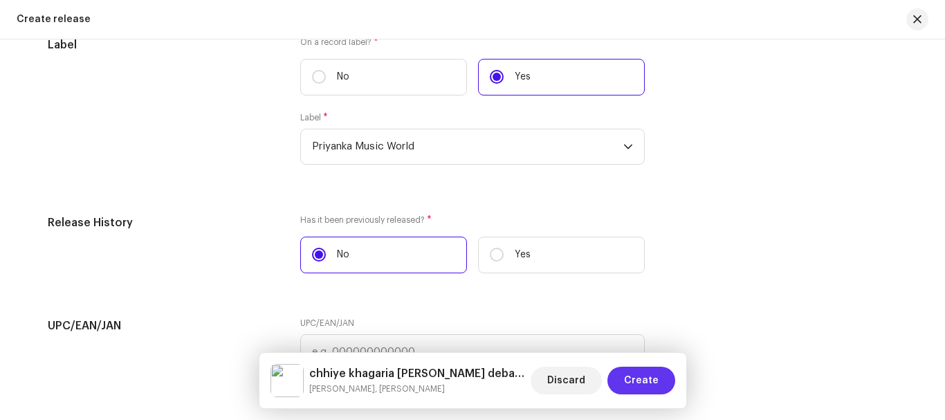
click at [635, 383] on span "Create" at bounding box center [641, 381] width 35 height 28
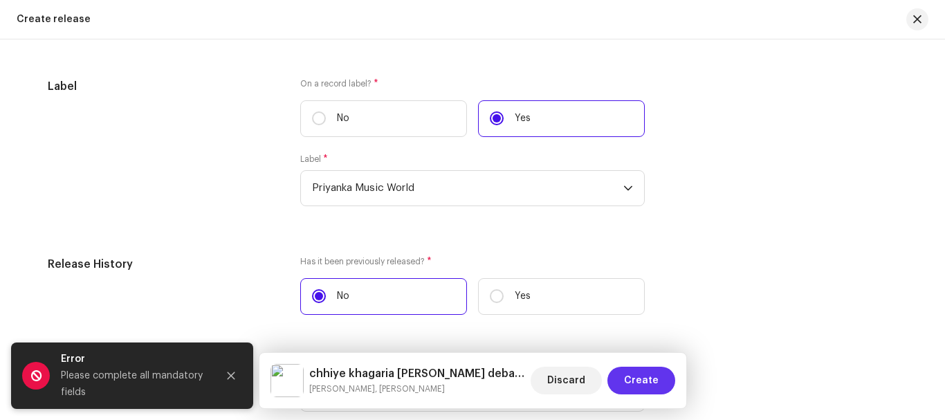
click at [635, 383] on span "Create" at bounding box center [641, 381] width 35 height 28
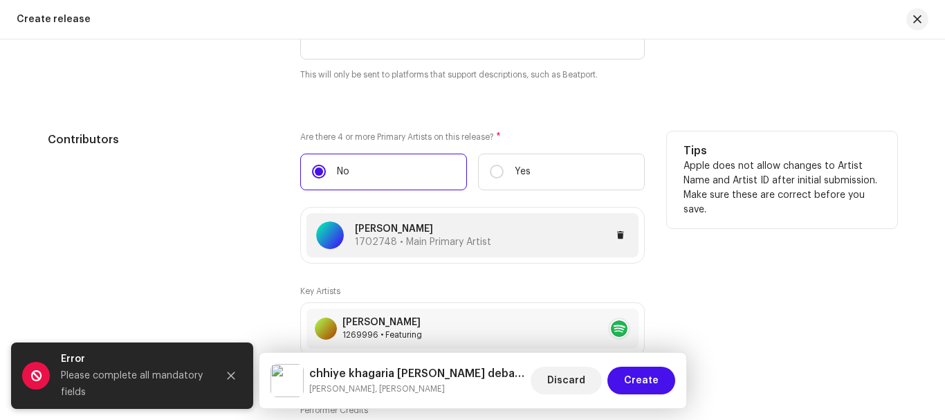
scroll to position [1859, 0]
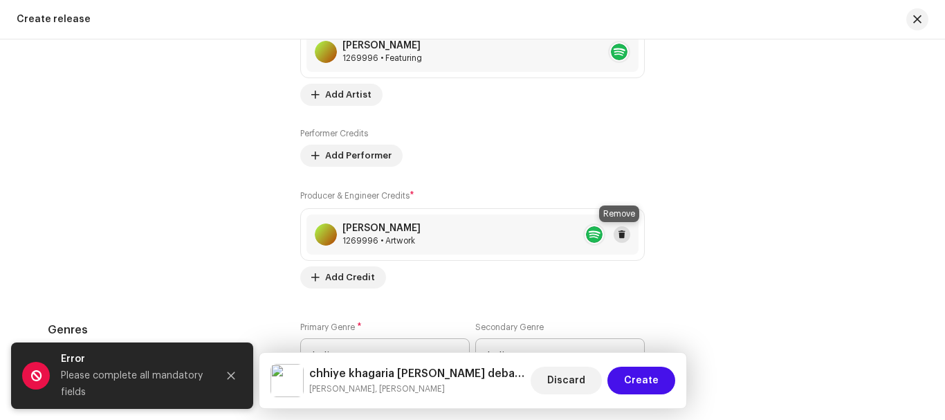
click at [624, 233] on button at bounding box center [622, 234] width 17 height 17
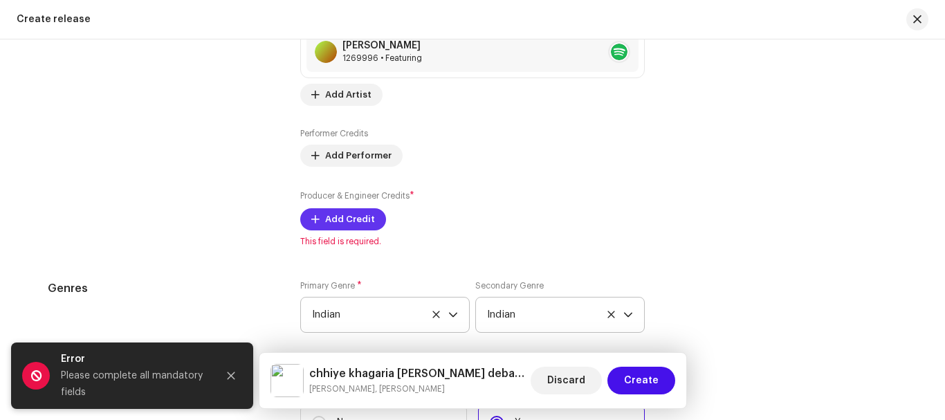
click at [334, 215] on span "Add Credit" at bounding box center [350, 220] width 50 height 28
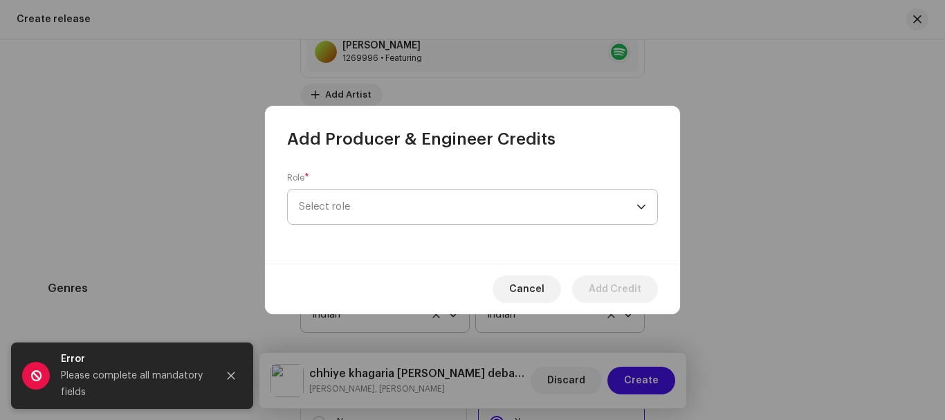
click at [352, 215] on span "Select role" at bounding box center [468, 207] width 338 height 35
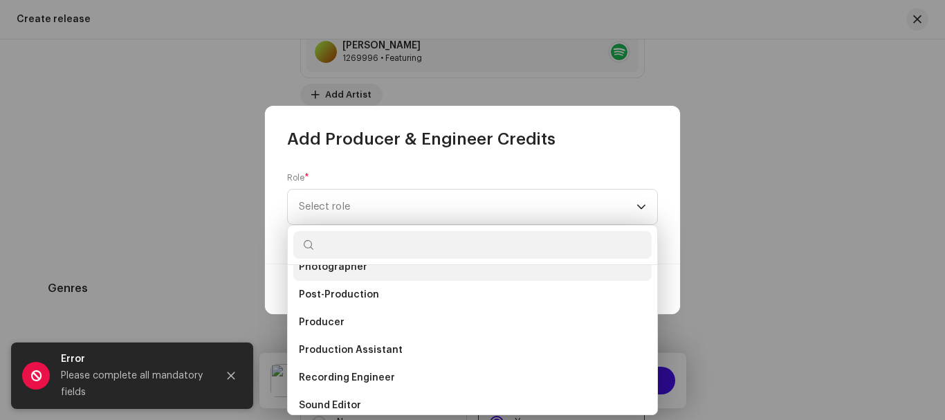
scroll to position [540, 0]
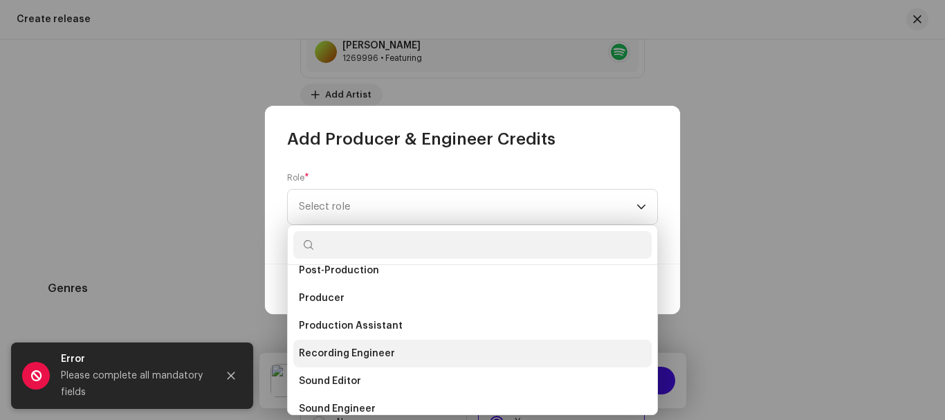
click at [421, 345] on li "Recording Engineer" at bounding box center [472, 354] width 358 height 28
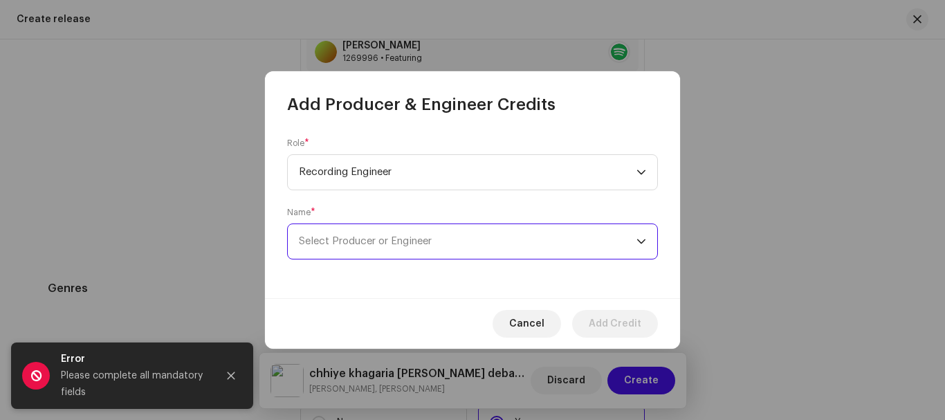
click at [388, 254] on span "Select Producer or Engineer" at bounding box center [468, 241] width 338 height 35
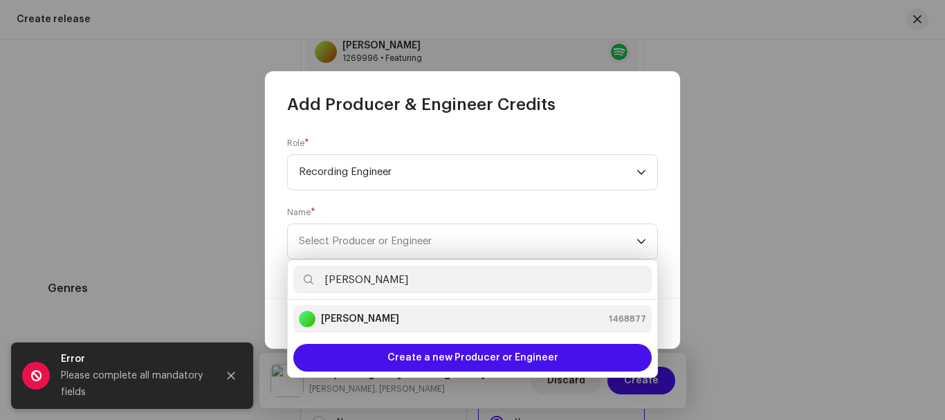
type input "[PERSON_NAME]"
click at [399, 310] on li "[PERSON_NAME] 1468877" at bounding box center [472, 319] width 358 height 28
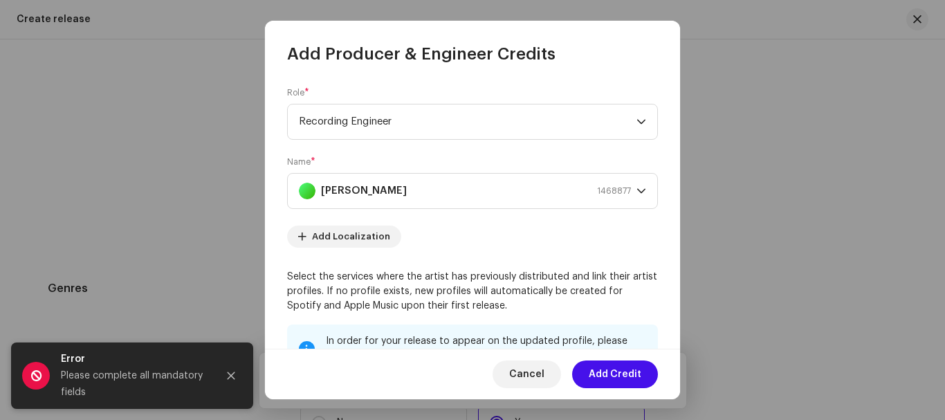
click at [621, 388] on div "Cancel Add Credit" at bounding box center [472, 374] width 415 height 51
click at [617, 375] on span "Add Credit" at bounding box center [615, 375] width 53 height 28
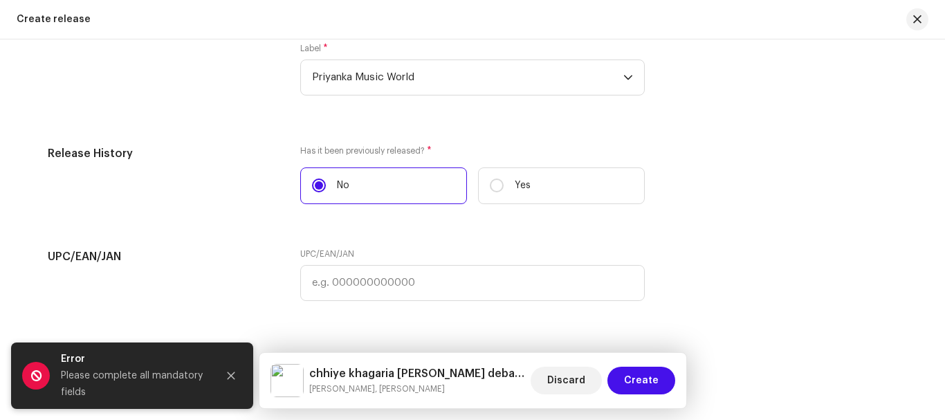
click at [626, 365] on div "Discard Create" at bounding box center [603, 380] width 145 height 33
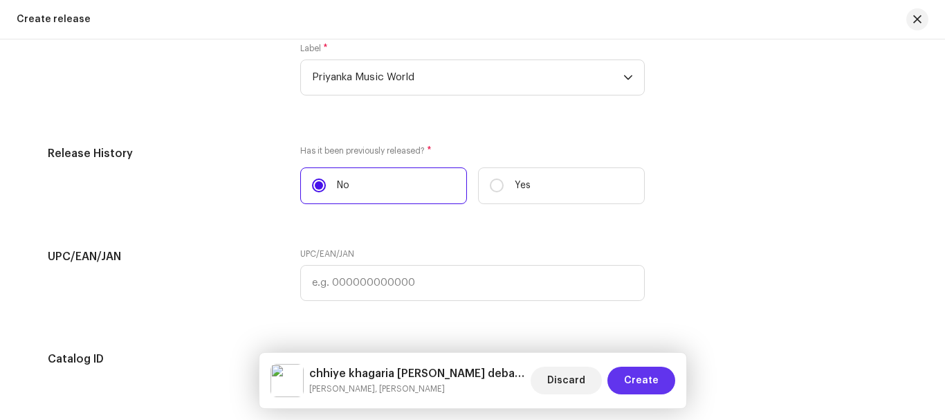
click at [630, 375] on span "Create" at bounding box center [641, 381] width 35 height 28
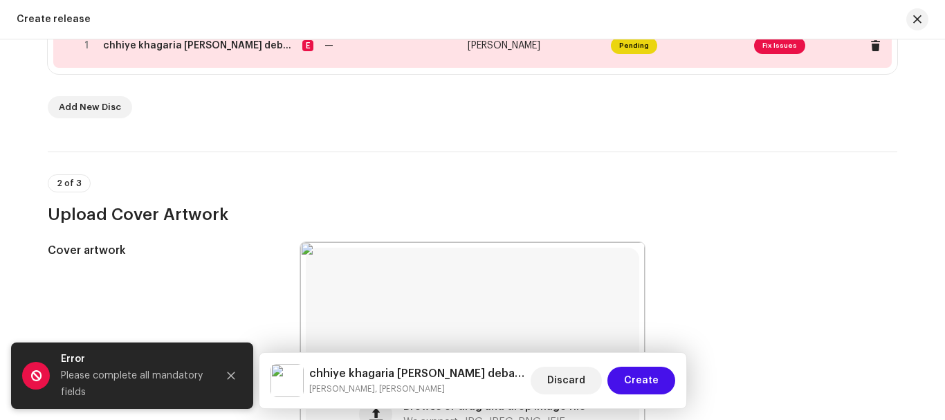
scroll to position [138, 0]
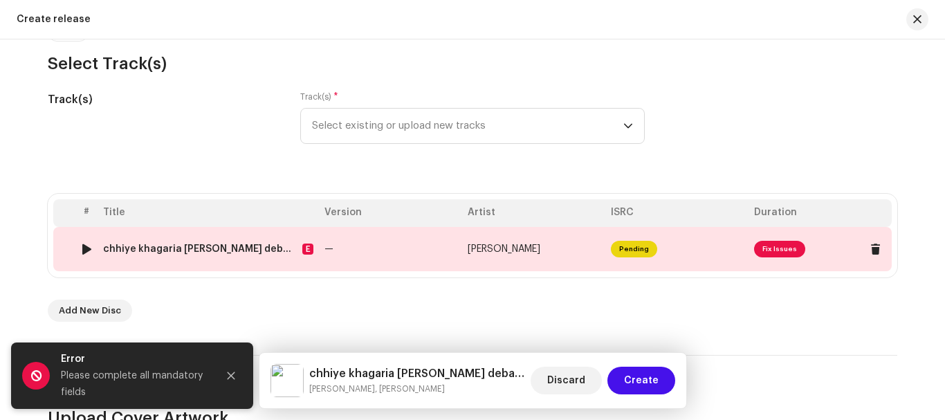
click at [579, 245] on td "[PERSON_NAME]" at bounding box center [533, 249] width 143 height 44
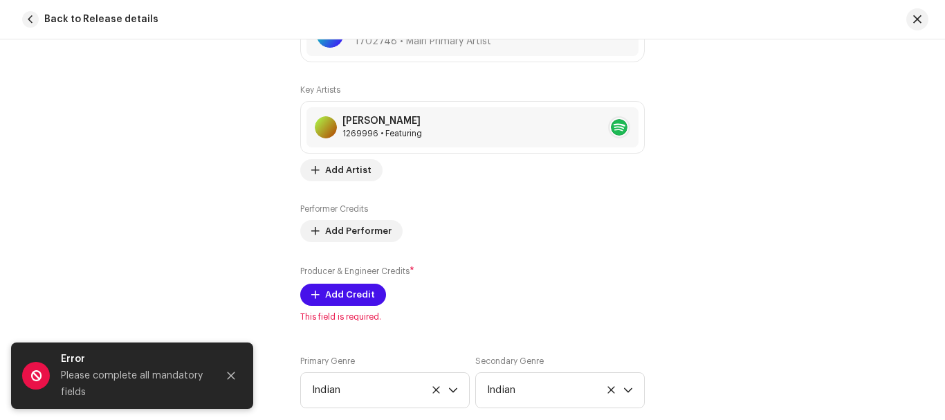
scroll to position [969, 0]
click at [325, 294] on span "Add Credit" at bounding box center [350, 294] width 50 height 28
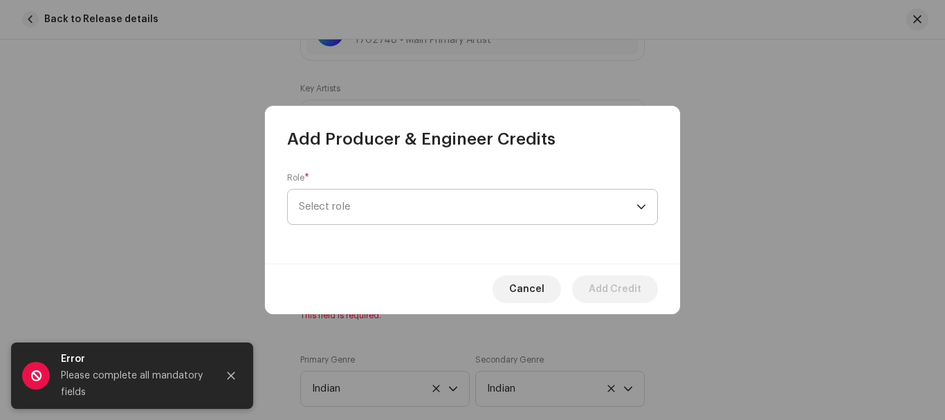
click at [359, 206] on span "Select role" at bounding box center [468, 207] width 338 height 35
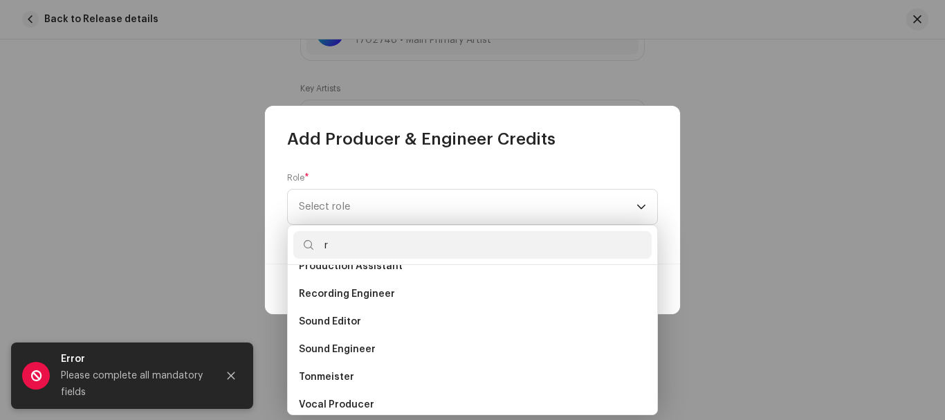
scroll to position [581, 0]
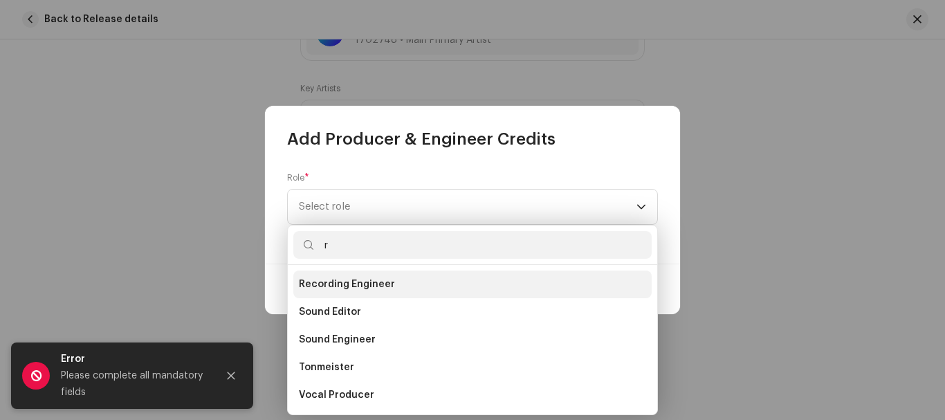
type input "r"
click at [389, 283] on span "Recording Engineer" at bounding box center [347, 285] width 96 height 14
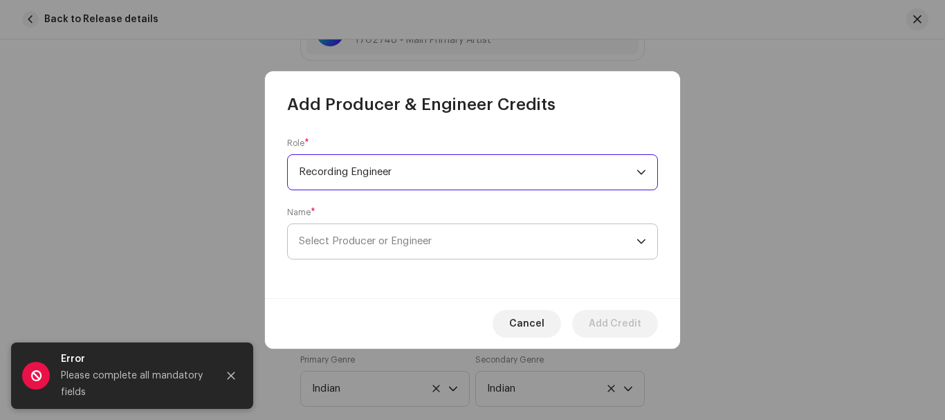
click at [393, 256] on span "Select Producer or Engineer" at bounding box center [468, 241] width 338 height 35
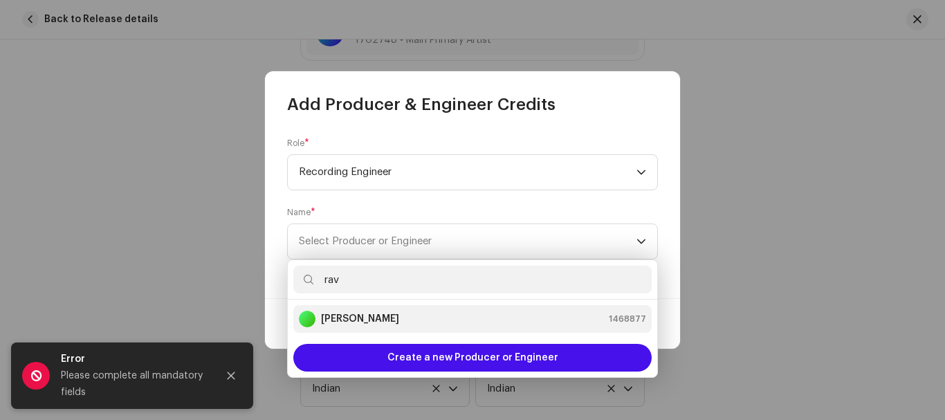
type input "rav"
click at [379, 323] on strong "[PERSON_NAME]" at bounding box center [360, 319] width 78 height 14
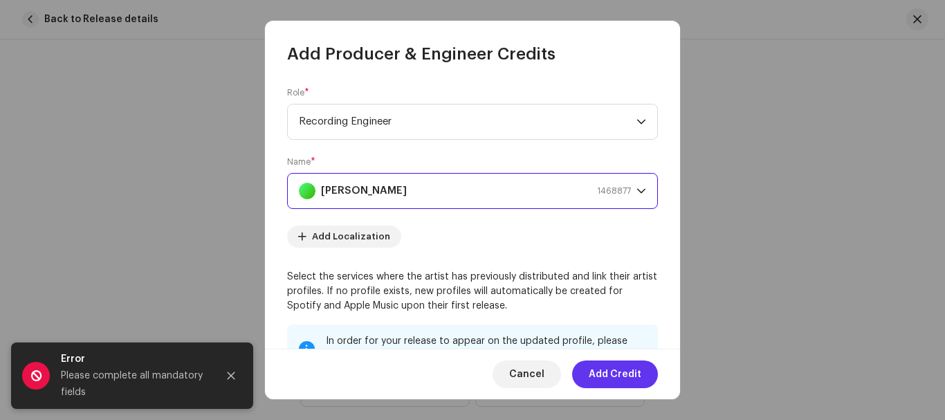
click at [626, 368] on span "Add Credit" at bounding box center [615, 375] width 53 height 28
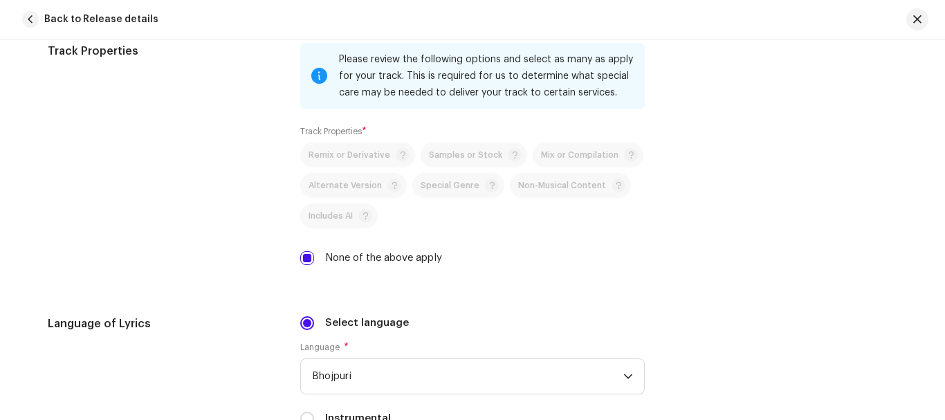
scroll to position [2267, 0]
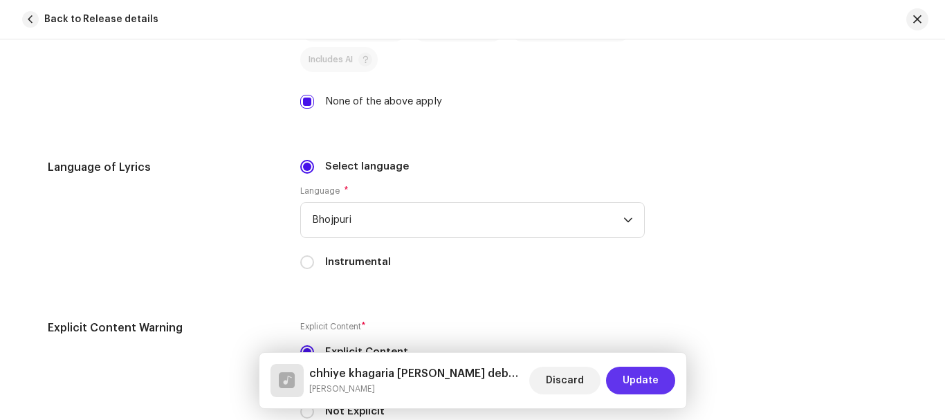
click at [633, 372] on span "Update" at bounding box center [641, 381] width 36 height 28
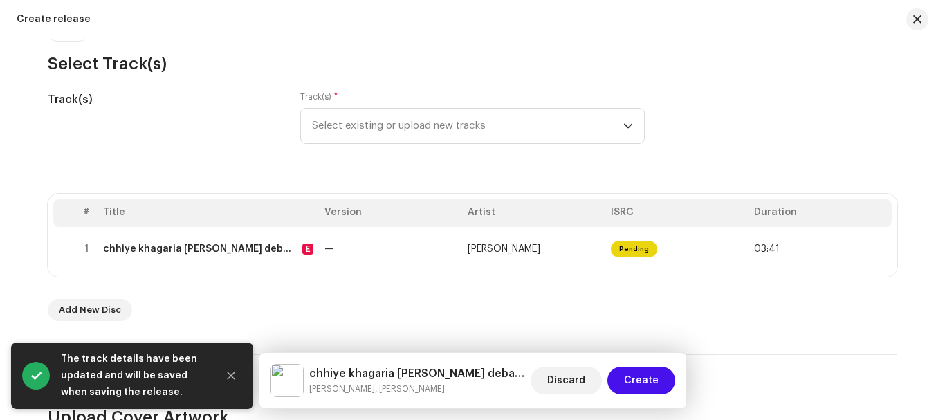
click at [633, 372] on span "Create" at bounding box center [641, 381] width 35 height 28
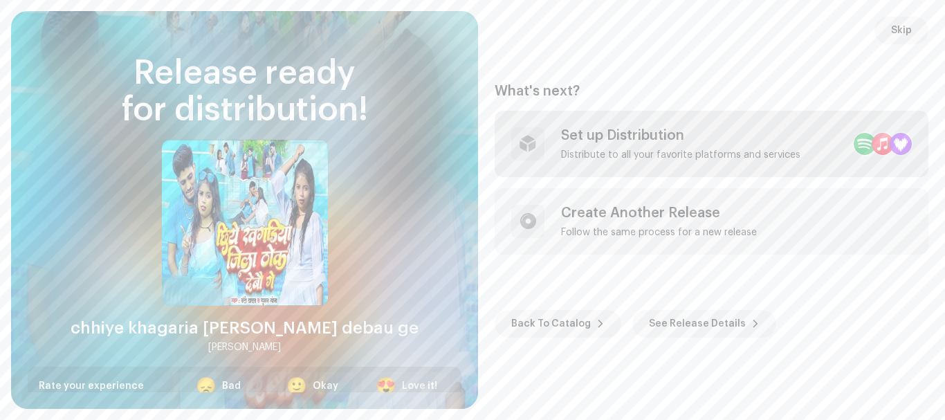
click at [749, 175] on div "Set up Distribution Distribute to all your favorite platforms and services" at bounding box center [712, 144] width 434 height 66
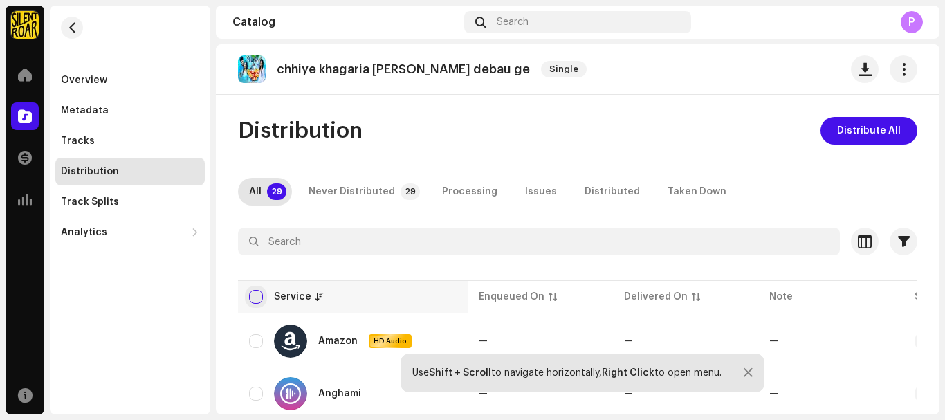
click at [259, 297] on input "checkbox" at bounding box center [256, 297] width 14 height 14
checkbox input "true"
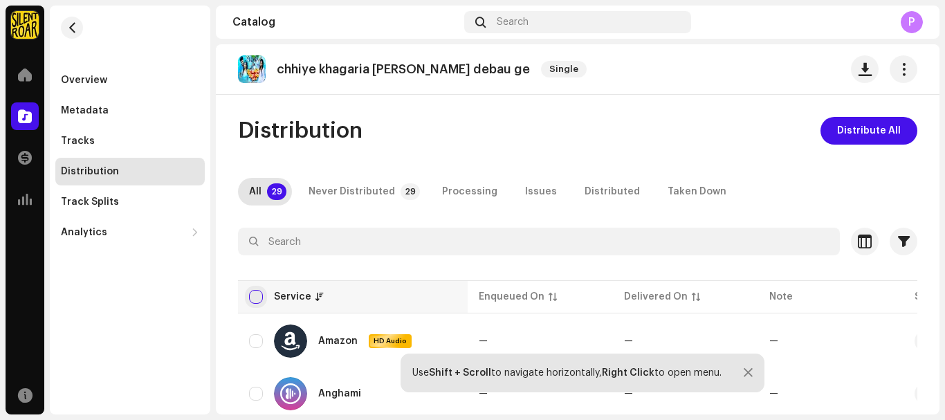
checkbox input "true"
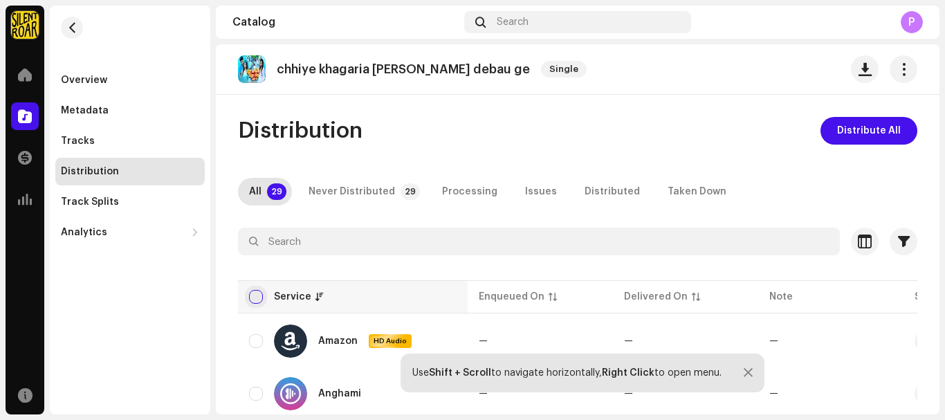
checkbox input "true"
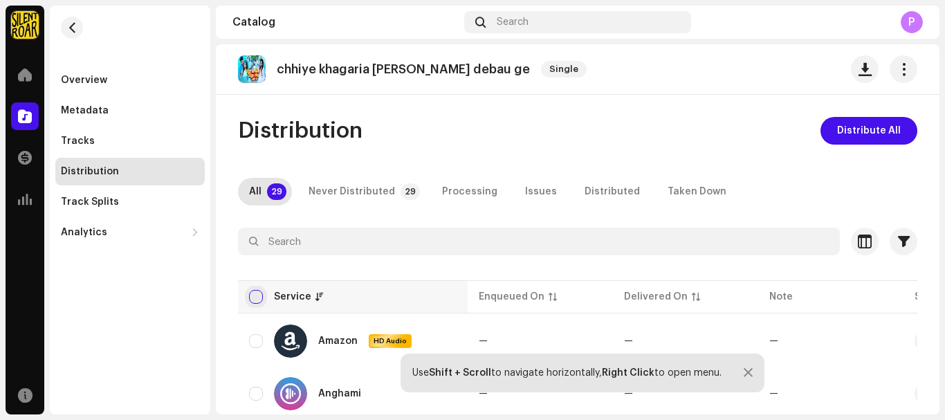
checkbox input "true"
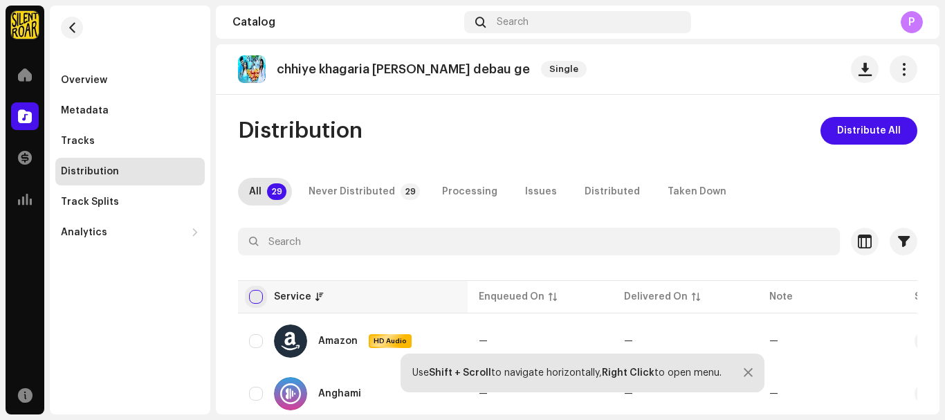
checkbox input "true"
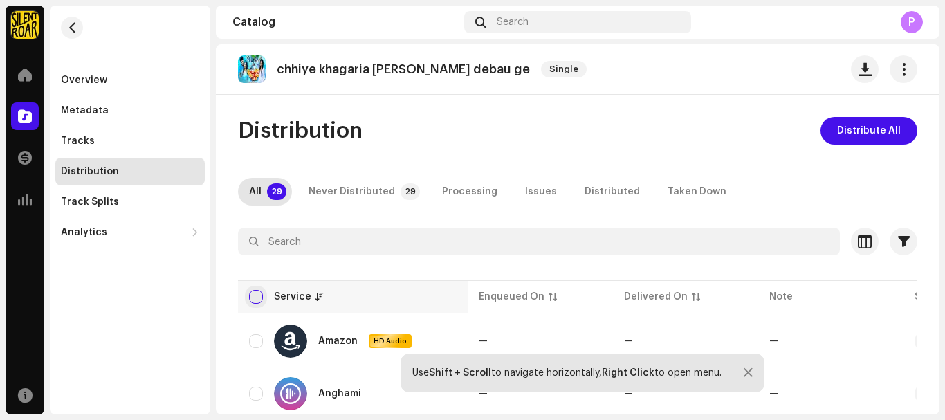
checkbox input "true"
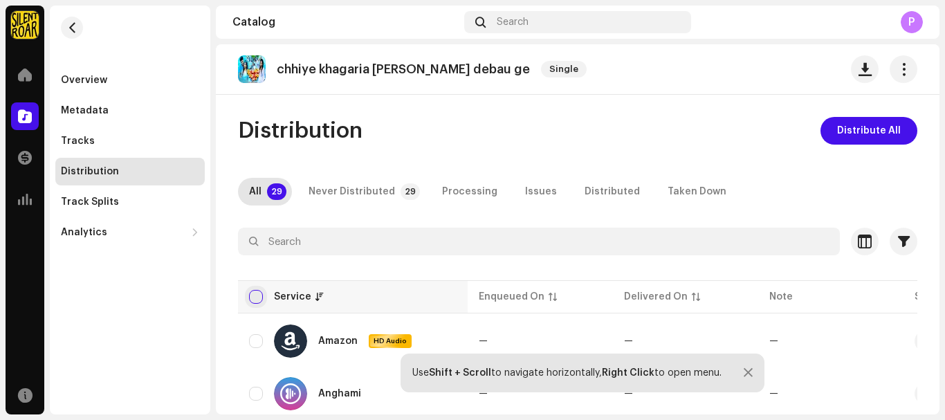
checkbox input "true"
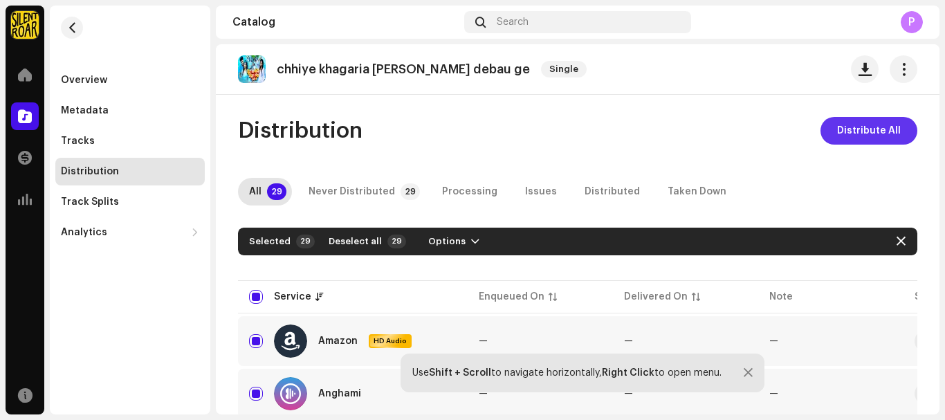
click at [883, 138] on span "Distribute All" at bounding box center [869, 131] width 64 height 28
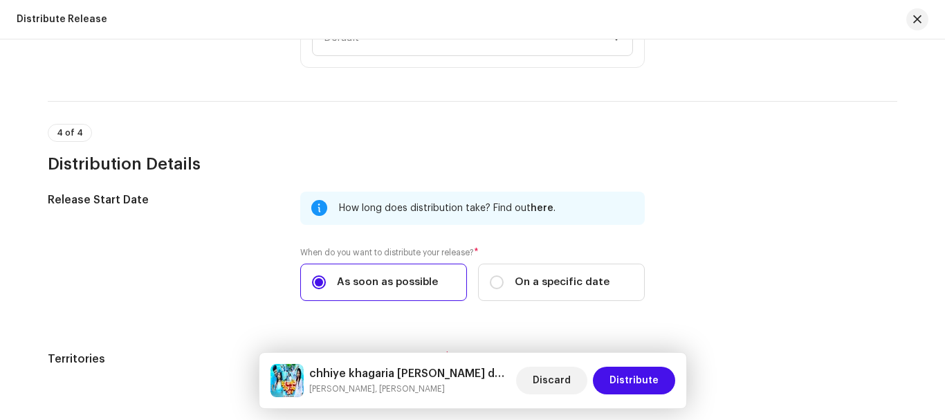
scroll to position [2210, 0]
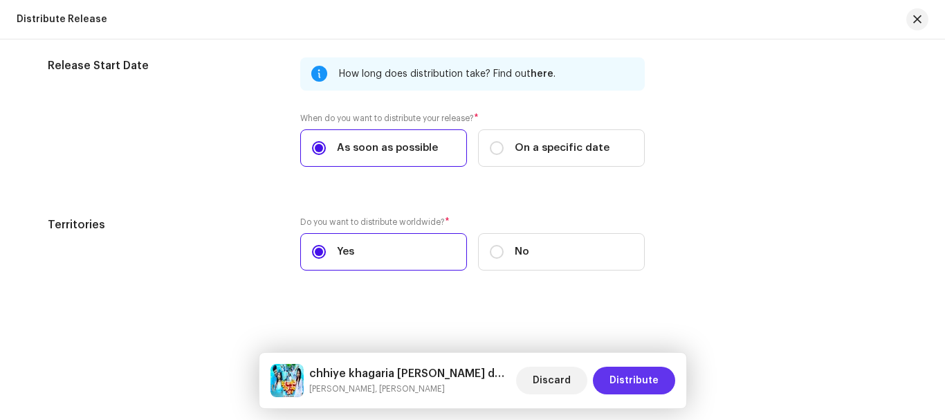
click at [648, 377] on span "Distribute" at bounding box center [634, 381] width 49 height 28
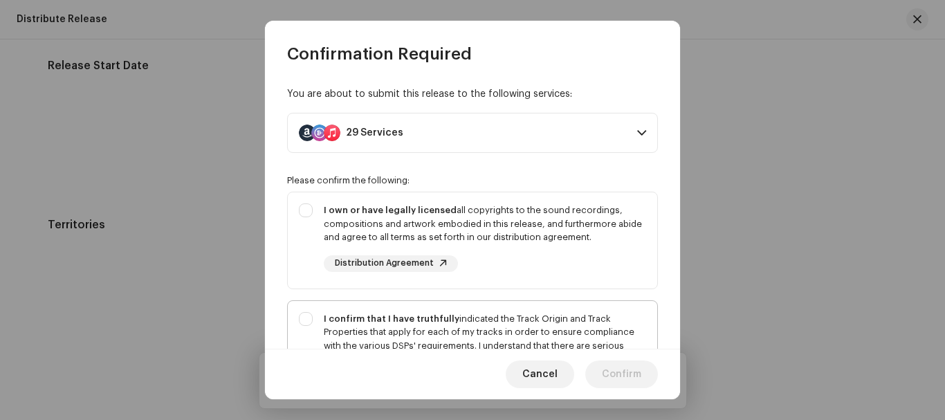
click at [370, 323] on strong "I confirm that I have truthfully" at bounding box center [392, 318] width 136 height 9
checkbox input "true"
click at [358, 204] on div "I own or have legally licensed all copyrights to the sound recordings, composit…" at bounding box center [485, 223] width 323 height 41
checkbox input "true"
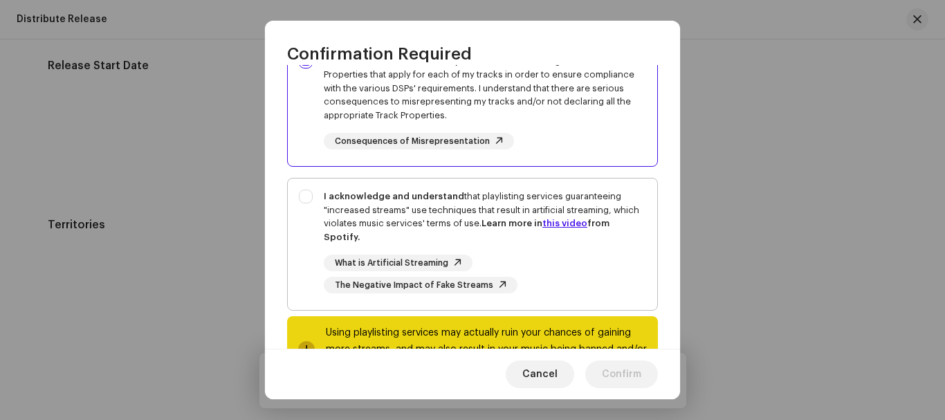
scroll to position [314, 0]
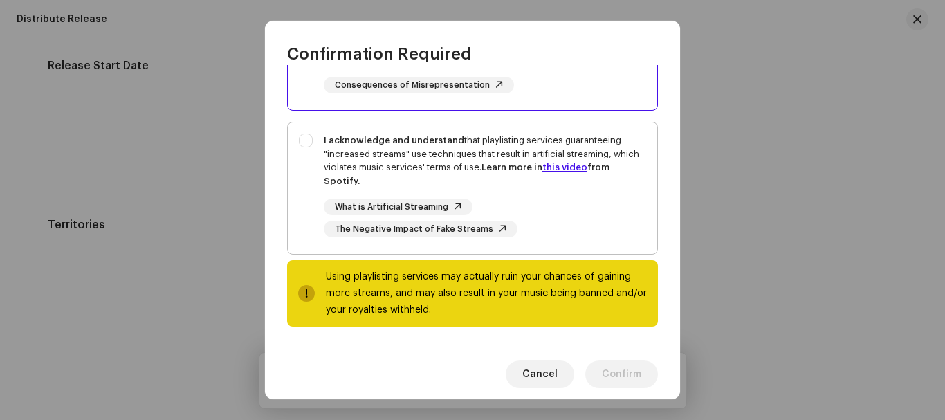
click at [327, 165] on div "I acknowledge and understand that playlisting services guaranteeing "increased …" at bounding box center [485, 161] width 323 height 54
checkbox input "true"
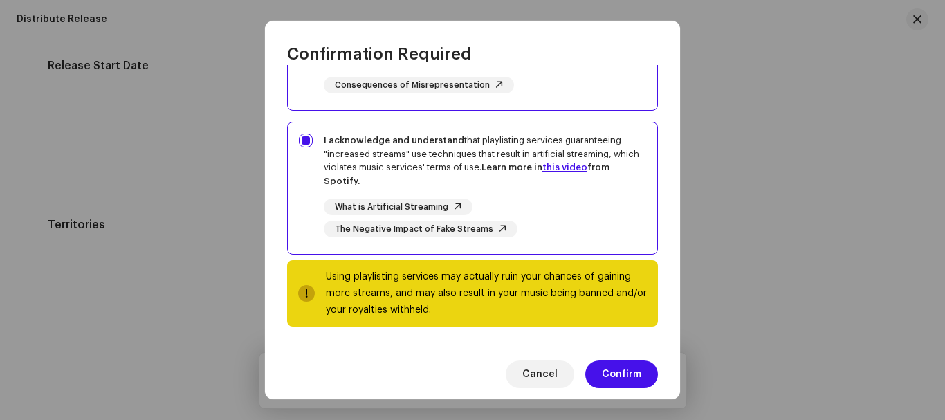
click at [662, 376] on div "Cancel Confirm" at bounding box center [472, 374] width 415 height 51
click at [639, 368] on span "Confirm" at bounding box center [621, 375] width 39 height 28
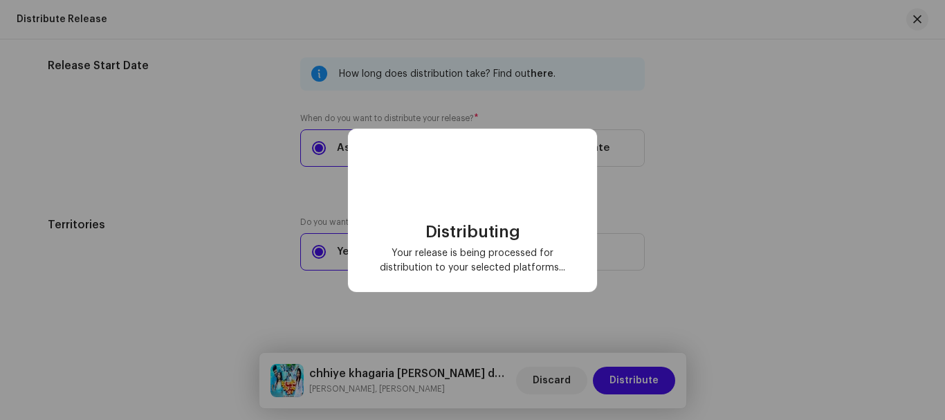
checkbox input "false"
